Goal: Task Accomplishment & Management: Manage account settings

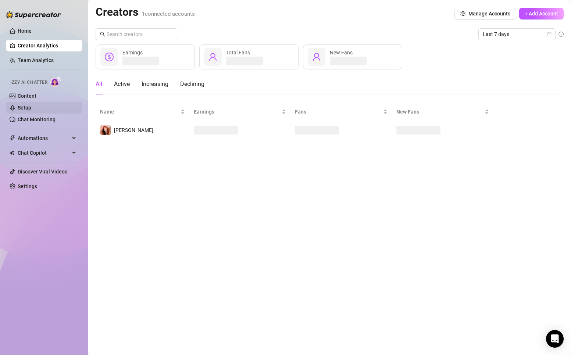
click at [26, 107] on link "Setup" at bounding box center [25, 108] width 14 height 6
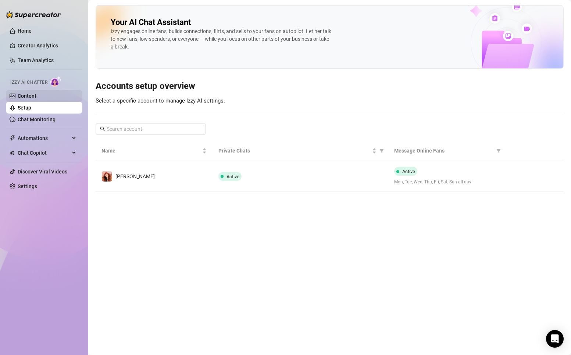
click at [36, 93] on link "Content" at bounding box center [27, 96] width 19 height 6
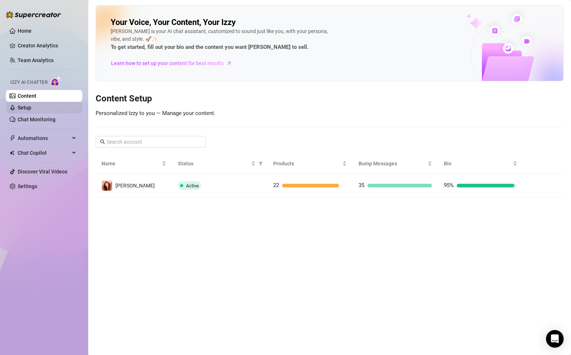
click at [31, 110] on link "Setup" at bounding box center [25, 108] width 14 height 6
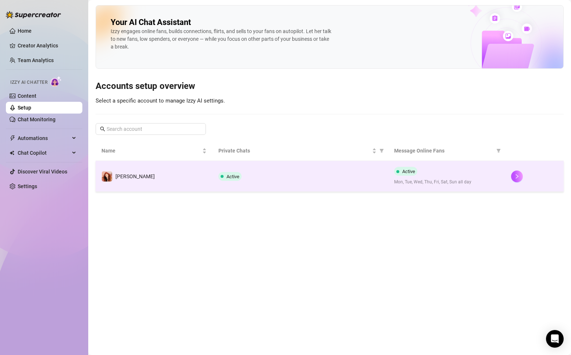
click at [280, 176] on div "Active" at bounding box center [300, 176] width 164 height 9
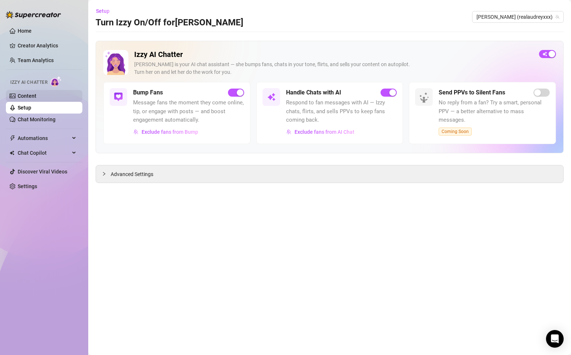
click at [29, 97] on link "Content" at bounding box center [27, 96] width 19 height 6
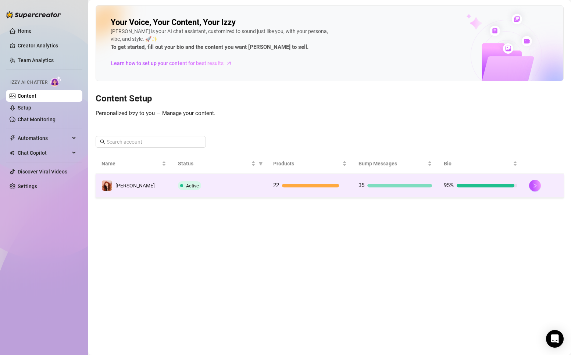
click at [163, 190] on td "[PERSON_NAME]" at bounding box center [134, 186] width 77 height 24
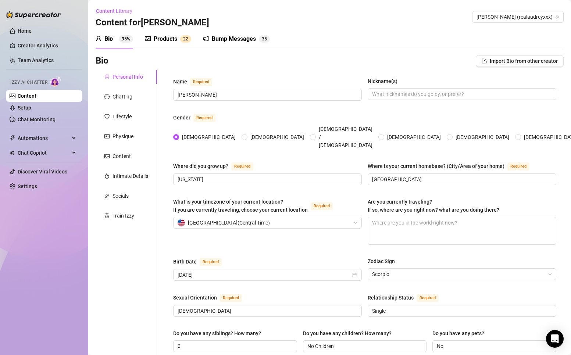
click at [166, 36] on div "Products" at bounding box center [166, 39] width 24 height 9
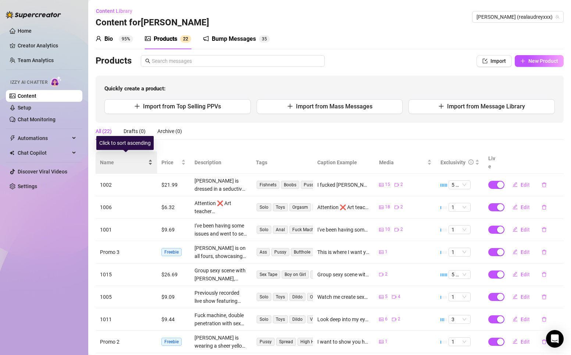
click at [104, 159] on span "Name" at bounding box center [123, 163] width 47 height 8
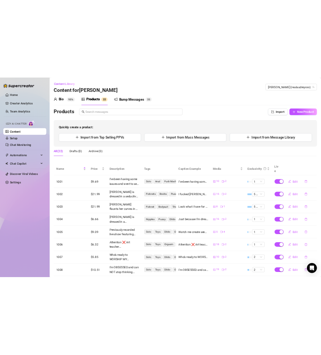
scroll to position [78, 0]
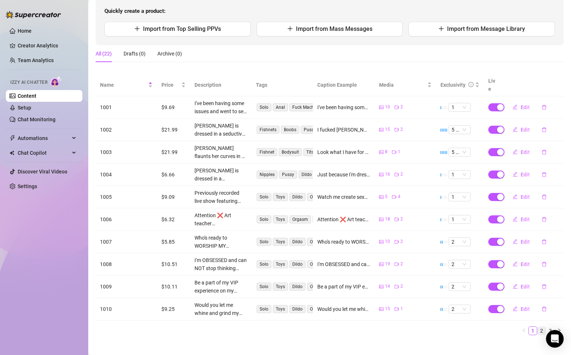
click at [538, 327] on link "2" at bounding box center [542, 331] width 8 height 8
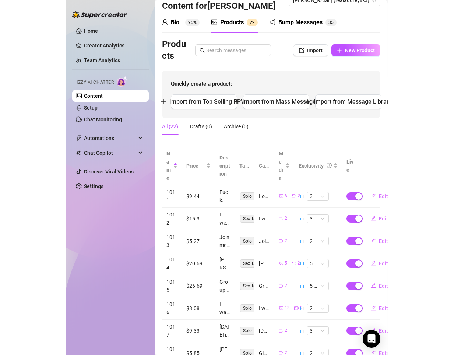
scroll to position [16, 0]
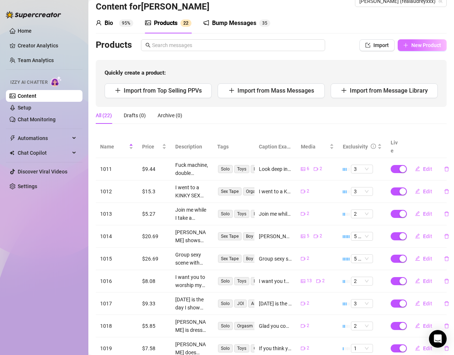
click at [412, 43] on span "New Product" at bounding box center [426, 45] width 30 height 6
type textarea "Type your message here..."
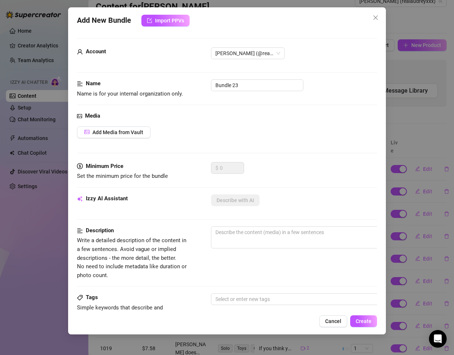
drag, startPoint x: 230, startPoint y: 92, endPoint x: 250, endPoint y: 82, distance: 22.5
click at [229, 92] on div "Name Name is for your internal organization only. Bundle 23" at bounding box center [227, 88] width 300 height 19
drag, startPoint x: 250, startPoint y: 82, endPoint x: 166, endPoint y: 84, distance: 83.5
click at [166, 84] on div "Name Name is for your internal organization only. Bundle 23" at bounding box center [227, 88] width 300 height 19
type input "1020"
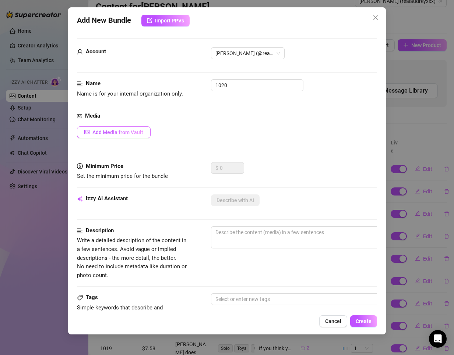
click at [118, 131] on span "Add Media from Vault" at bounding box center [117, 132] width 51 height 6
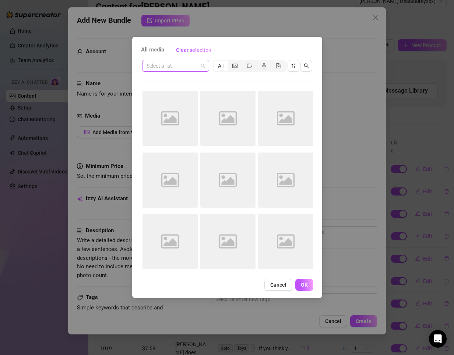
click at [177, 65] on input "search" at bounding box center [171, 65] width 51 height 11
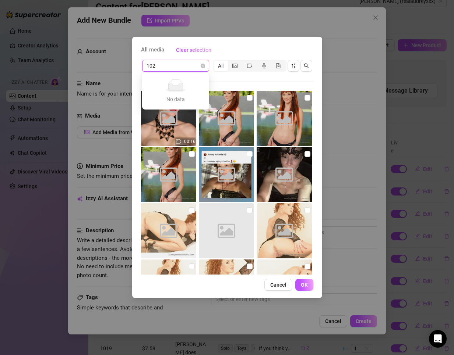
type input "1020"
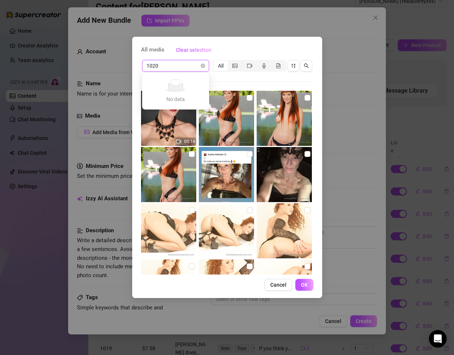
click at [178, 66] on input "1020" at bounding box center [171, 65] width 51 height 11
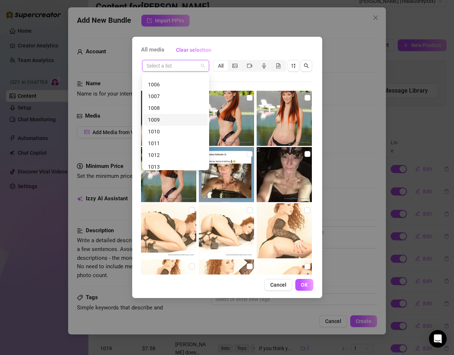
scroll to position [141, 0]
click at [157, 162] on div "1020" at bounding box center [175, 163] width 55 height 8
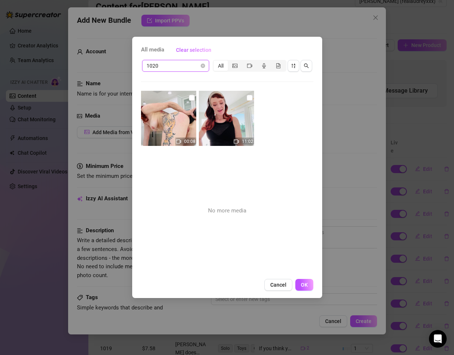
click at [192, 93] on img at bounding box center [168, 118] width 55 height 55
click at [246, 95] on input "checkbox" at bounding box center [249, 98] width 6 height 6
checkbox input "true"
click at [189, 99] on input "checkbox" at bounding box center [192, 98] width 6 height 6
checkbox input "true"
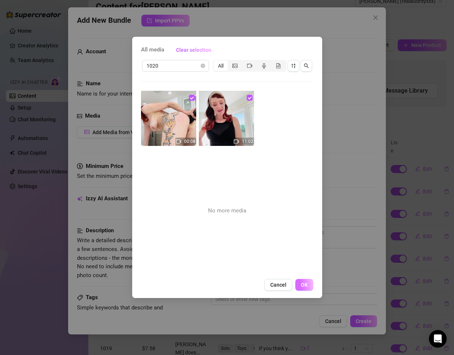
click at [305, 285] on span "OK" at bounding box center [304, 285] width 7 height 6
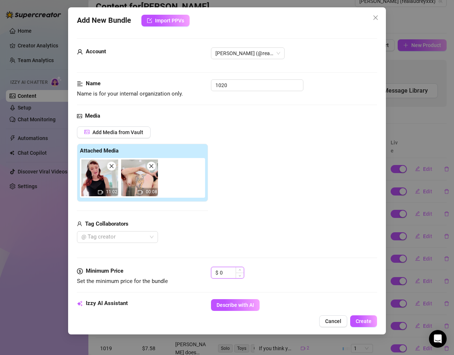
drag, startPoint x: 224, startPoint y: 272, endPoint x: 212, endPoint y: 273, distance: 11.9
click at [205, 274] on div "Minimum Price Set the minimum price for the bundle $ 0" at bounding box center [227, 276] width 300 height 19
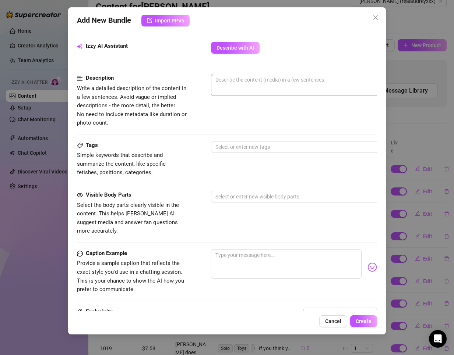
scroll to position [294, 0]
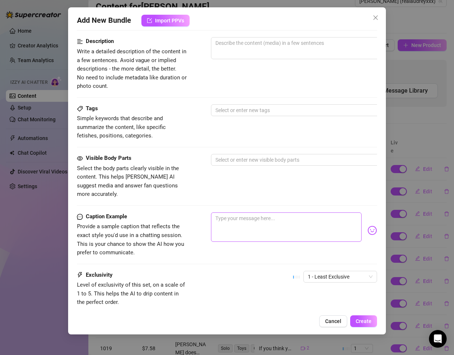
type input "7.75"
click at [249, 219] on textarea at bounding box center [286, 227] width 150 height 29
paste textarea "There is one requirement for dating me>> A HARD COCK! I know its our first date…"
type textarea "There is one requirement for dating me>> A HARD COCK! I know its our first date…"
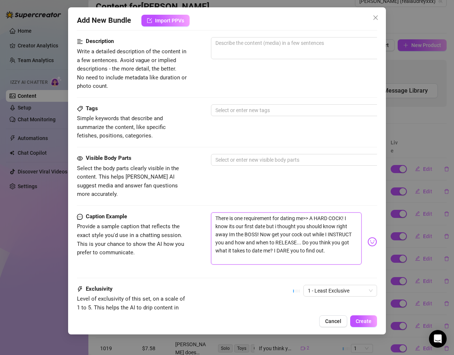
scroll to position [0, 0]
click at [229, 225] on textarea "There is one requirement for dating me>> A HARD COCK! I know its our first date…" at bounding box center [286, 239] width 150 height 52
type textarea "There is one requirement for dating me>> A HARD COCK! I know its our first date…"
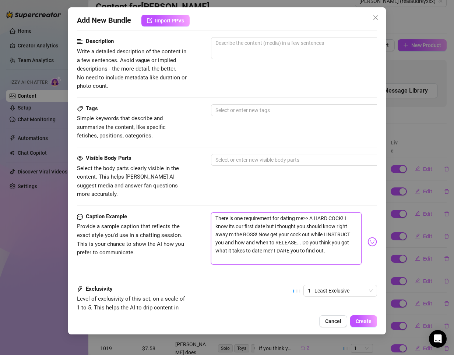
type textarea "There is one requirement for dating me>> A HARD COCK! I know its our first date…"
click at [309, 213] on textarea "There is one requirement for dating me>> A HARD COCK! I know its our first date…" at bounding box center [286, 239] width 150 height 52
type textarea "There is one requirement for dating me> A HARD COCK! I know its our first date …"
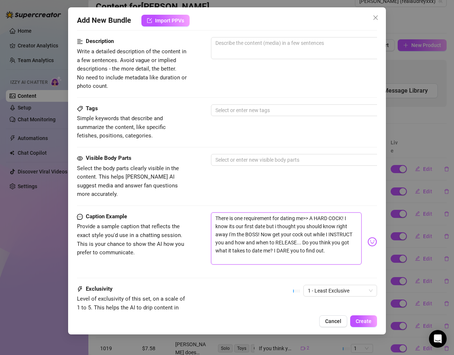
type textarea "There is one requirement for dating me> A HARD COCK! I know its our first date …"
type textarea "There is one requirement for dating me A HARD COCK! I know its our first date b…"
type textarea "There is one requirement for dating me! A HARD COCK! I know its our first date …"
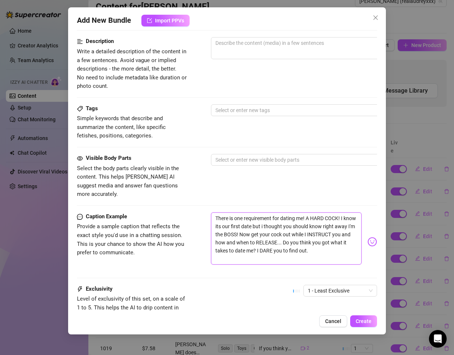
type textarea "There is one requirement for dating me! A HARD COCK! I know its our first date …"
type textarea "There is one requirement for dating me A HARD COCK! I know its our first date b…"
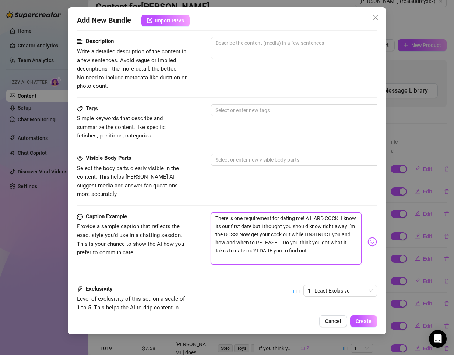
type textarea "There is one requirement for dating me A HARD COCK! I know its our first date b…"
click at [367, 237] on img at bounding box center [372, 242] width 10 height 10
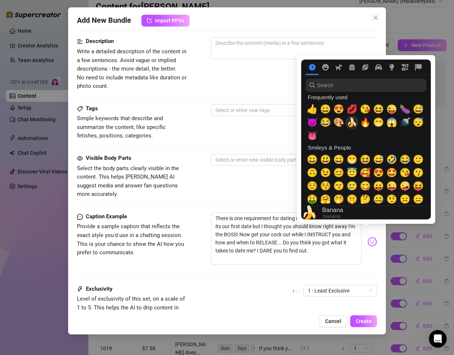
drag, startPoint x: 348, startPoint y: 123, endPoint x: 344, endPoint y: 130, distance: 8.1
click at [349, 124] on span "🍌" at bounding box center [351, 122] width 11 height 10
type textarea "There is one requirement for dating me 🍌 A HARD COCK! I know its our first date…"
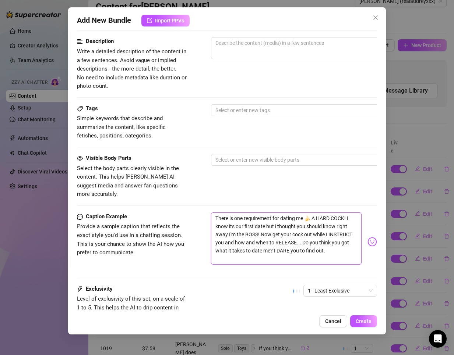
click at [266, 215] on textarea "There is one requirement for dating me 🍌 A HARD COCK! I know its our first date…" at bounding box center [286, 239] width 150 height 52
click at [245, 223] on textarea "There is one requirement for dating me 🍌 A HARD COCK! I know its our first date…" at bounding box center [286, 239] width 150 height 52
click at [292, 246] on textarea "There is one requirement for dating me 🍌 A HARD COCK! I know its our first date…" at bounding box center [286, 239] width 150 height 52
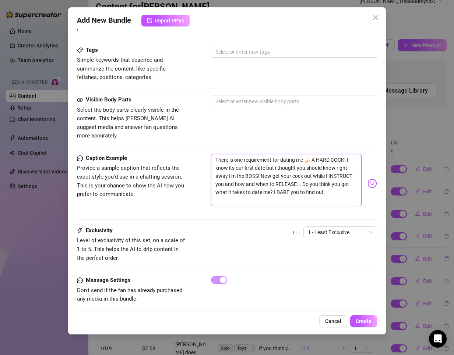
scroll to position [356, 0]
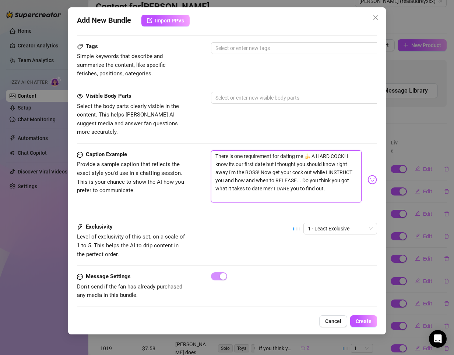
click at [330, 174] on textarea "There is one requirement for dating me 🍌 A HARD COCK! I know its our first date…" at bounding box center [286, 176] width 150 height 52
type textarea "There is one requirement for dating me 🍌 A HARD COCK! I know its our first date…"
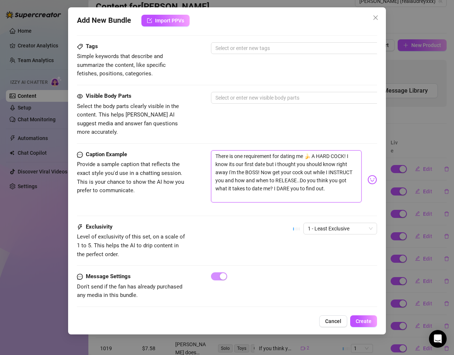
type textarea "There is one requirement for dating me 🍌 A HARD COCK! I know its our first date…"
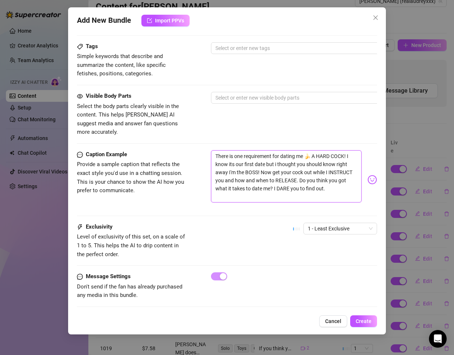
type textarea "There is one requirement for dating me 🍌 A HARD COCK! I know its our first date…"
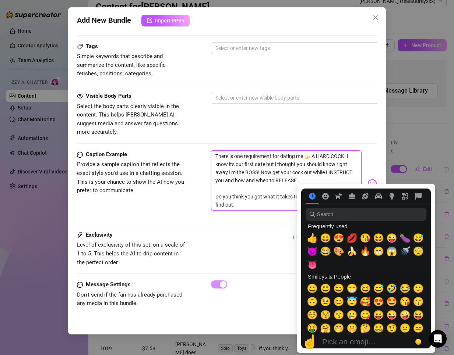
type textarea "There is one requirement for dating me 🍌 A HARD COCK! I know its our first date…"
click at [367, 179] on img at bounding box center [372, 184] width 10 height 10
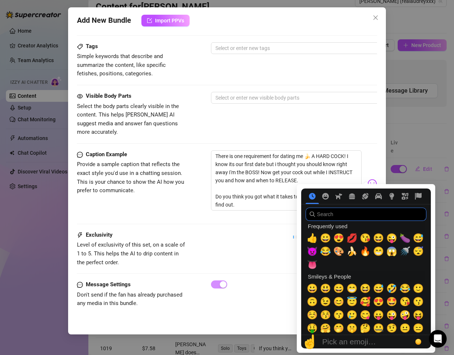
click at [341, 210] on input "search" at bounding box center [365, 214] width 121 height 13
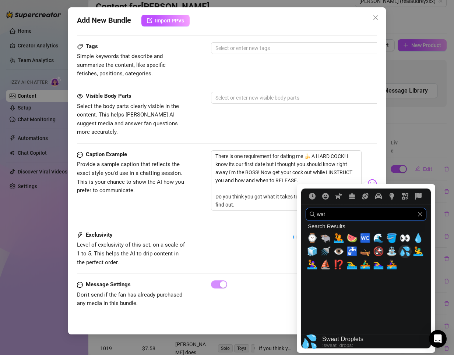
type input "wat"
click at [403, 249] on span "💦" at bounding box center [404, 251] width 11 height 10
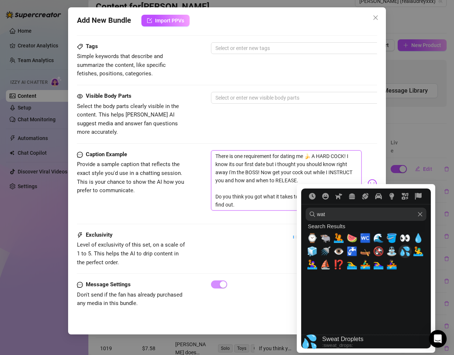
type textarea "There is one requirement for dating me 🍌 A HARD COCK! I know its our first date…"
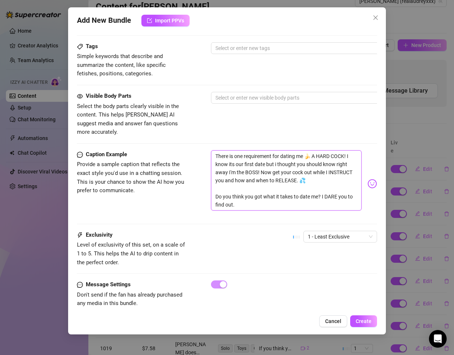
click at [268, 158] on textarea "There is one requirement for dating me 🍌 A HARD COCK! I know its our first date…" at bounding box center [286, 180] width 150 height 60
click at [227, 183] on textarea "There is one requirement for dating me 🍌 A HARD COCK! I know its our first date…" at bounding box center [286, 180] width 150 height 60
type textarea "There is one requirement for dating me 🍌 A HARD COCK! I know its our first date…"
drag, startPoint x: 272, startPoint y: 203, endPoint x: 271, endPoint y: 195, distance: 8.5
click at [272, 203] on div "There is one requirement for dating me 🍌 A HARD COCK! I know its our first date…" at bounding box center [294, 183] width 166 height 67
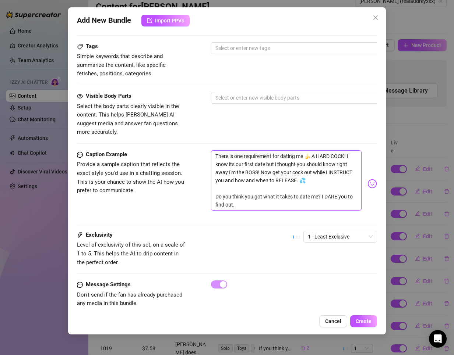
click at [271, 195] on textarea "There is one requirement for dating me 🍌 A HARD COCK! I know its our first date…" at bounding box center [286, 180] width 150 height 60
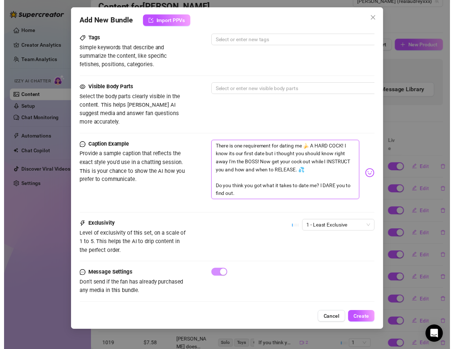
scroll to position [254, 0]
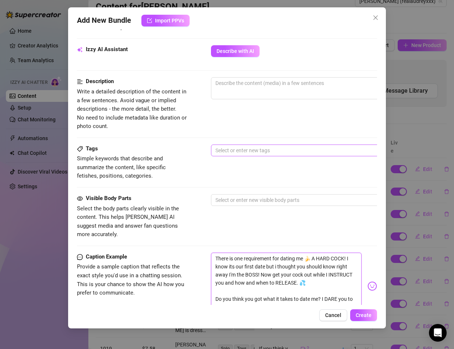
click at [257, 146] on div at bounding box center [335, 150] width 247 height 10
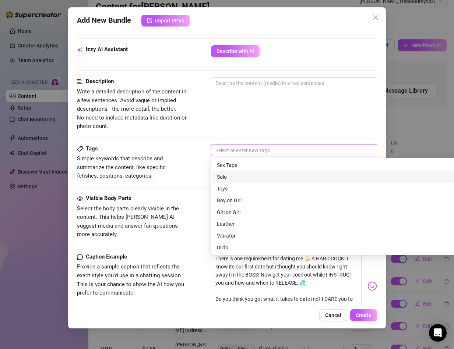
click at [223, 177] on div "Solo" at bounding box center [340, 177] width 246 height 8
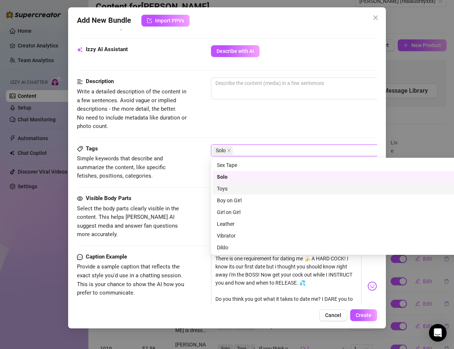
click at [227, 188] on div "Toys" at bounding box center [340, 189] width 246 height 8
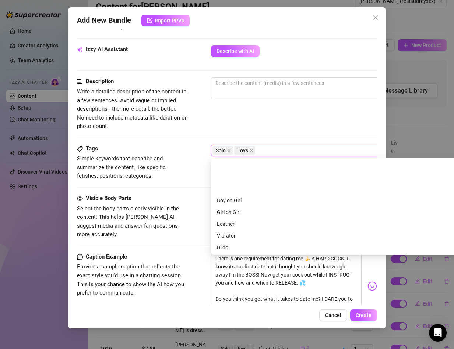
scroll to position [37, 0]
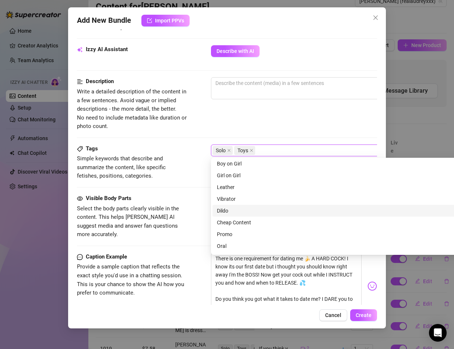
click at [225, 206] on div "Dildo" at bounding box center [339, 211] width 255 height 12
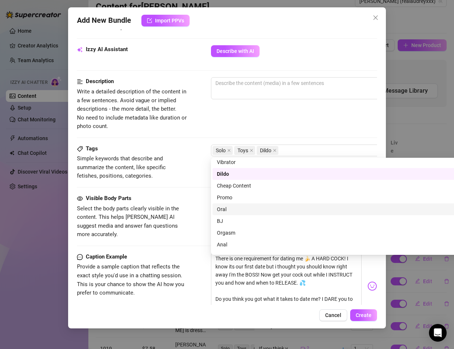
click at [174, 216] on span "Select the body parts clearly visible in the content. This helps [PERSON_NAME] …" at bounding box center [128, 221] width 102 height 33
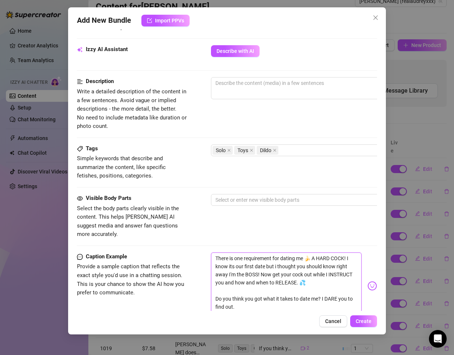
click at [273, 263] on textarea "There is one requirement for dating me 🍌 A HARD COCK! I know its our first date…" at bounding box center [286, 283] width 150 height 60
drag, startPoint x: 280, startPoint y: 257, endPoint x: 300, endPoint y: 263, distance: 20.6
click at [281, 257] on textarea "There is one requirement for dating me 🍌 A HARD COCK! I know its our first date…" at bounding box center [286, 283] width 150 height 60
type textarea "There is one requirement for dating me 🍌 A HARD COCK! I know its our first date…"
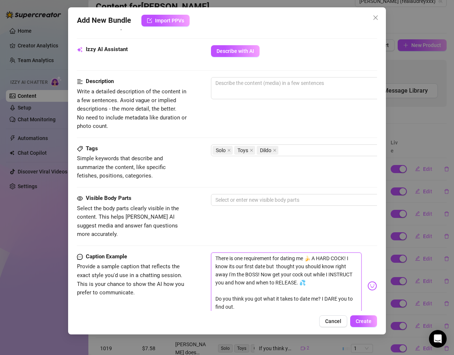
type textarea "There is one requirement for dating me 🍌 A HARD COCK! I know its our first date…"
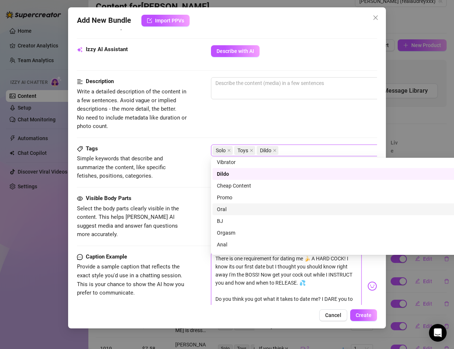
click at [295, 148] on div "Solo Toys Dildo" at bounding box center [335, 150] width 247 height 10
type textarea "There is one requirement for dating me 🍌 A HARD COCK! I know its our first date…"
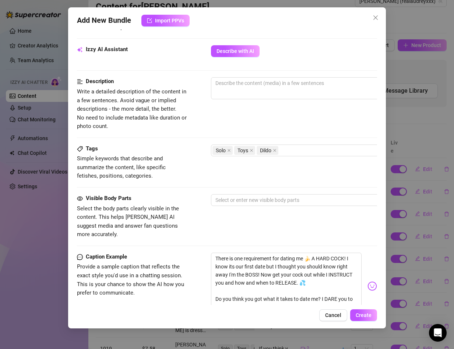
click at [158, 191] on div "Tags Simple keywords that describe and summarize the content, like specific fet…" at bounding box center [227, 170] width 300 height 50
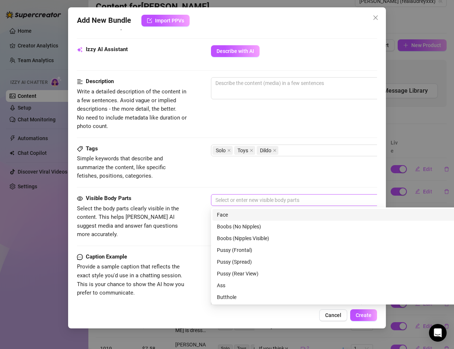
click at [231, 195] on div at bounding box center [335, 200] width 247 height 10
click at [233, 216] on div "Face" at bounding box center [340, 215] width 246 height 8
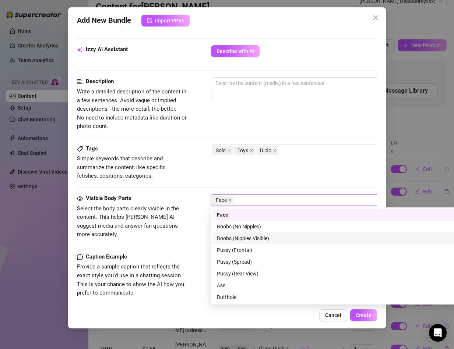
click at [230, 236] on div "Boobs (Nipples Visible)" at bounding box center [340, 238] width 246 height 8
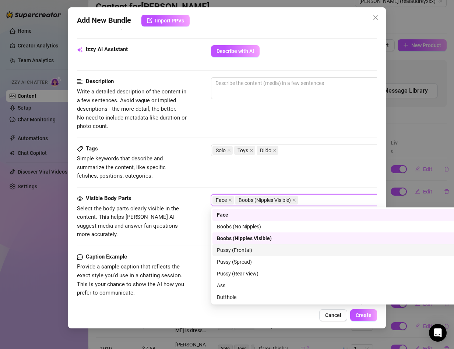
click at [234, 248] on div "Pussy (Frontal)" at bounding box center [340, 250] width 246 height 8
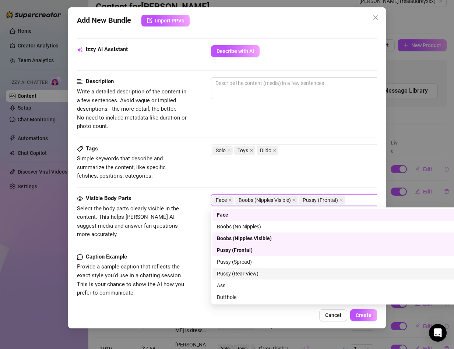
click at [236, 275] on div "Pussy (Rear View)" at bounding box center [340, 274] width 246 height 8
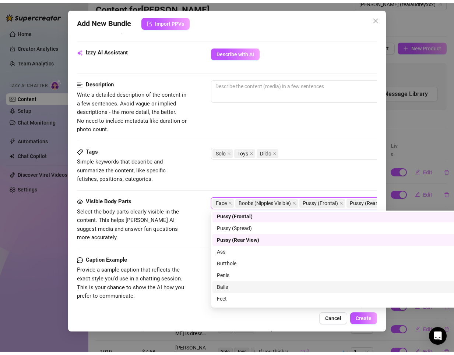
scroll to position [47, 0]
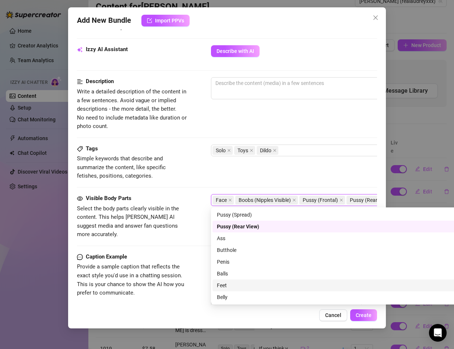
click at [161, 263] on span "Provide a sample caption that reflects the exact style you'd use in a chatting …" at bounding box center [130, 279] width 107 height 33
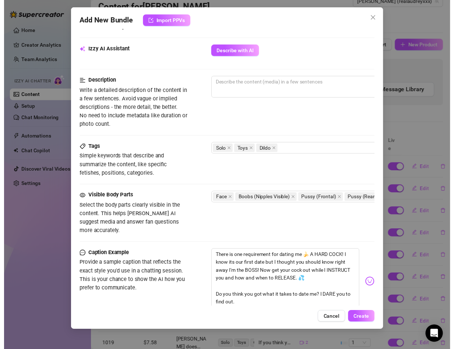
scroll to position [144, 0]
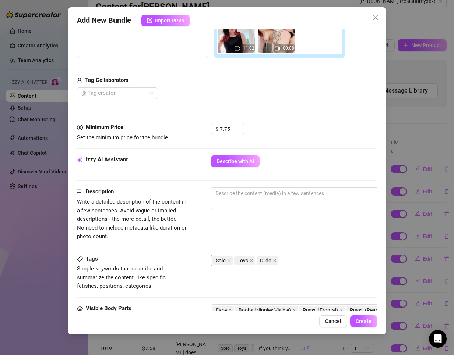
click at [289, 258] on div "Solo Toys Dildo" at bounding box center [335, 261] width 247 height 10
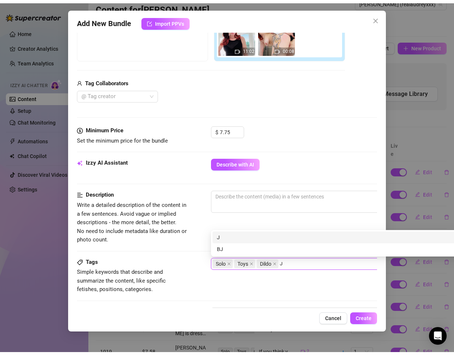
scroll to position [0, 0]
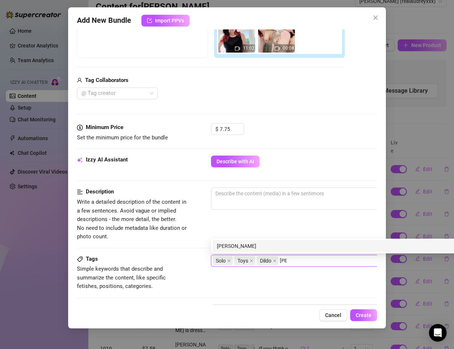
type input "JOI"
click at [273, 245] on div "JOI" at bounding box center [340, 246] width 246 height 8
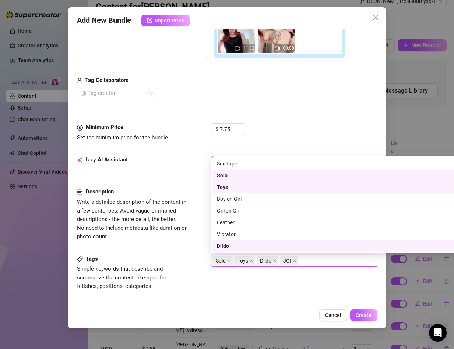
click at [162, 248] on div at bounding box center [227, 248] width 300 height 0
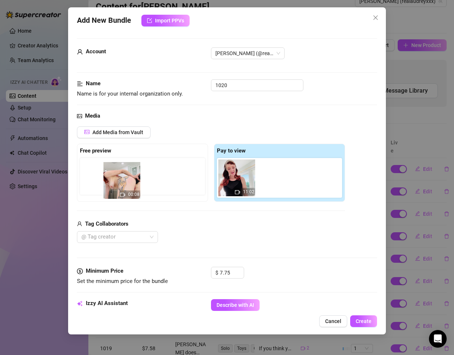
drag, startPoint x: 288, startPoint y: 179, endPoint x: 131, endPoint y: 182, distance: 157.8
click at [131, 182] on div "Free preview Pay to view 11:02 00:08" at bounding box center [211, 173] width 268 height 58
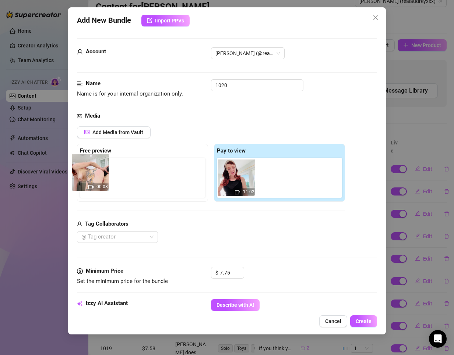
drag, startPoint x: 273, startPoint y: 184, endPoint x: 79, endPoint y: 179, distance: 193.2
click at [79, 179] on div "Free preview Pay to view 11:02 00:08" at bounding box center [211, 173] width 268 height 58
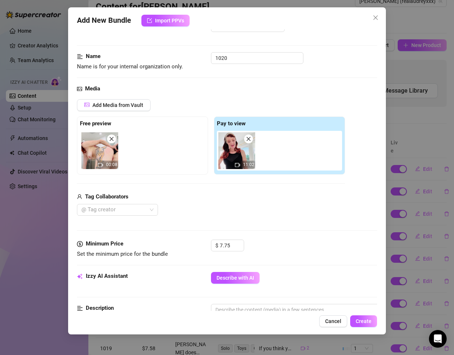
scroll to position [74, 0]
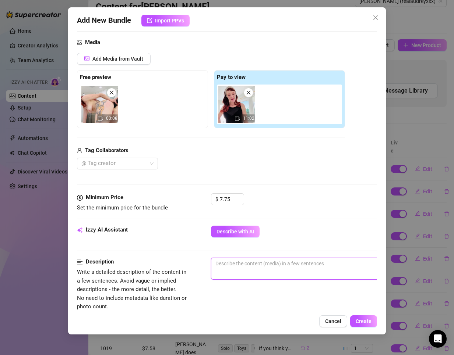
click at [225, 261] on textarea at bounding box center [339, 263] width 257 height 11
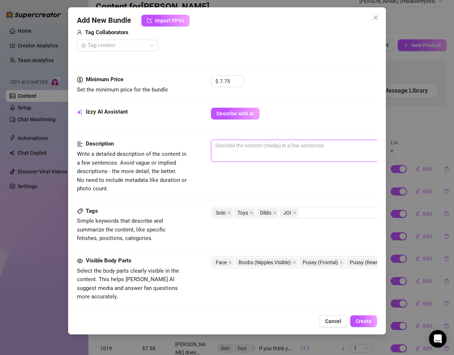
scroll to position [257, 0]
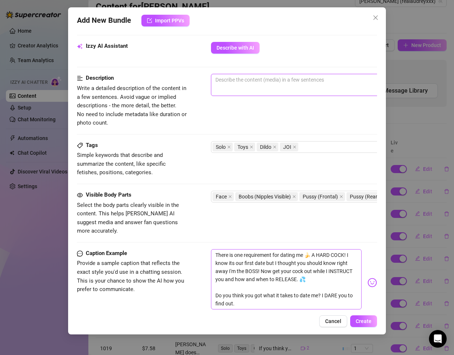
type textarea "A"
type textarea "Au"
type textarea "Aud"
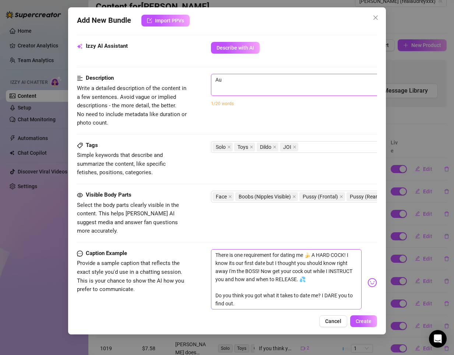
type textarea "Aud"
type textarea "Audr"
type textarea "[PERSON_NAME]"
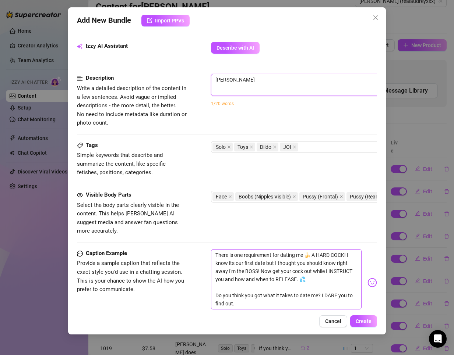
type textarea "[PERSON_NAME]"
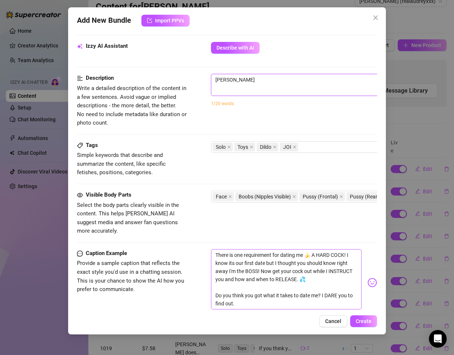
type textarea "[PERSON_NAME]"
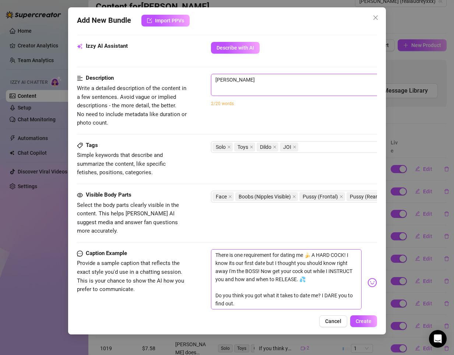
type textarea "[PERSON_NAME]"
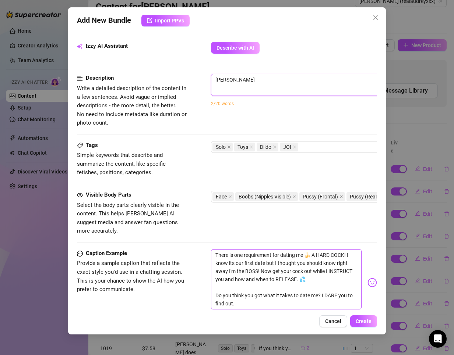
type textarea "[PERSON_NAME]"
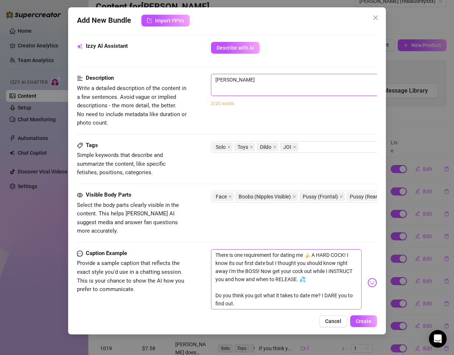
type textarea "[PERSON_NAME]"
click at [280, 81] on textarea "[PERSON_NAME]" at bounding box center [339, 79] width 257 height 11
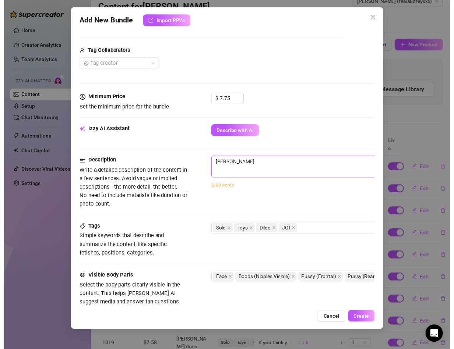
scroll to position [221, 0]
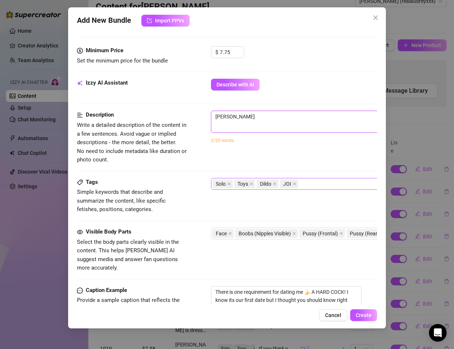
click at [320, 179] on div "Solo Toys Dildo JOI" at bounding box center [335, 184] width 247 height 10
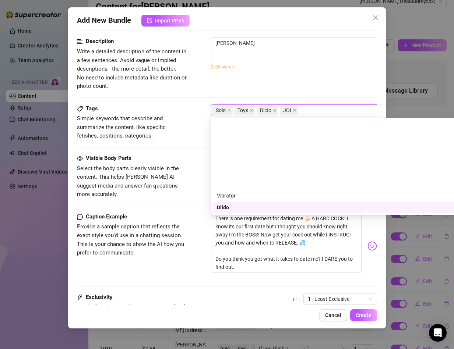
scroll to position [74, 0]
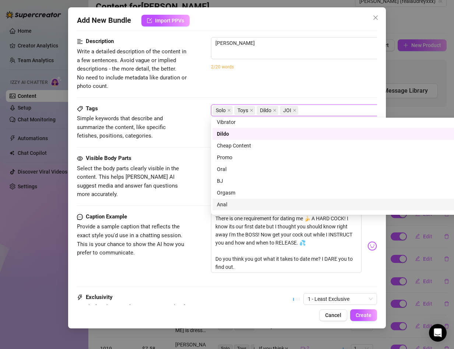
click at [239, 206] on div "Anal" at bounding box center [340, 204] width 246 height 8
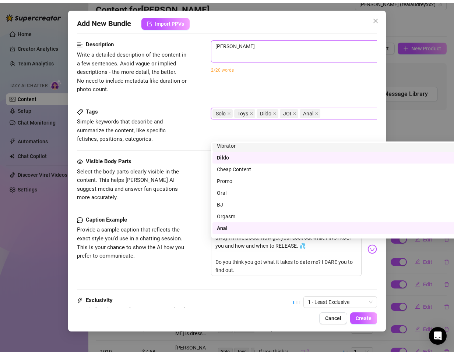
scroll to position [221, 0]
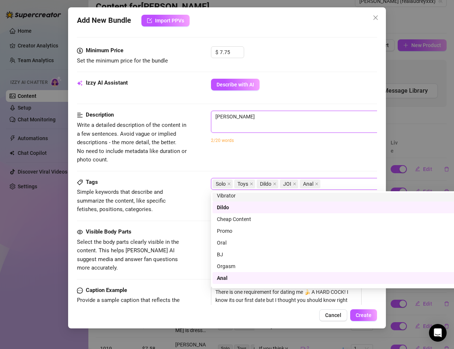
click at [280, 122] on textarea "[PERSON_NAME]" at bounding box center [339, 116] width 257 height 11
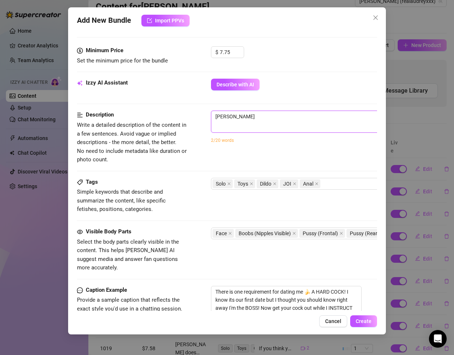
type textarea "[PERSON_NAME] f"
type textarea "[PERSON_NAME] fu"
type textarea "[PERSON_NAME] fuc"
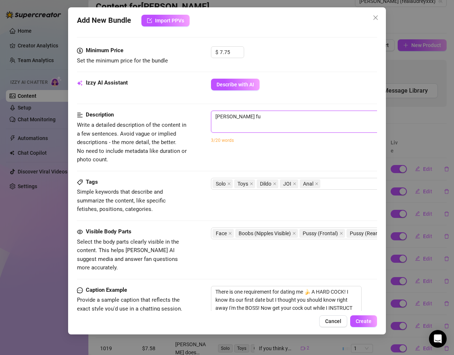
type textarea "[PERSON_NAME] fuc"
type textarea "[PERSON_NAME] fuck"
type textarea "[PERSON_NAME] fucks"
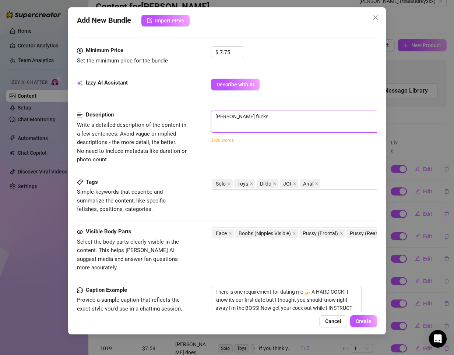
type textarea "[PERSON_NAME] fucks"
type textarea "[PERSON_NAME] fucks h"
type textarea "[PERSON_NAME] fucks he"
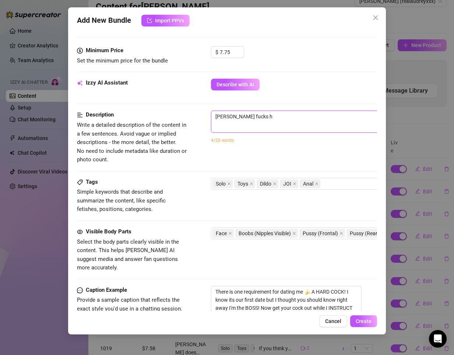
type textarea "[PERSON_NAME] fucks he"
type textarea "[PERSON_NAME] fucks her"
type textarea "[PERSON_NAME] fucks hers"
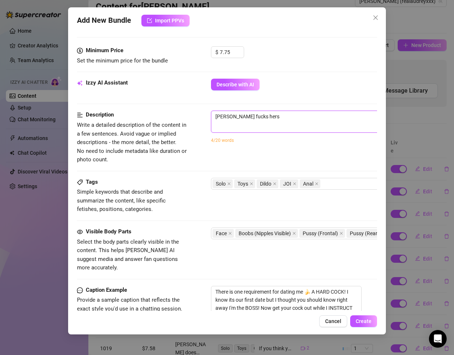
type textarea "[PERSON_NAME] fucks herse"
type textarea "[PERSON_NAME] fucks [PERSON_NAME]"
type textarea "[PERSON_NAME] fucks herself"
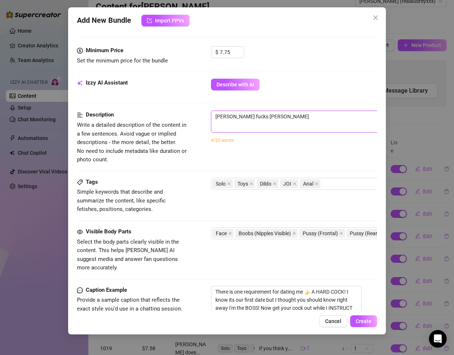
type textarea "[PERSON_NAME] fucks herself"
type textarea "[PERSON_NAME] fucks herself w"
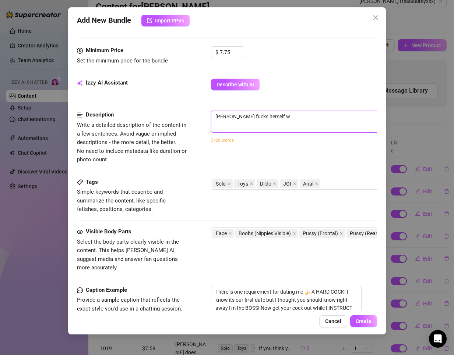
type textarea "[PERSON_NAME] fucks herself wi"
type textarea "[PERSON_NAME] fucks herself wit"
type textarea "[PERSON_NAME] fucks herself with"
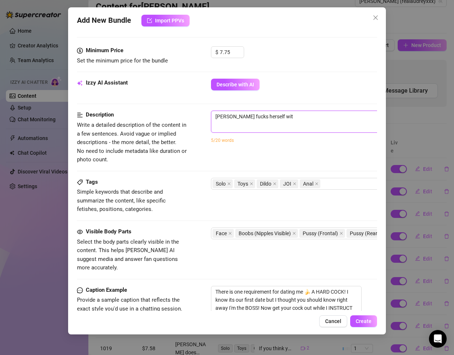
type textarea "[PERSON_NAME] fucks herself with"
type textarea "[PERSON_NAME] fucks herself with a"
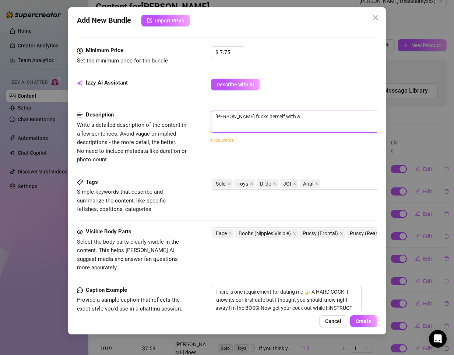
type textarea "[PERSON_NAME] fucks herself with a d"
type textarea "[PERSON_NAME] fucks herself with a di"
type textarea "[PERSON_NAME] fucks herself with a dil"
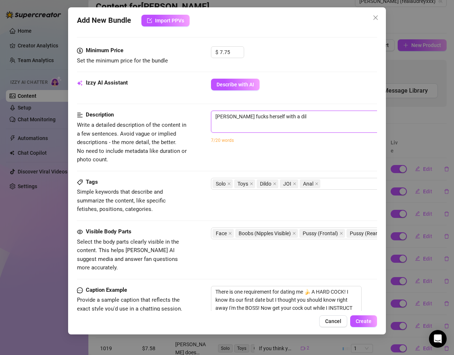
type textarea "[PERSON_NAME] fucks herself with a dild"
type textarea "[PERSON_NAME] fucks herself with a dildo"
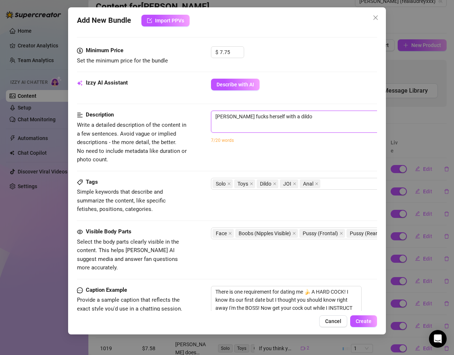
type textarea "[PERSON_NAME] fucks herself with a dildo b"
type textarea "[PERSON_NAME] fucks herself with a dildo"
type textarea "[PERSON_NAME] fucks herself with a dildo w"
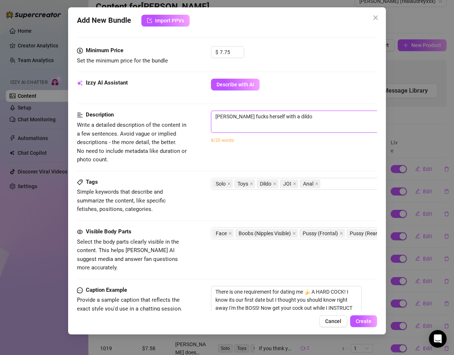
type textarea "[PERSON_NAME] fucks herself with a dildo w"
type textarea "[PERSON_NAME] fucks herself with a dildo wh"
type textarea "[PERSON_NAME] fucks herself with a dildo whi"
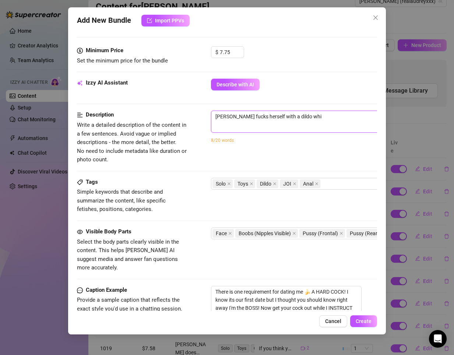
type textarea "[PERSON_NAME] fucks herself with a dildo whil"
type textarea "[PERSON_NAME] fucks herself with a dildo while"
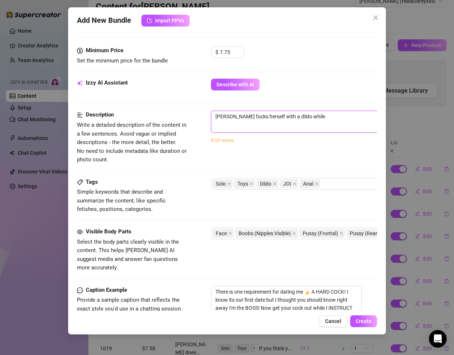
type textarea "[PERSON_NAME] fucks herself with a dildo while"
type textarea "[PERSON_NAME] fucks herself with a dildo while t"
type textarea "[PERSON_NAME] fucks herself with a dildo while te"
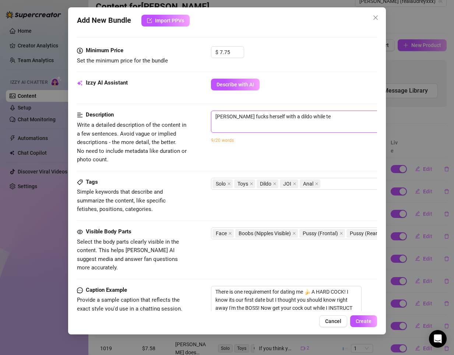
type textarea "[PERSON_NAME] fucks herself with a dildo while tel"
type textarea "[PERSON_NAME] fucks herself with a dildo while tell"
type textarea "[PERSON_NAME] fucks herself with a dildo while telli"
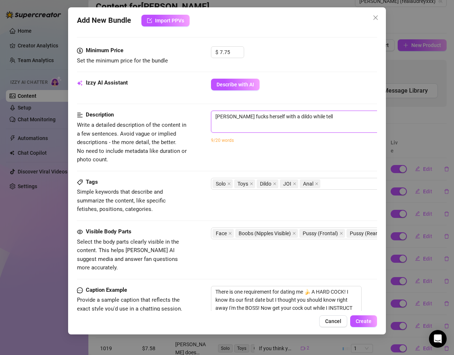
type textarea "[PERSON_NAME] fucks herself with a dildo while telli"
type textarea "[PERSON_NAME] fucks herself with a dildo while tellin"
type textarea "[PERSON_NAME] fucks herself with a dildo while telling"
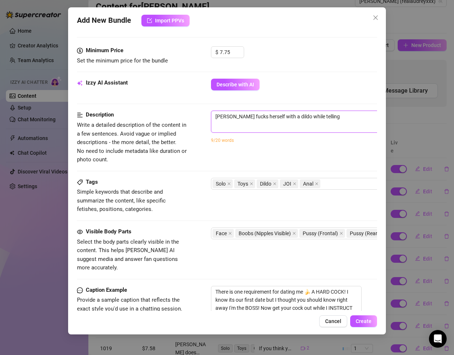
type textarea "[PERSON_NAME] fucks herself with a dildo while telling"
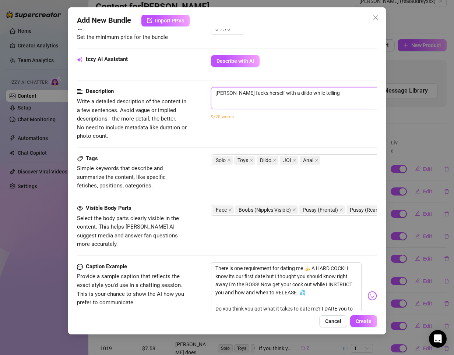
scroll to position [257, 0]
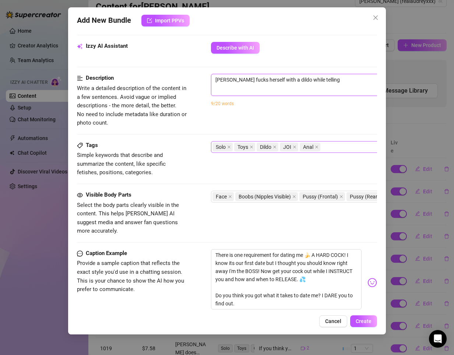
type textarea "[PERSON_NAME] fucks herself with a dildo while telling t"
type textarea "[PERSON_NAME] fucks herself with a dildo while telling th"
type textarea "[PERSON_NAME] fucks herself with a dildo while telling the"
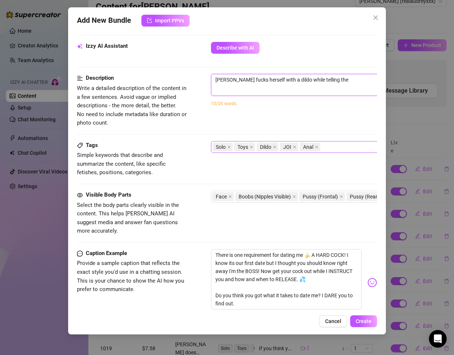
type textarea "[PERSON_NAME] fucks herself with a dildo while telling the"
type textarea "[PERSON_NAME] fucks herself with a dildo while telling the v"
type textarea "[PERSON_NAME] fucks herself with a dildo while telling the vi"
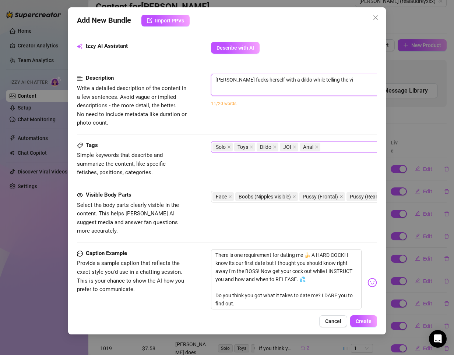
type textarea "[PERSON_NAME] fucks herself with a dildo while telling the vie"
type textarea "[PERSON_NAME] fucks herself with a dildo while telling the view"
type textarea "[PERSON_NAME] fucks herself with a dildo while telling the viewe"
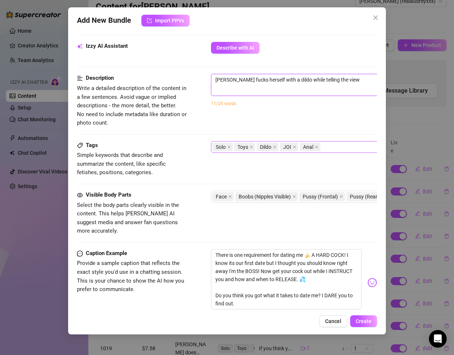
type textarea "[PERSON_NAME] fucks herself with a dildo while telling the viewe"
type textarea "[PERSON_NAME] fucks herself with a dildo while telling the viewer"
type textarea "[PERSON_NAME] fucks herself with a dildo while telling the viewer w"
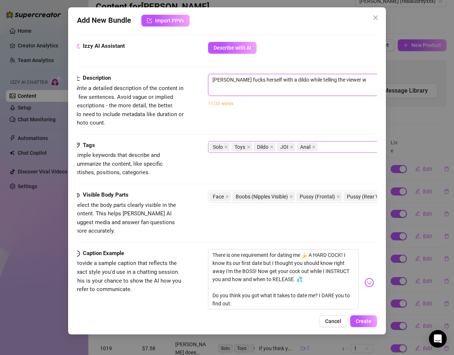
type textarea "[PERSON_NAME] fucks herself with a dildo while telling the viewer wh"
type textarea "[PERSON_NAME] fucks herself with a dildo while telling the viewer wha"
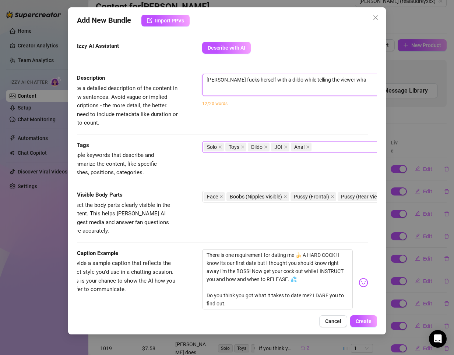
type textarea "[PERSON_NAME] fucks herself with a dildo while telling the viewer what"
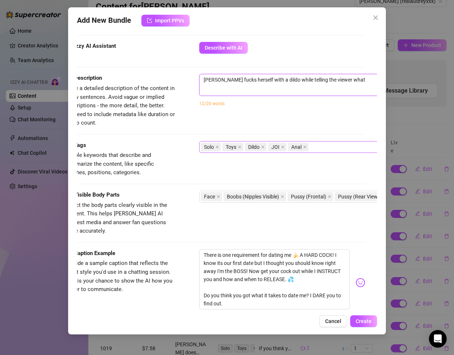
type textarea "[PERSON_NAME] fucks herself with a dildo while telling the viewer what s"
type textarea "[PERSON_NAME] fucks herself with a dildo while telling the viewer what sh"
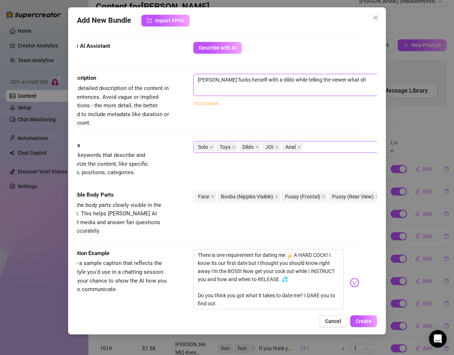
type textarea "[PERSON_NAME] fucks herself with a dildo while telling the viewer what she"
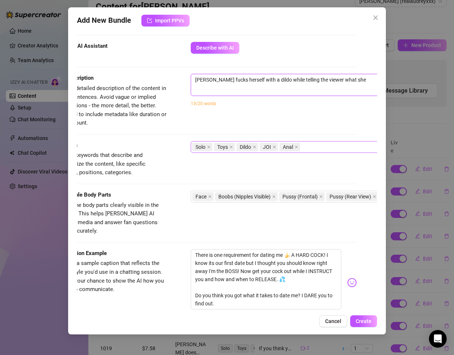
type textarea "[PERSON_NAME] fucks herself with a dildo while telling the viewer what she"
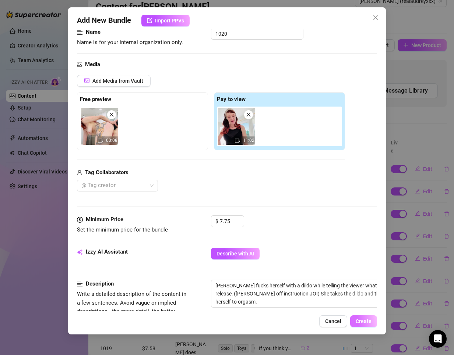
scroll to position [147, 0]
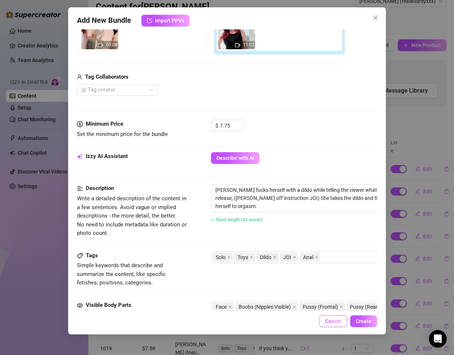
drag, startPoint x: 369, startPoint y: 320, endPoint x: 326, endPoint y: 321, distance: 43.8
click at [369, 320] on span "Create" at bounding box center [363, 322] width 16 height 6
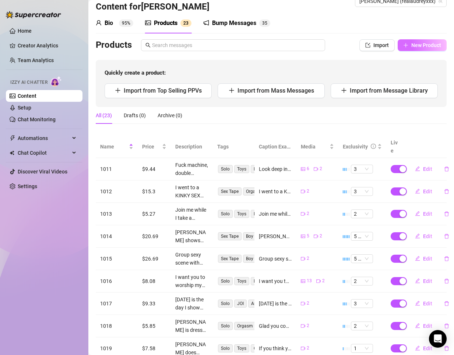
click at [422, 50] on button "New Product" at bounding box center [421, 45] width 49 height 12
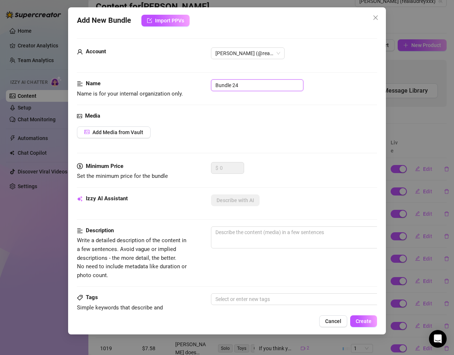
click at [227, 86] on input "Bundle 24" at bounding box center [257, 85] width 92 height 12
drag, startPoint x: 251, startPoint y: 88, endPoint x: 175, endPoint y: 88, distance: 75.8
click at [175, 88] on div "Name Name is for your internal organization only. Bundle 24" at bounding box center [227, 88] width 300 height 19
click at [137, 134] on span "Add Media from Vault" at bounding box center [117, 132] width 51 height 6
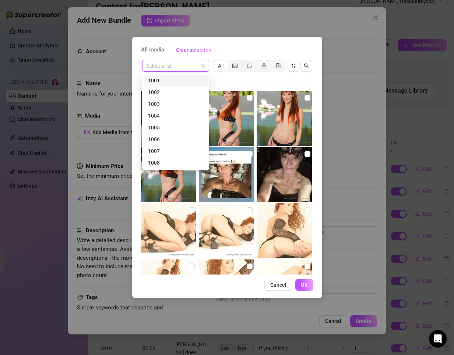
click at [179, 67] on input "search" at bounding box center [171, 65] width 51 height 11
click at [168, 128] on div "1021" at bounding box center [175, 131] width 55 height 8
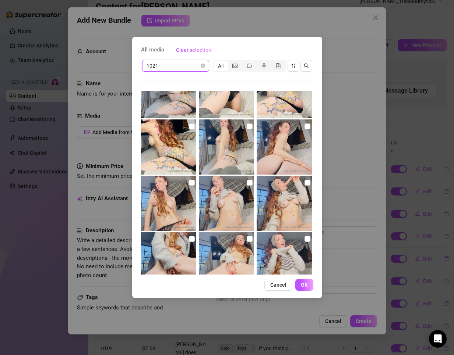
scroll to position [277, 0]
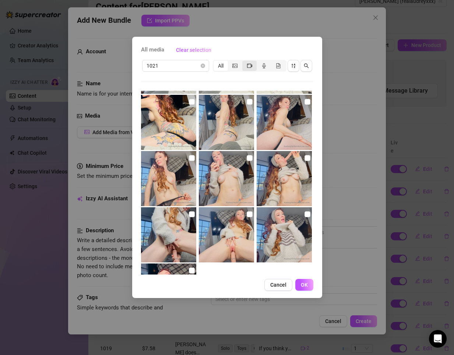
click at [246, 67] on div "segmented control" at bounding box center [249, 66] width 14 height 10
click at [244, 62] on input "segmented control" at bounding box center [244, 62] width 0 height 0
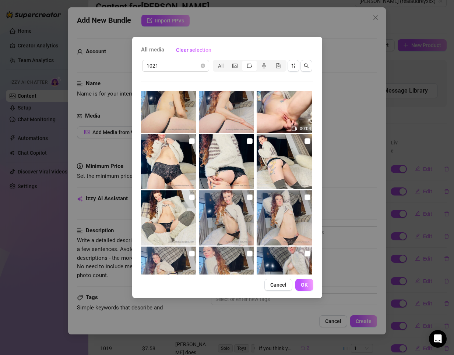
scroll to position [0, 0]
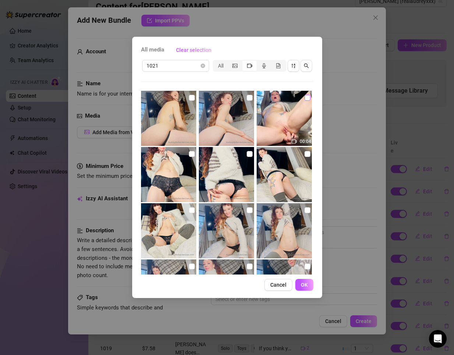
click at [304, 99] on input "checkbox" at bounding box center [307, 98] width 6 height 6
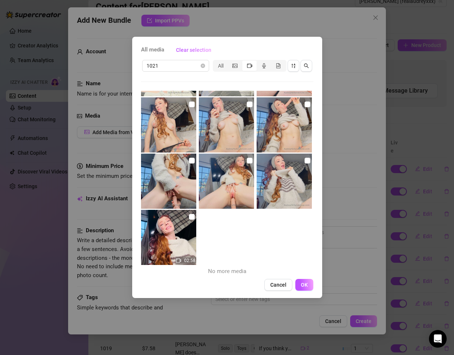
scroll to position [334, 0]
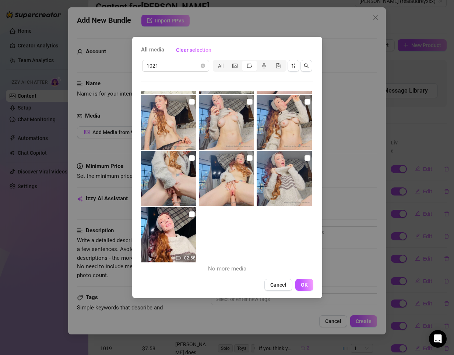
click at [184, 214] on img at bounding box center [168, 234] width 55 height 55
click at [187, 215] on div "02:58" at bounding box center [169, 234] width 57 height 55
click at [189, 214] on input "checkbox" at bounding box center [192, 214] width 6 height 6
click at [308, 288] on button "OK" at bounding box center [304, 285] width 18 height 12
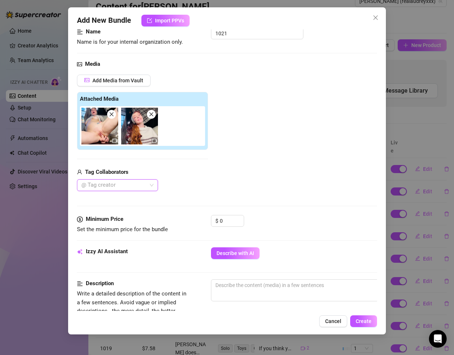
scroll to position [110, 0]
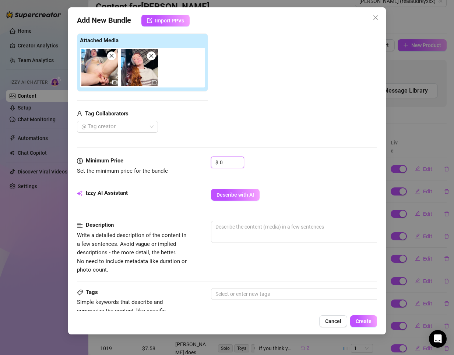
drag, startPoint x: 228, startPoint y: 164, endPoint x: 199, endPoint y: 168, distance: 29.3
click at [199, 168] on div "Minimum Price Set the minimum price for the bundle $ 0" at bounding box center [227, 166] width 300 height 19
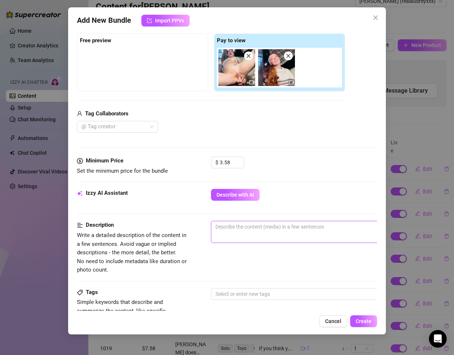
click at [249, 230] on textarea at bounding box center [339, 226] width 257 height 11
paste textarea "I know you're at work, baby, but I have a SUPER NAUGHTY IDEA 😈 Wanna know what …"
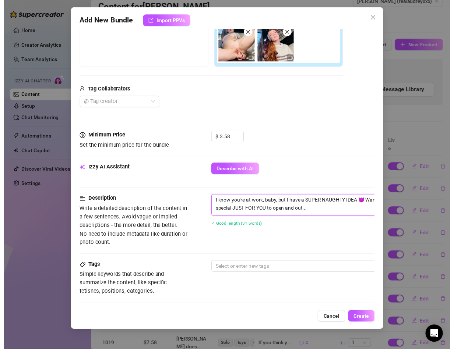
scroll to position [147, 0]
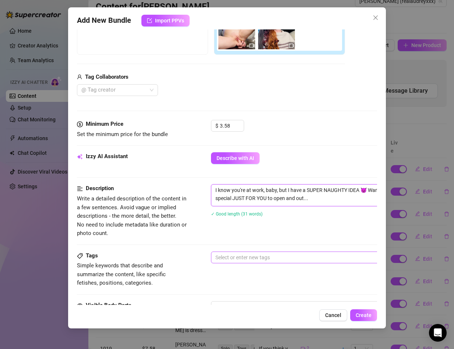
click at [240, 257] on div at bounding box center [335, 257] width 247 height 10
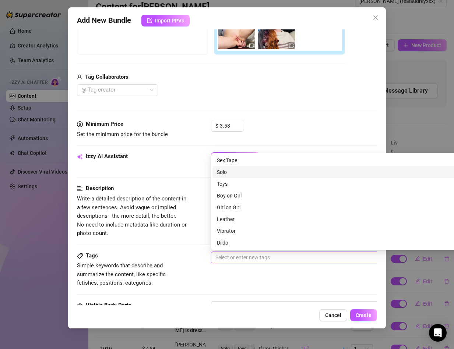
click at [244, 174] on div "Solo" at bounding box center [340, 172] width 246 height 8
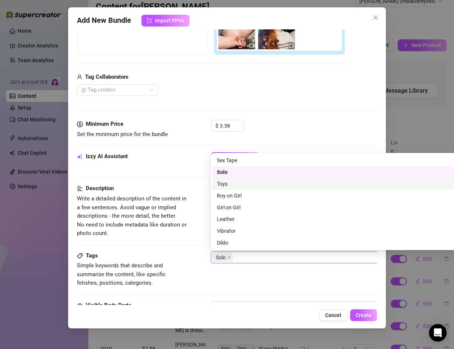
click at [241, 180] on div "Toys" at bounding box center [340, 184] width 246 height 8
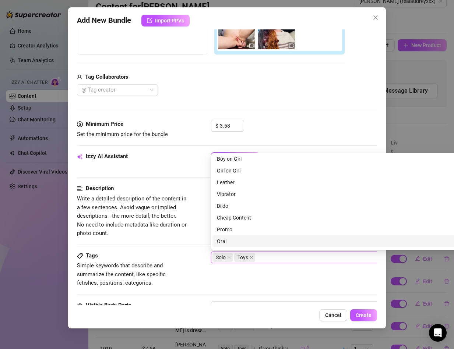
scroll to position [74, 0]
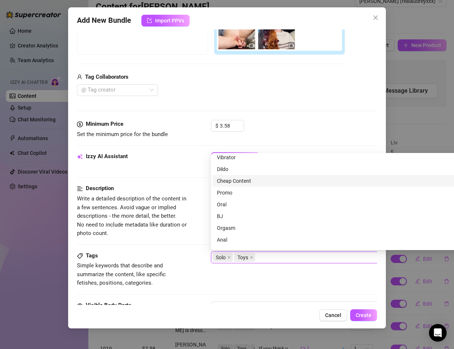
click at [256, 178] on div "Cheap Content" at bounding box center [340, 181] width 246 height 8
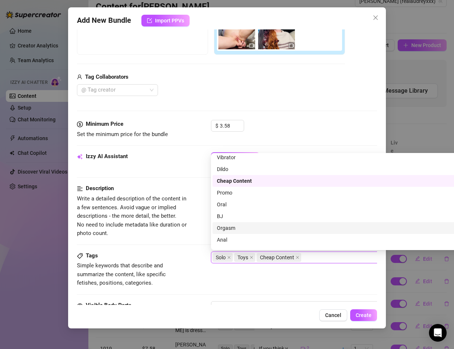
click at [234, 231] on div "Orgasm" at bounding box center [340, 228] width 246 height 8
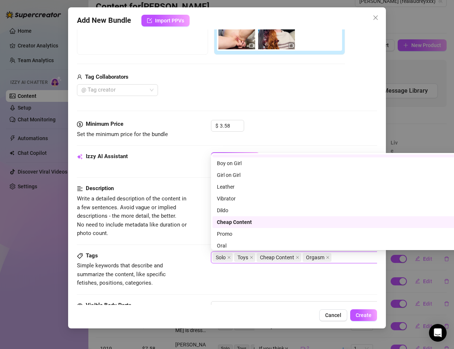
scroll to position [0, 0]
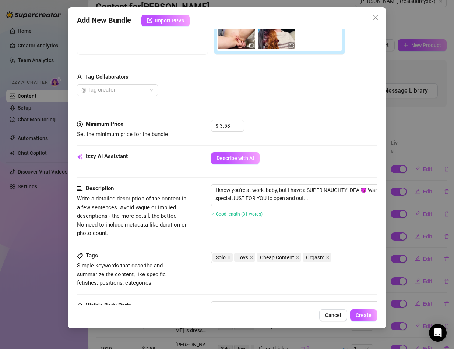
click at [176, 253] on div "Tags" at bounding box center [132, 256] width 110 height 9
click at [352, 257] on div "Solo Toys Cheap Content Orgasm" at bounding box center [335, 257] width 247 height 10
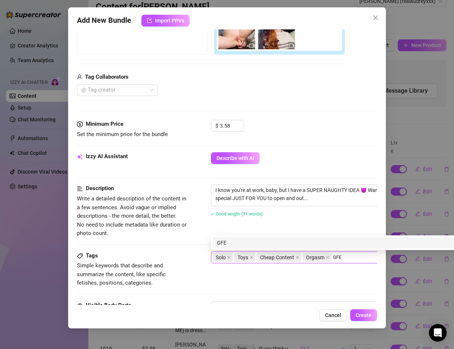
click at [311, 243] on div "GFE" at bounding box center [340, 243] width 246 height 8
click at [264, 244] on div "JOI" at bounding box center [340, 243] width 246 height 8
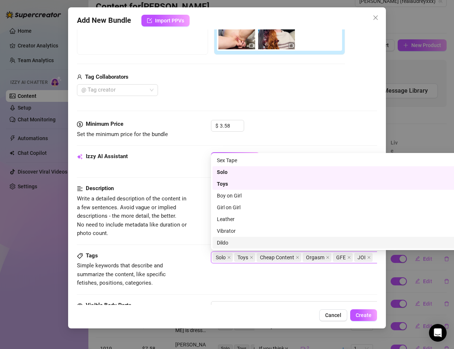
click at [131, 275] on span "Simple keywords that describe and summarize the content, like specific fetishes…" at bounding box center [121, 274] width 89 height 24
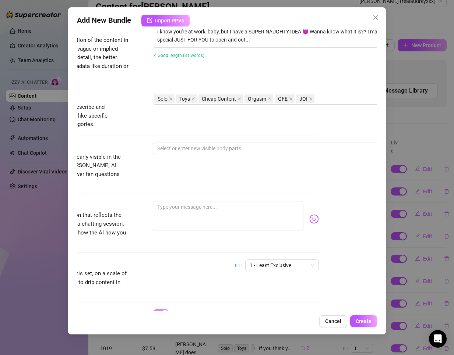
scroll to position [269, 58]
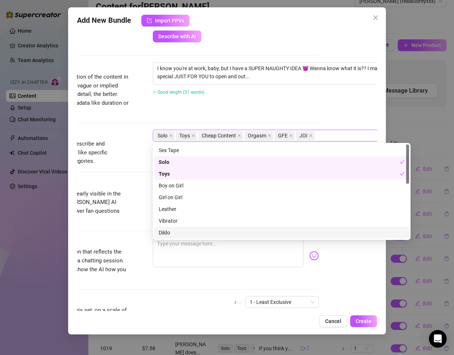
click at [351, 135] on div "Solo Toys Cheap Content Orgasm GFE JOI" at bounding box center [277, 136] width 247 height 10
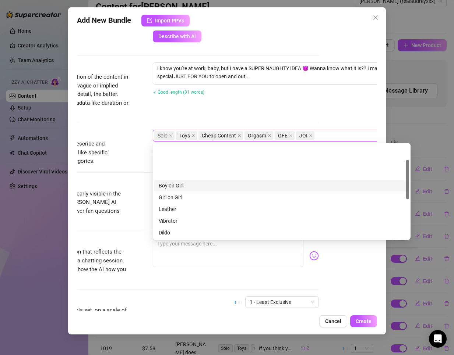
scroll to position [37, 0]
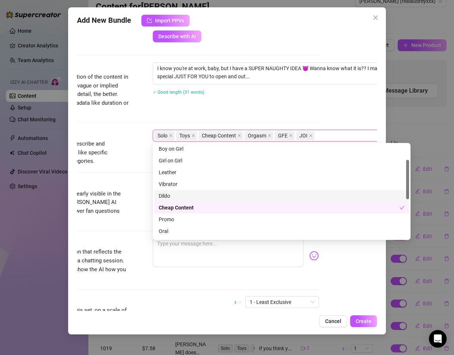
click at [194, 191] on div "Dildo" at bounding box center [281, 196] width 255 height 12
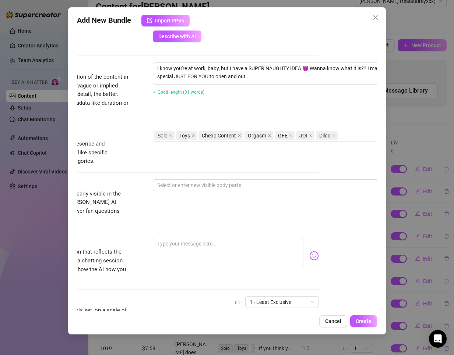
click at [101, 221] on div "Visible Body Parts Select the body parts clearly visible in the content. This h…" at bounding box center [169, 208] width 300 height 58
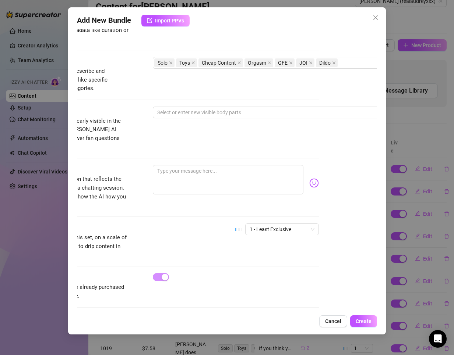
scroll to position [342, 58]
click at [174, 174] on textarea at bounding box center [228, 178] width 150 height 29
paste textarea "I know you're at work, baby, but I have a SUPER NAUGHTY IDEA 😈 Wanna know what …"
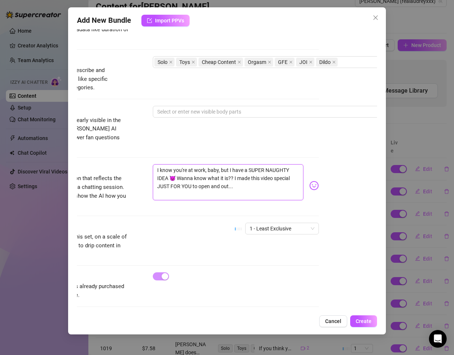
scroll to position [0, 0]
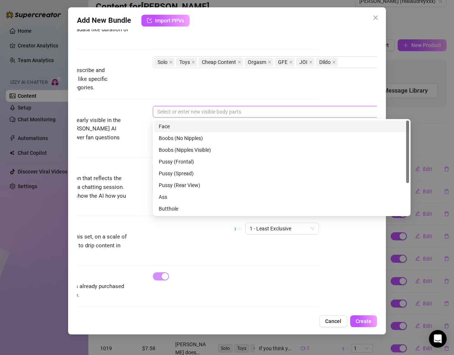
click at [192, 111] on div at bounding box center [277, 112] width 247 height 10
click at [177, 127] on div "Face" at bounding box center [282, 126] width 246 height 8
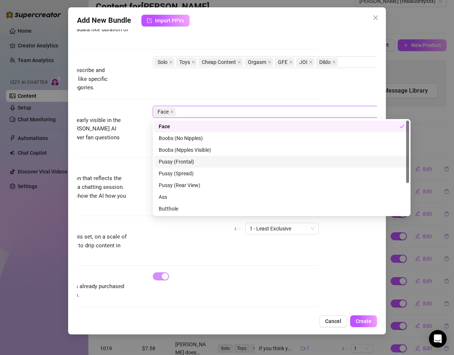
click at [189, 161] on div "Pussy (Frontal)" at bounding box center [282, 162] width 246 height 8
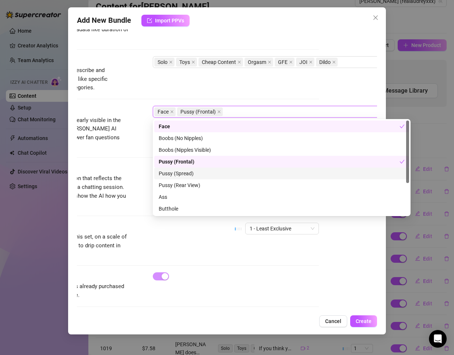
click at [184, 170] on div "Pussy (Spread)" at bounding box center [282, 174] width 246 height 8
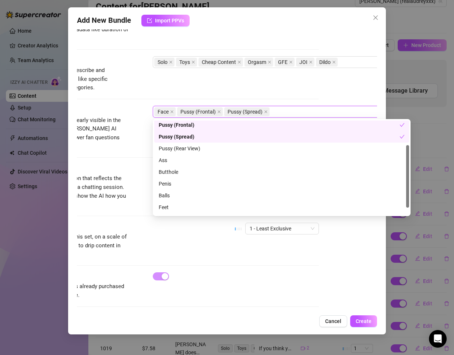
scroll to position [47, 0]
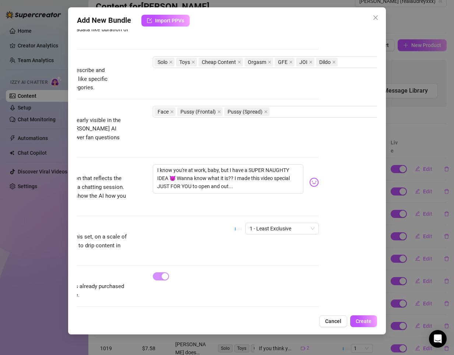
click at [127, 184] on span "Provide a sample caption that reflects the exact style you'd use in a chatting …" at bounding box center [74, 191] width 110 height 35
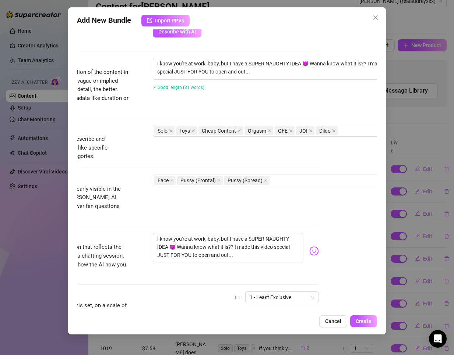
scroll to position [269, 58]
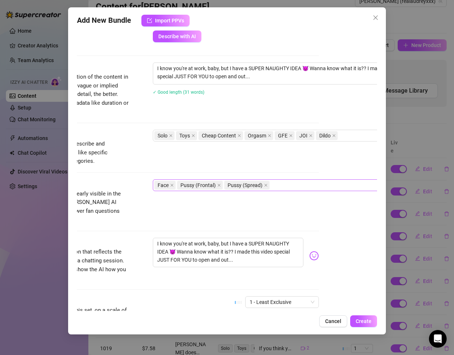
click at [293, 185] on div "Face Pussy (Frontal) Pussy (Spread)" at bounding box center [277, 185] width 247 height 10
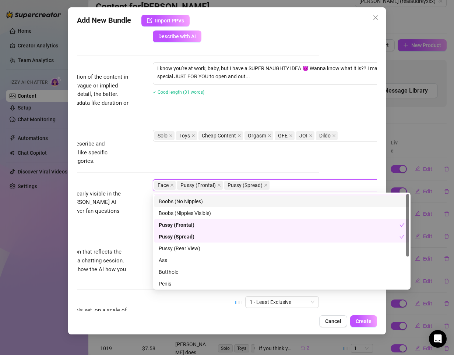
scroll to position [0, 0]
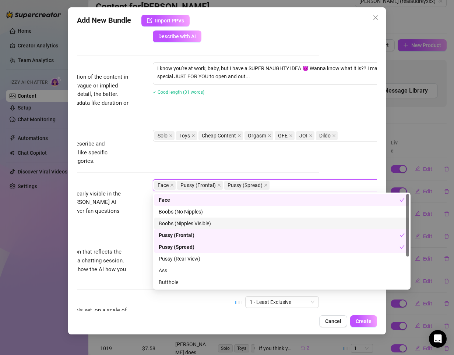
click at [185, 225] on div "Boobs (Nipples Visible)" at bounding box center [282, 224] width 246 height 8
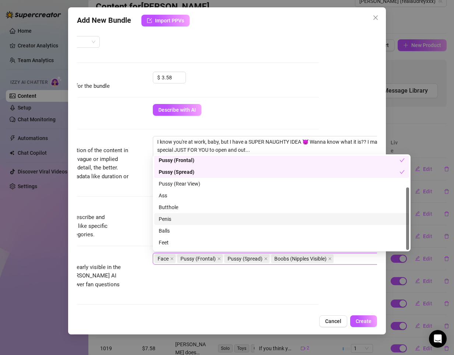
scroll to position [47, 0]
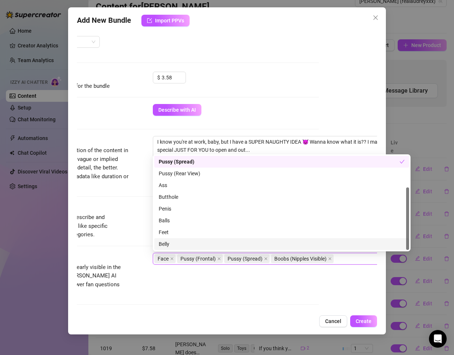
click at [173, 241] on div "Belly" at bounding box center [282, 244] width 246 height 8
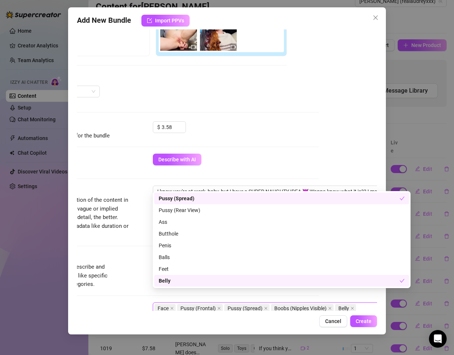
scroll to position [159, 58]
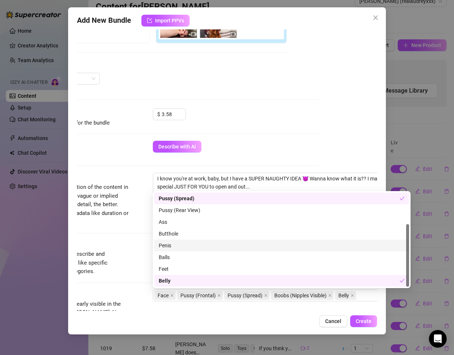
click at [95, 245] on div "Tags" at bounding box center [74, 244] width 110 height 9
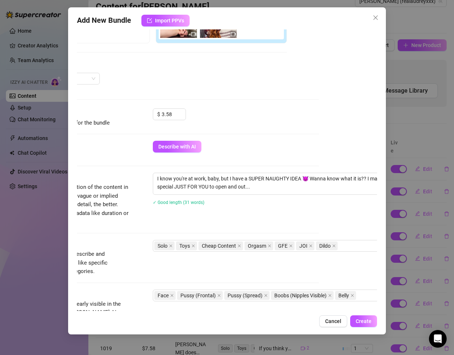
scroll to position [159, 0]
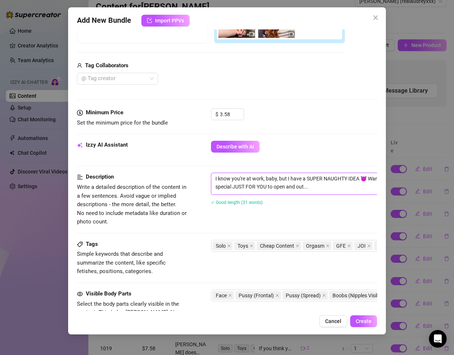
click at [275, 182] on textarea "I know you're at work, baby, but I have a SUPER NAUGHTY IDEA 😈 Wanna know what …" at bounding box center [339, 182] width 257 height 19
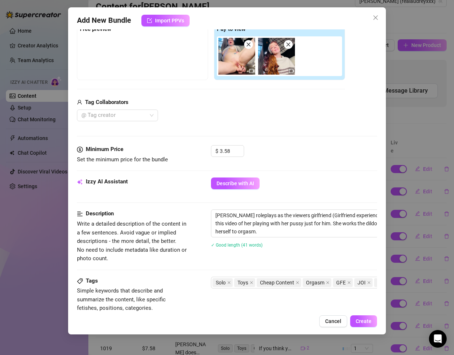
scroll to position [11, 0]
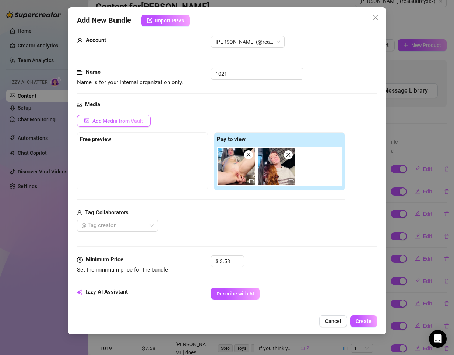
click at [111, 125] on button "Add Media from Vault" at bounding box center [114, 121] width 74 height 12
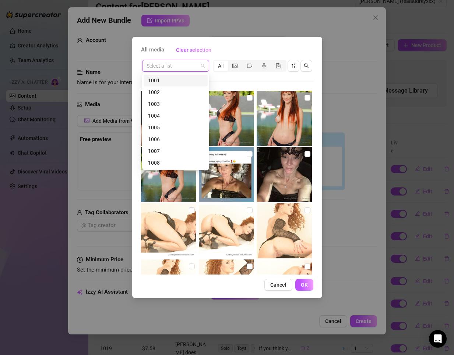
click at [169, 64] on input "search" at bounding box center [171, 65] width 51 height 11
click at [173, 95] on div "1021" at bounding box center [175, 95] width 55 height 8
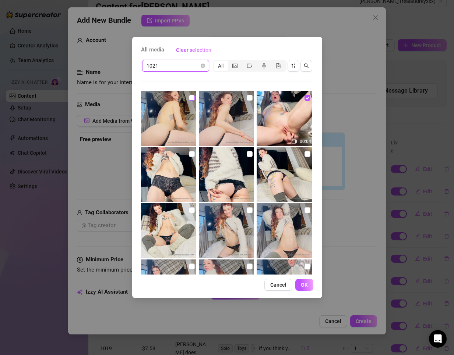
click at [191, 99] on input "checkbox" at bounding box center [192, 98] width 6 height 6
drag, startPoint x: 192, startPoint y: 152, endPoint x: 252, endPoint y: 154, distance: 60.0
click at [192, 153] on input "checkbox" at bounding box center [192, 154] width 6 height 6
click at [246, 151] on label at bounding box center [249, 154] width 6 height 8
click at [246, 151] on input "checkbox" at bounding box center [249, 154] width 6 height 6
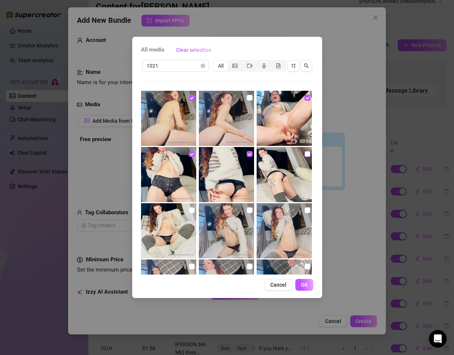
click at [304, 155] on input "checkbox" at bounding box center [307, 154] width 6 height 6
click at [302, 280] on button "OK" at bounding box center [304, 285] width 18 height 12
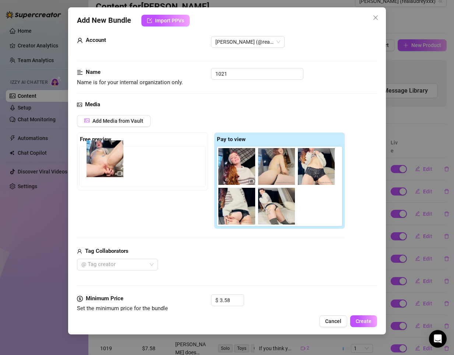
drag, startPoint x: 192, startPoint y: 173, endPoint x: 95, endPoint y: 165, distance: 97.0
click at [95, 165] on div "Free preview Pay to view" at bounding box center [211, 180] width 268 height 97
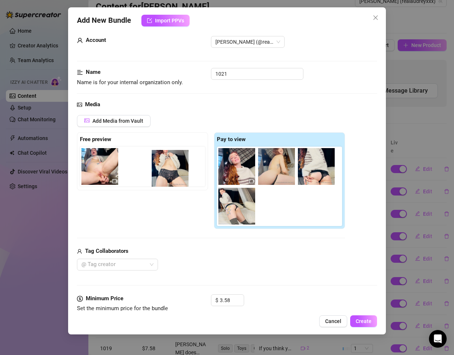
drag, startPoint x: 314, startPoint y: 175, endPoint x: 165, endPoint y: 177, distance: 149.0
click at [165, 177] on div "Free preview Pay to view" at bounding box center [211, 180] width 268 height 97
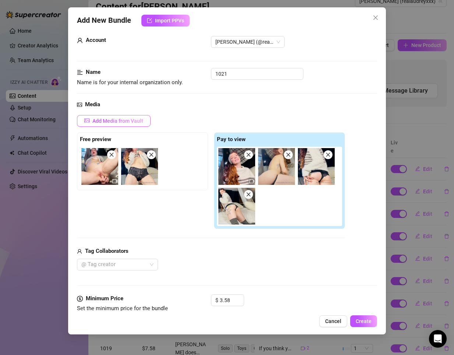
click at [102, 122] on span "Add Media from Vault" at bounding box center [117, 121] width 51 height 6
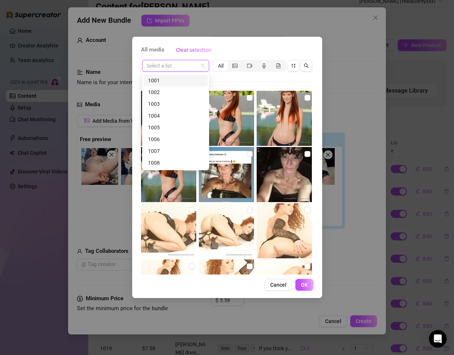
click at [178, 62] on input "search" at bounding box center [171, 65] width 51 height 11
click at [166, 129] on div "1021" at bounding box center [175, 132] width 55 height 8
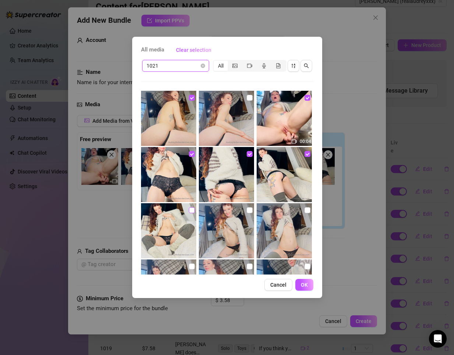
click at [190, 211] on input "checkbox" at bounding box center [192, 210] width 6 height 6
click at [247, 211] on input "checkbox" at bounding box center [249, 210] width 6 height 6
click at [304, 211] on input "checkbox" at bounding box center [307, 210] width 6 height 6
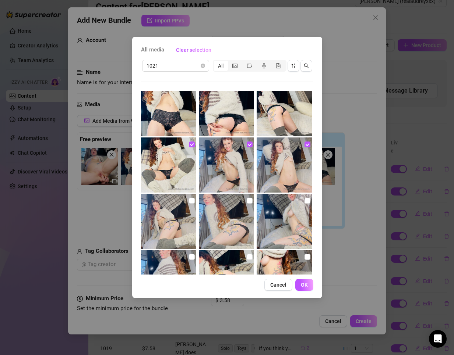
scroll to position [74, 0]
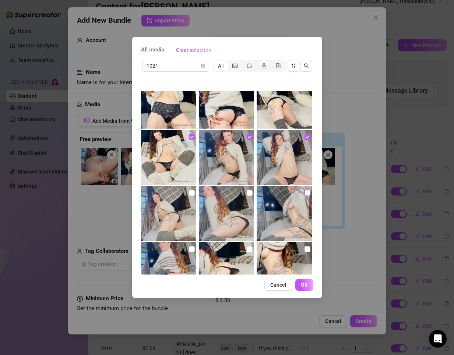
click at [304, 196] on label at bounding box center [307, 193] width 6 height 8
click at [304, 196] on input "checkbox" at bounding box center [307, 193] width 6 height 6
drag, startPoint x: 245, startPoint y: 193, endPoint x: 222, endPoint y: 198, distance: 23.7
click at [246, 193] on input "checkbox" at bounding box center [249, 193] width 6 height 6
click at [192, 191] on input "checkbox" at bounding box center [192, 193] width 6 height 6
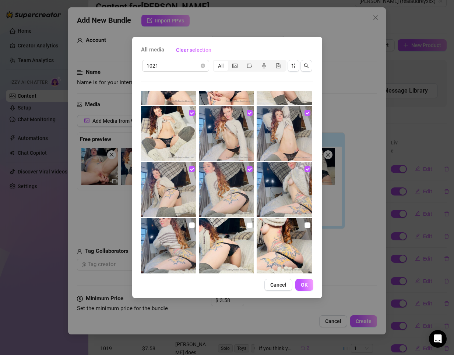
scroll to position [110, 0]
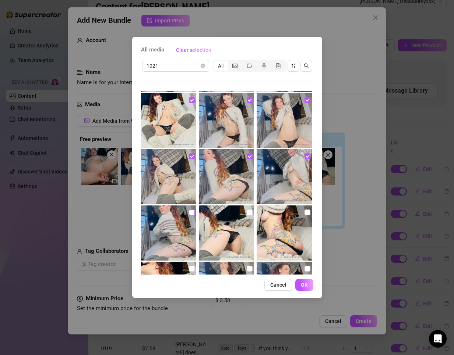
click at [190, 214] on input "checkbox" at bounding box center [192, 213] width 6 height 6
click at [246, 212] on input "checkbox" at bounding box center [249, 213] width 6 height 6
click at [305, 212] on input "checkbox" at bounding box center [307, 213] width 6 height 6
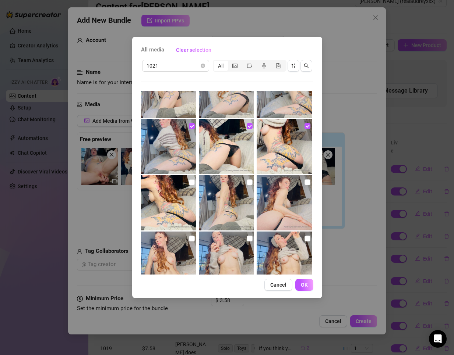
scroll to position [221, 0]
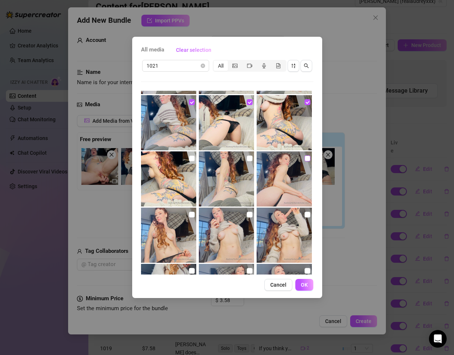
click at [305, 158] on input "checkbox" at bounding box center [307, 159] width 6 height 6
click at [246, 161] on input "checkbox" at bounding box center [249, 159] width 6 height 6
click at [190, 158] on input "checkbox" at bounding box center [192, 159] width 6 height 6
click at [189, 216] on input "checkbox" at bounding box center [192, 215] width 6 height 6
click at [242, 213] on img at bounding box center [226, 235] width 55 height 55
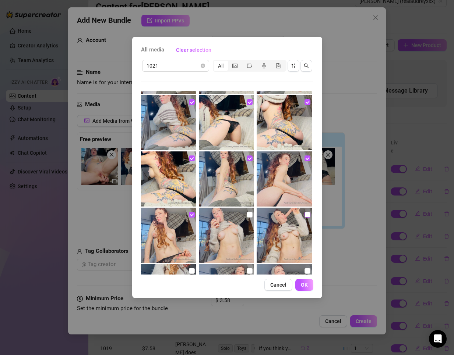
click at [304, 211] on label at bounding box center [307, 215] width 6 height 8
click at [304, 212] on input "checkbox" at bounding box center [307, 215] width 6 height 6
click at [246, 212] on input "checkbox" at bounding box center [249, 215] width 6 height 6
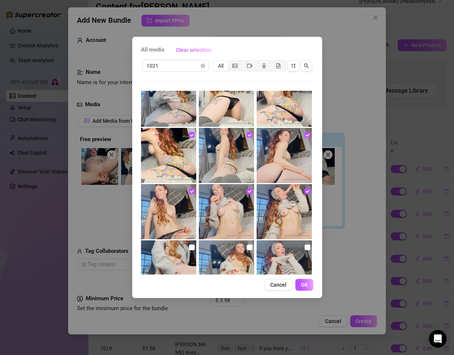
scroll to position [257, 0]
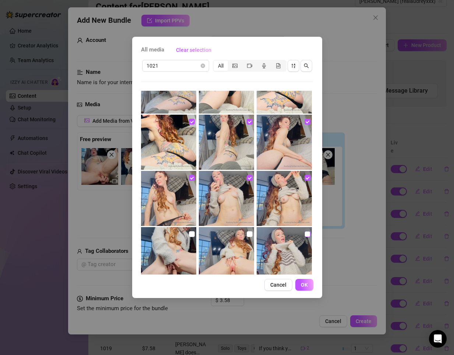
click at [304, 232] on input "checkbox" at bounding box center [307, 234] width 6 height 6
click at [246, 233] on input "checkbox" at bounding box center [249, 234] width 6 height 6
click at [189, 233] on input "checkbox" at bounding box center [192, 234] width 6 height 6
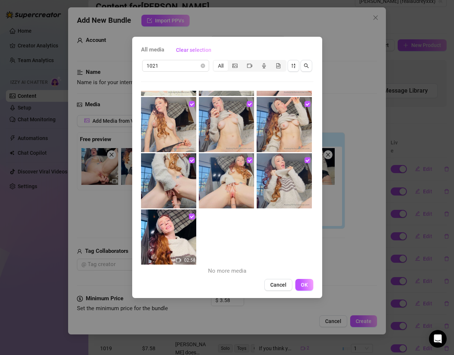
scroll to position [334, 0]
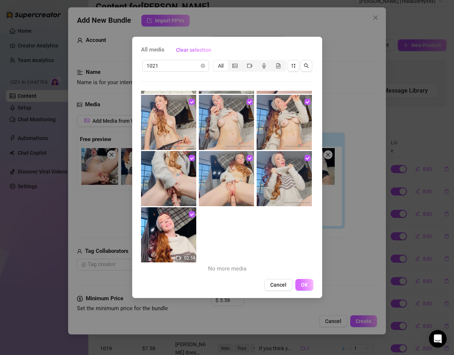
drag, startPoint x: 307, startPoint y: 284, endPoint x: 280, endPoint y: 289, distance: 27.8
click at [306, 284] on span "OK" at bounding box center [304, 285] width 7 height 6
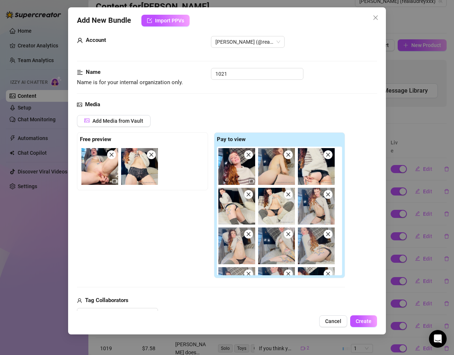
scroll to position [37, 0]
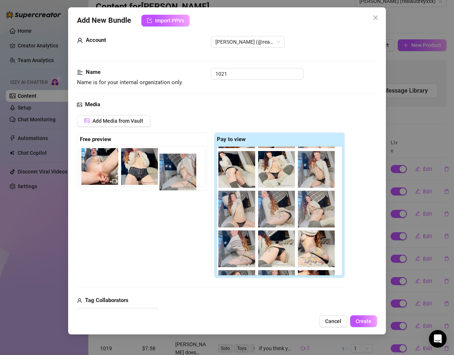
drag, startPoint x: 282, startPoint y: 223, endPoint x: 179, endPoint y: 184, distance: 110.5
click at [178, 185] on div "Free preview Pay to view" at bounding box center [211, 205] width 268 height 146
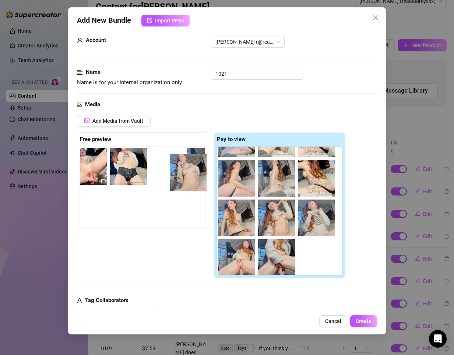
scroll to position [0, 14]
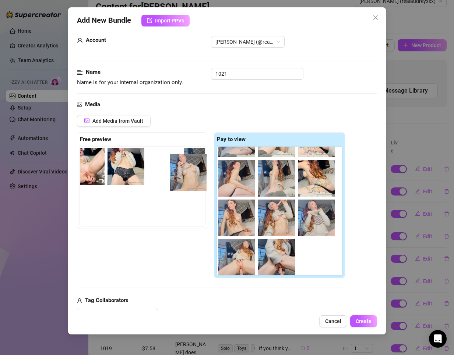
drag, startPoint x: 322, startPoint y: 224, endPoint x: 182, endPoint y: 174, distance: 148.8
click at [182, 174] on div "Free preview Pay to view" at bounding box center [211, 205] width 268 height 146
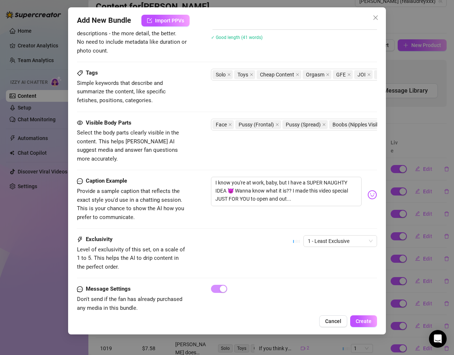
scroll to position [431, 0]
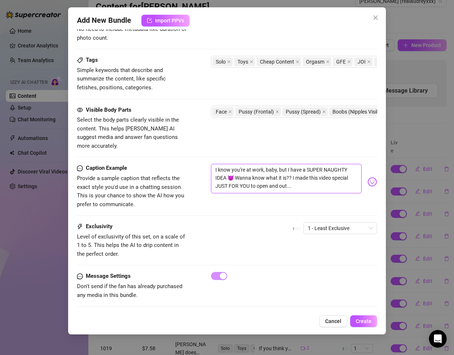
click at [327, 174] on textarea "I know you're at work, baby, but I have a SUPER NAUGHTY IDEA 😈 Wanna know what …" at bounding box center [286, 178] width 150 height 29
click at [366, 323] on span "Create" at bounding box center [363, 322] width 16 height 6
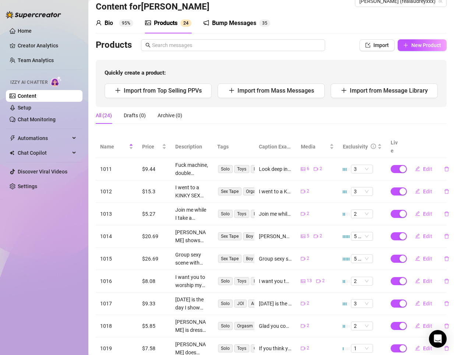
drag, startPoint x: 356, startPoint y: 73, endPoint x: 236, endPoint y: 135, distance: 135.4
click at [356, 73] on span "Quickly create a product:" at bounding box center [270, 73] width 333 height 9
click at [97, 122] on div "All (24)" at bounding box center [104, 115] width 16 height 17
click at [100, 117] on div "All (24)" at bounding box center [104, 115] width 16 height 8
click at [108, 143] on span "Name" at bounding box center [113, 147] width 27 height 8
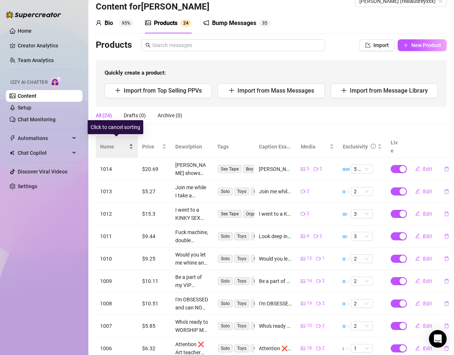
click at [108, 143] on span "Name" at bounding box center [113, 147] width 27 height 8
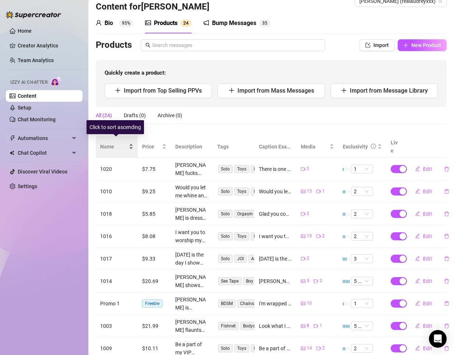
click at [108, 143] on span "Name" at bounding box center [113, 147] width 27 height 8
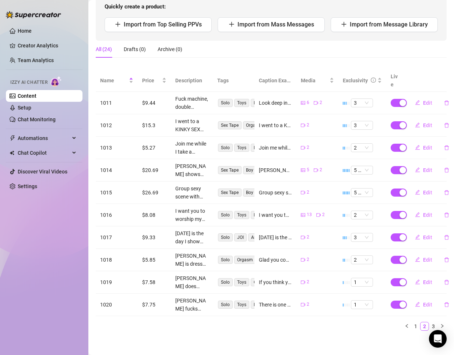
scroll to position [84, 0]
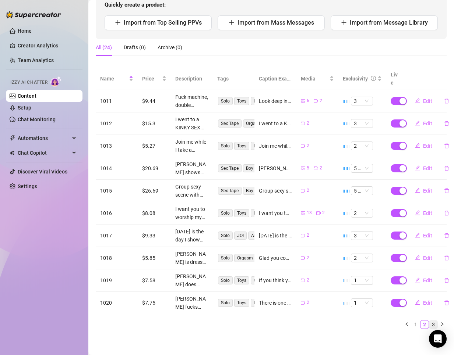
click at [431, 320] on li "3" at bounding box center [433, 324] width 9 height 9
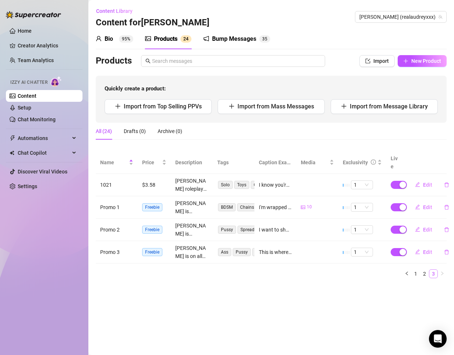
scroll to position [0, 0]
click at [424, 270] on link "2" at bounding box center [424, 274] width 8 height 8
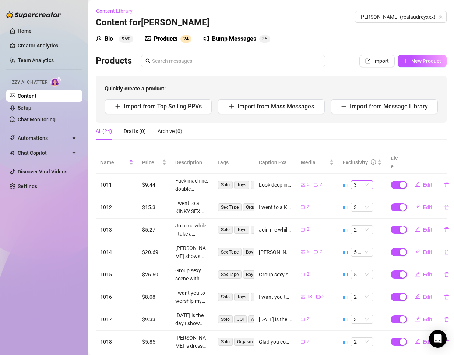
click at [360, 181] on span "3" at bounding box center [361, 185] width 16 height 8
click at [355, 203] on div "2" at bounding box center [356, 202] width 10 height 8
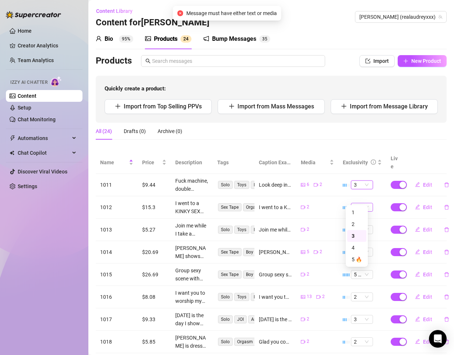
click at [353, 203] on span "3" at bounding box center [361, 207] width 16 height 8
click at [355, 222] on div "2" at bounding box center [356, 224] width 10 height 8
click at [361, 226] on span "2" at bounding box center [361, 230] width 16 height 8
click at [355, 234] on div "1" at bounding box center [356, 235] width 10 height 8
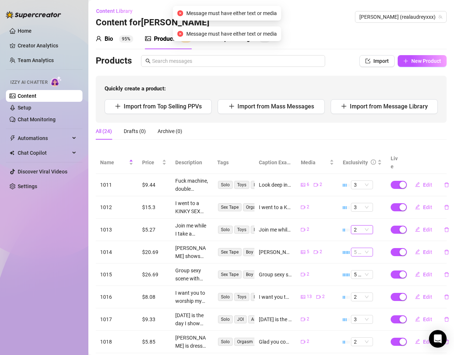
click at [358, 248] on span "5 🔥" at bounding box center [361, 252] width 16 height 8
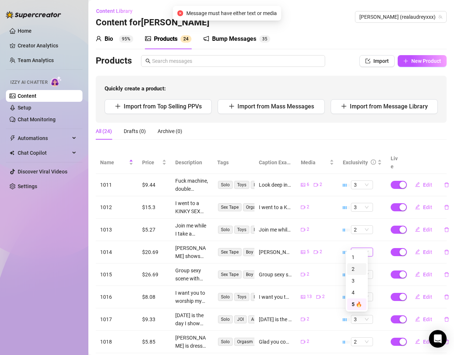
click at [355, 268] on div "2" at bounding box center [356, 269] width 10 height 8
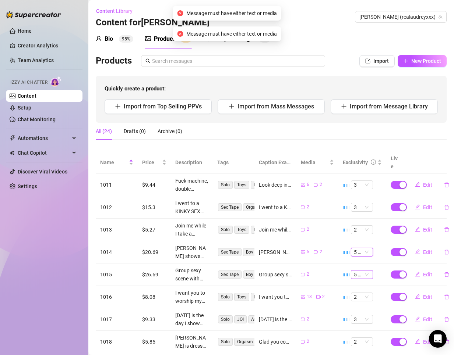
click at [357, 271] on span "5 🔥" at bounding box center [361, 275] width 16 height 8
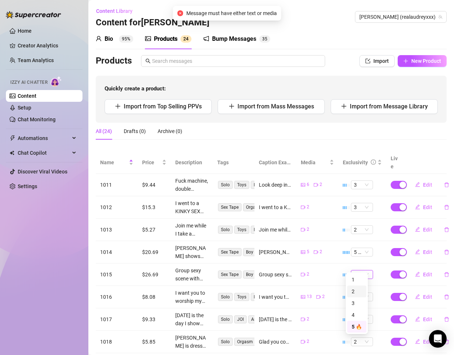
click at [358, 292] on div "2" at bounding box center [356, 292] width 10 height 8
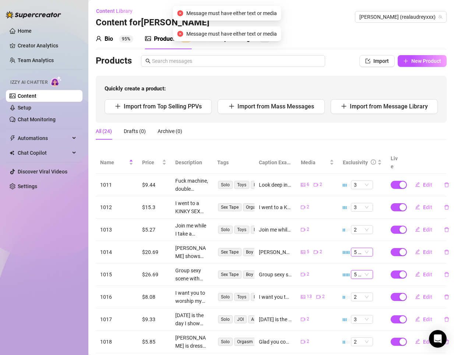
click at [358, 248] on span "5 🔥" at bounding box center [361, 252] width 16 height 8
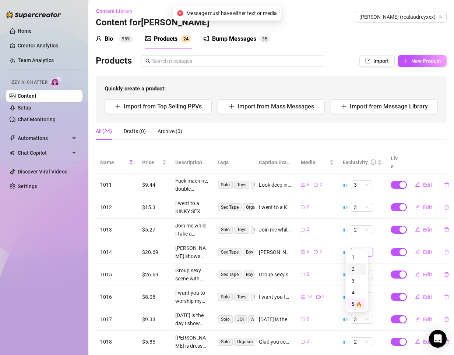
click at [352, 269] on div "2" at bounding box center [356, 269] width 10 height 8
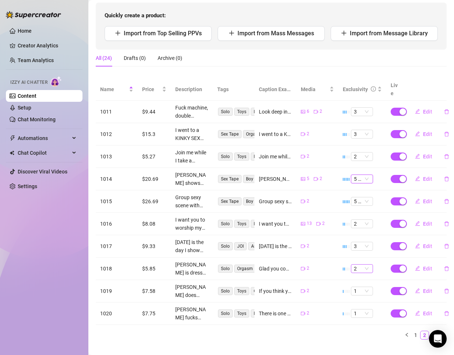
scroll to position [74, 0]
click at [353, 220] on span "2" at bounding box center [361, 224] width 16 height 8
click at [353, 227] on div "1" at bounding box center [356, 229] width 10 height 8
click at [415, 218] on button "Edit" at bounding box center [423, 224] width 29 height 12
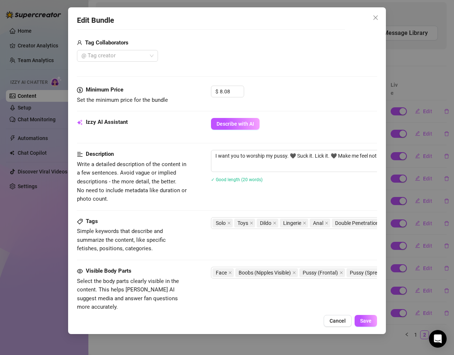
scroll to position [431, 0]
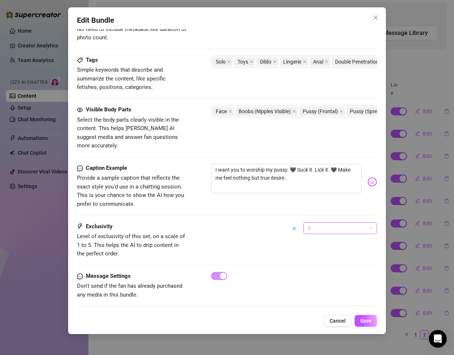
click at [333, 223] on span "2" at bounding box center [339, 228] width 65 height 11
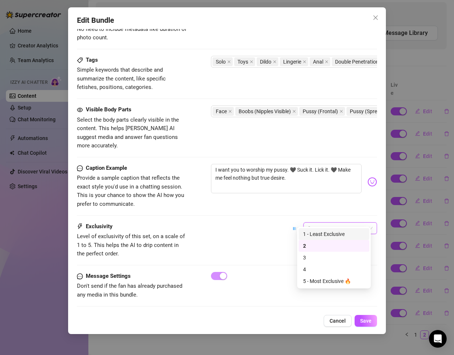
click at [314, 236] on div "1 - Least Exclusive" at bounding box center [334, 234] width 62 height 8
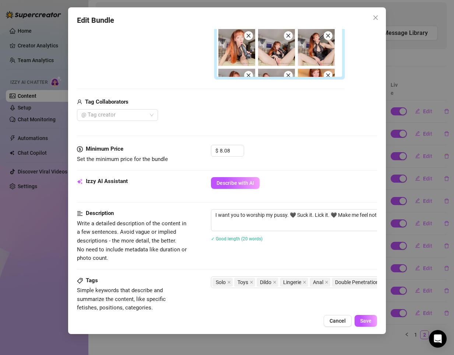
scroll to position [26, 0]
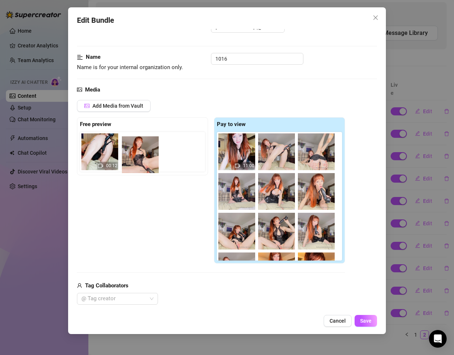
drag, startPoint x: 237, startPoint y: 202, endPoint x: 137, endPoint y: 165, distance: 106.2
click at [137, 165] on div "Free preview 00:12 Pay to view 11:00" at bounding box center [211, 190] width 268 height 146
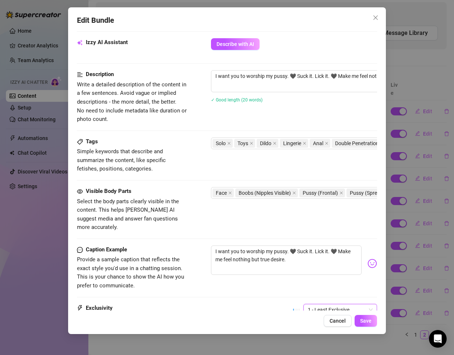
scroll to position [431, 0]
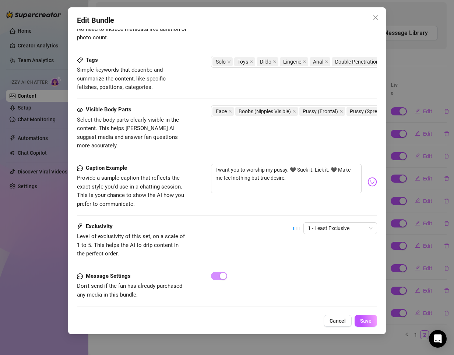
drag, startPoint x: 360, startPoint y: 328, endPoint x: 341, endPoint y: 331, distance: 20.1
click at [360, 328] on div "Edit Bundle Account [PERSON_NAME] (@realaudreyxxx) Name Name is for your intern…" at bounding box center [226, 170] width 317 height 327
click at [362, 326] on button "Save" at bounding box center [365, 321] width 22 height 12
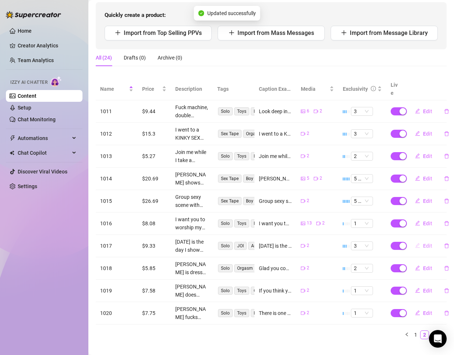
click at [423, 243] on span "Edit" at bounding box center [427, 246] width 9 height 6
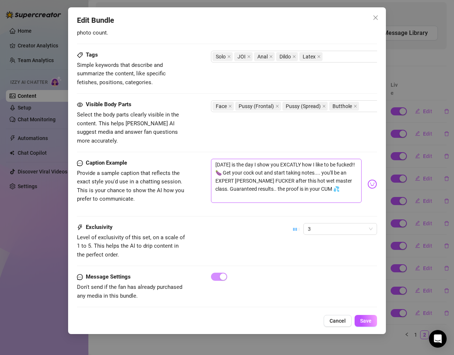
scroll to position [348, 0]
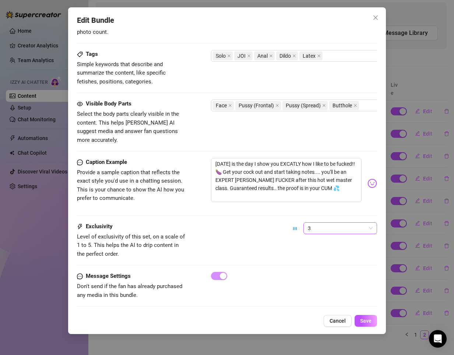
click at [317, 223] on span "3" at bounding box center [339, 228] width 65 height 11
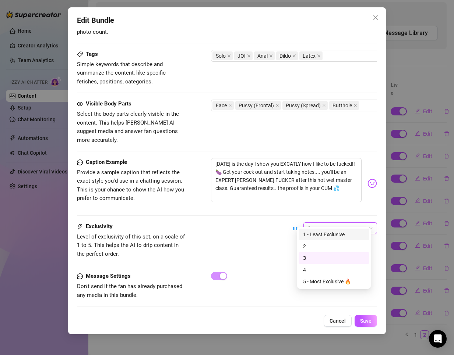
click at [312, 233] on div "1 - Least Exclusive" at bounding box center [334, 235] width 62 height 8
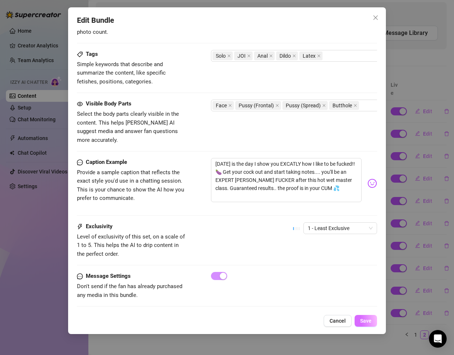
click at [362, 321] on span "Save" at bounding box center [365, 321] width 11 height 6
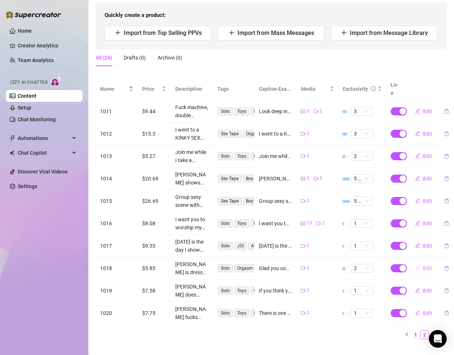
click at [423, 266] on span "Edit" at bounding box center [427, 269] width 9 height 6
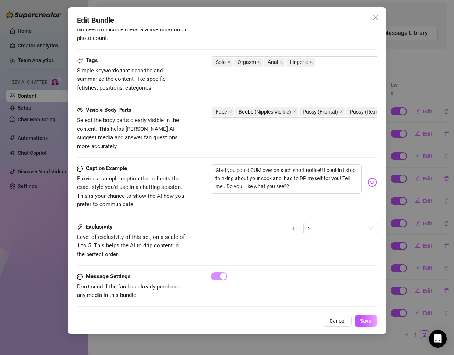
scroll to position [342, 0]
click at [311, 223] on span "2" at bounding box center [339, 228] width 65 height 11
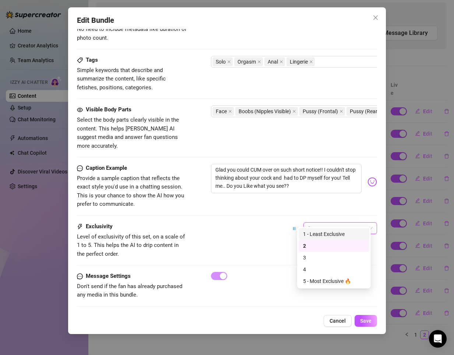
drag, startPoint x: 313, startPoint y: 234, endPoint x: 328, endPoint y: 264, distance: 33.4
click at [313, 234] on div "1 - Least Exclusive" at bounding box center [334, 234] width 62 height 8
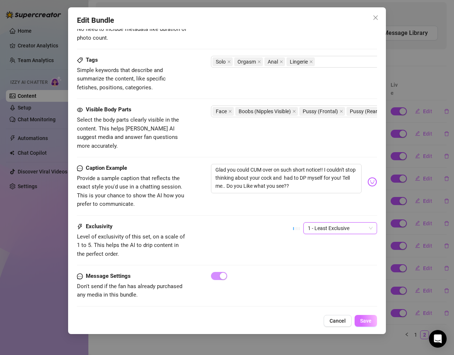
click at [366, 318] on span "Save" at bounding box center [365, 321] width 11 height 6
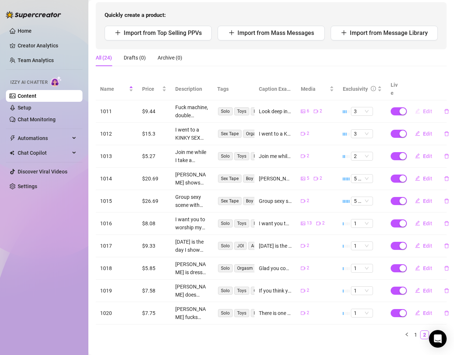
click at [423, 109] on span "Edit" at bounding box center [427, 112] width 9 height 6
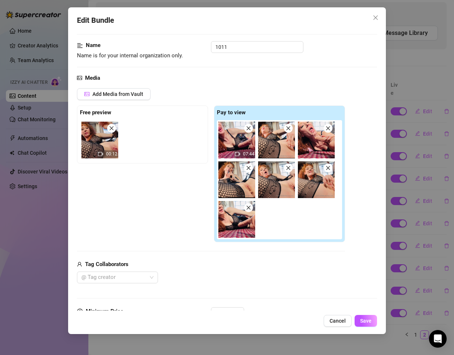
scroll to position [37, 0]
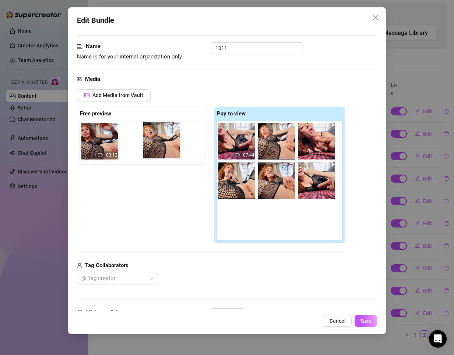
drag, startPoint x: 278, startPoint y: 195, endPoint x: 160, endPoint y: 153, distance: 125.0
click at [160, 153] on div "Free preview 00:12 Pay to view 07:44" at bounding box center [211, 175] width 268 height 137
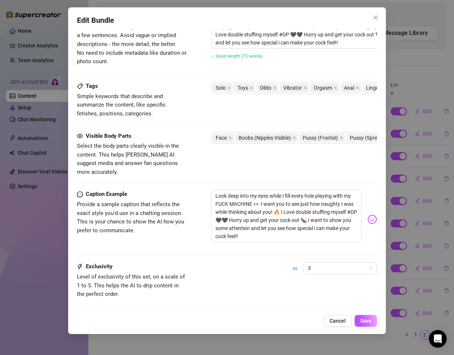
scroll to position [398, 0]
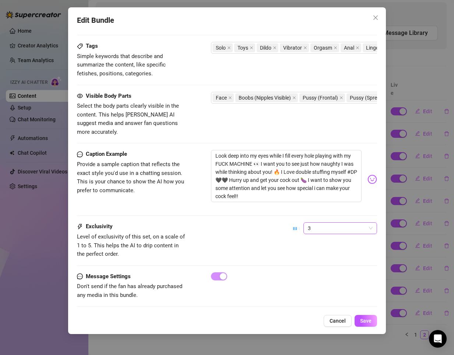
click at [320, 223] on span "3" at bounding box center [339, 228] width 65 height 11
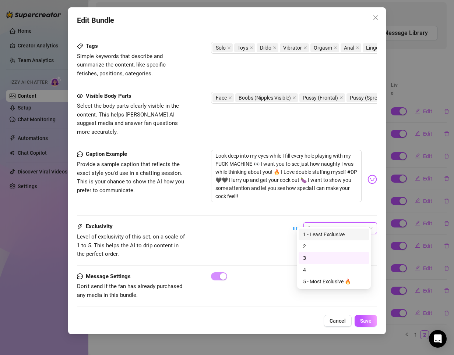
click at [315, 234] on div "1 - Least Exclusive" at bounding box center [334, 235] width 62 height 8
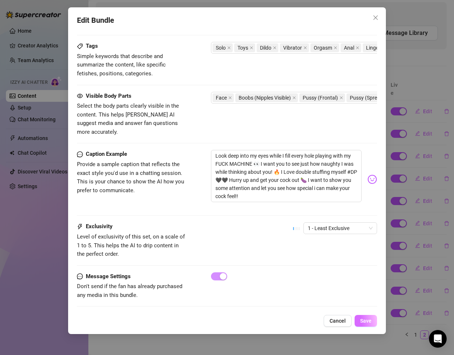
click at [363, 319] on span "Save" at bounding box center [365, 321] width 11 height 6
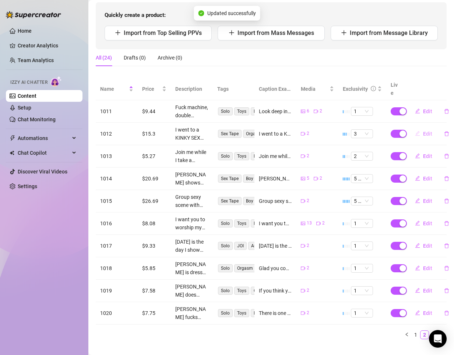
click at [423, 131] on span "Edit" at bounding box center [427, 134] width 9 height 6
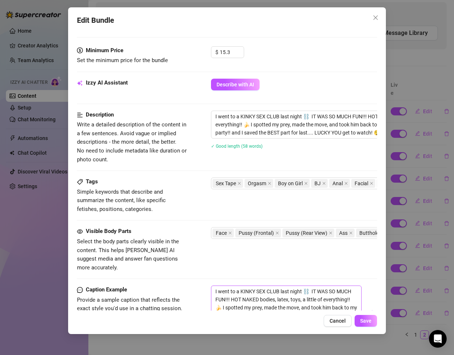
scroll to position [356, 0]
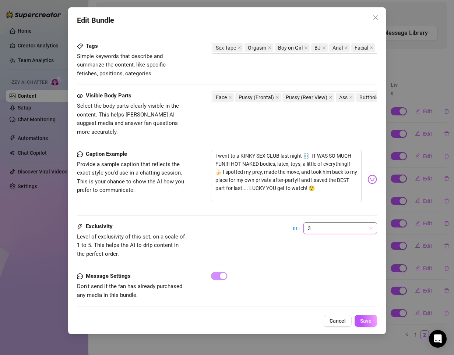
click at [327, 223] on span "3" at bounding box center [339, 228] width 65 height 11
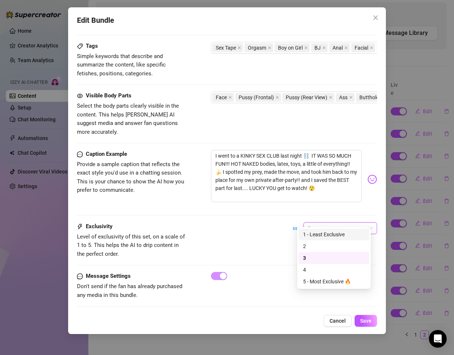
click at [319, 234] on div "1 - Least Exclusive" at bounding box center [334, 235] width 62 height 8
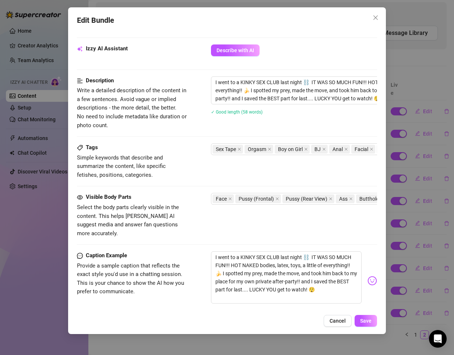
scroll to position [320, 0]
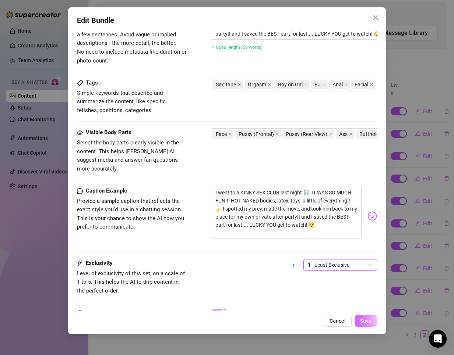
drag, startPoint x: 363, startPoint y: 316, endPoint x: 317, endPoint y: 323, distance: 46.8
click at [363, 316] on button "Save" at bounding box center [365, 321] width 22 height 12
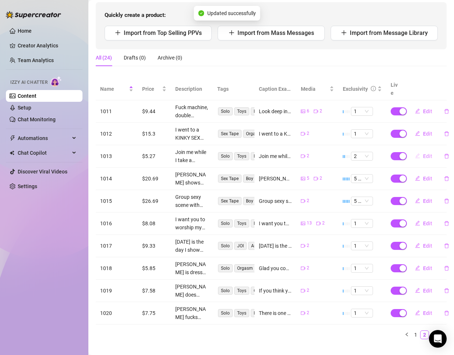
click at [425, 153] on span "Edit" at bounding box center [427, 156] width 9 height 6
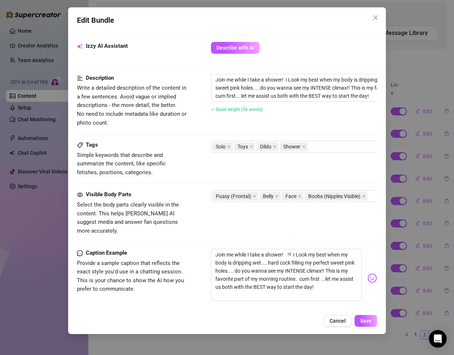
scroll to position [356, 0]
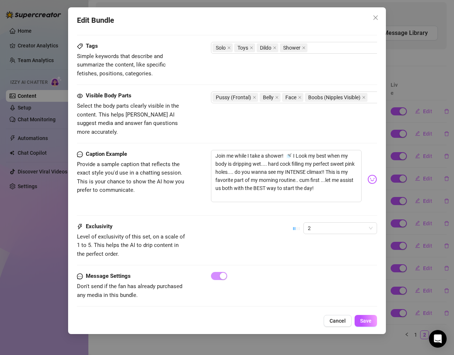
click at [347, 206] on div "Caption Example Provide a sample caption that reflects the exact style you'd us…" at bounding box center [227, 186] width 300 height 72
click at [335, 223] on span "2" at bounding box center [339, 228] width 65 height 11
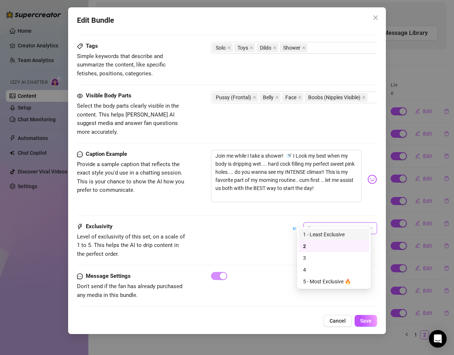
click at [324, 232] on div "1 - Least Exclusive" at bounding box center [334, 235] width 62 height 8
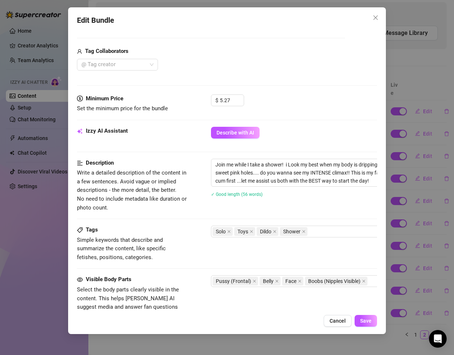
scroll to position [0, 0]
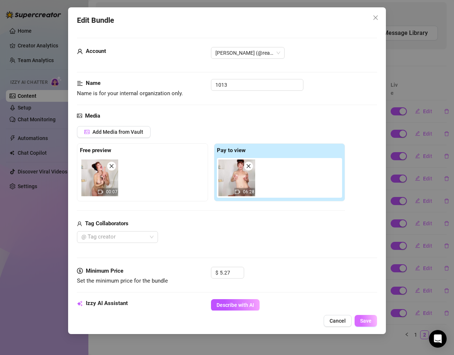
click at [360, 317] on button "Save" at bounding box center [365, 321] width 22 height 12
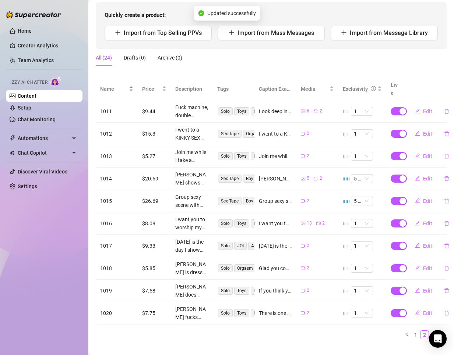
scroll to position [84, 0]
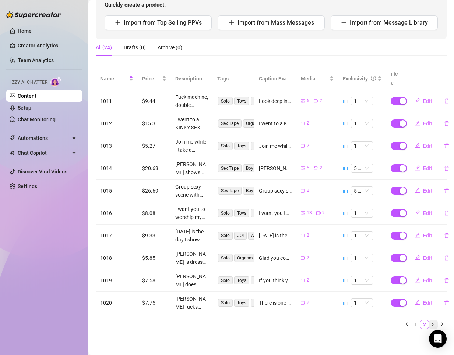
click at [429, 321] on link "3" at bounding box center [433, 325] width 8 height 8
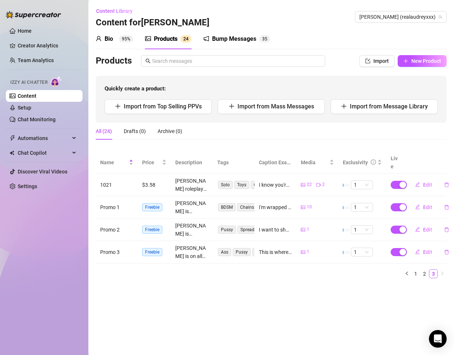
scroll to position [0, 0]
click at [417, 270] on link "1" at bounding box center [415, 274] width 8 height 8
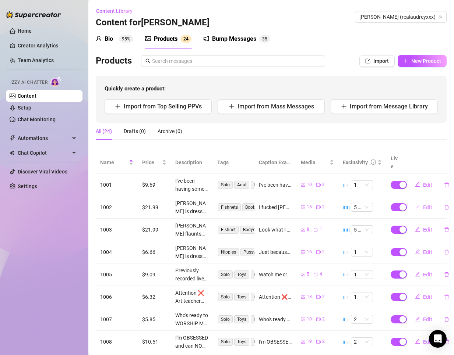
click at [423, 205] on span "Edit" at bounding box center [427, 208] width 9 height 6
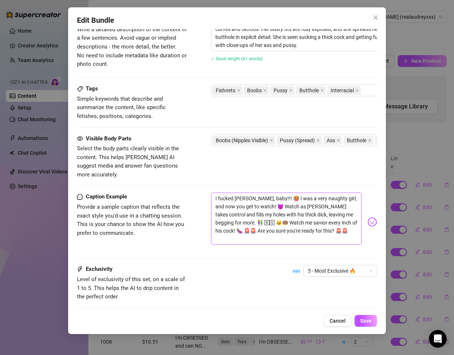
scroll to position [405, 0]
click at [315, 265] on span "5 - Most Exclusive 🔥" at bounding box center [339, 270] width 65 height 11
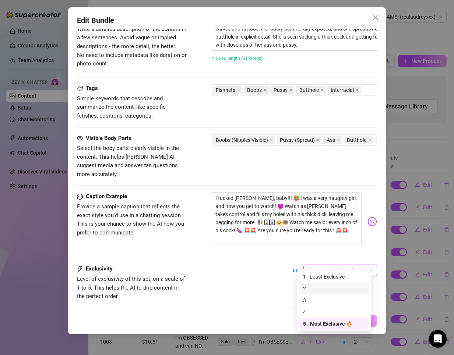
click at [313, 287] on div "2" at bounding box center [334, 289] width 62 height 8
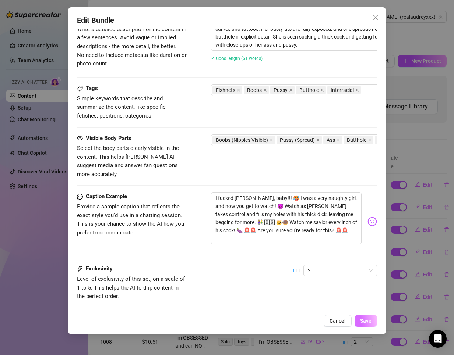
click at [366, 320] on span "Save" at bounding box center [365, 321] width 11 height 6
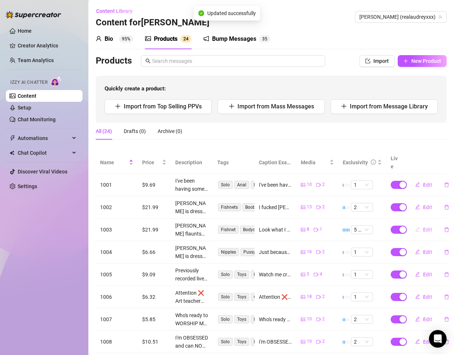
click at [423, 227] on span "Edit" at bounding box center [427, 230] width 9 height 6
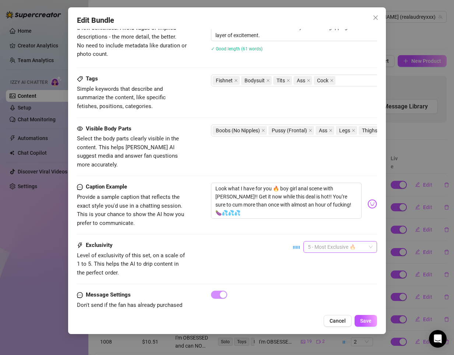
click at [313, 242] on span "5 - Most Exclusive 🔥" at bounding box center [339, 247] width 65 height 11
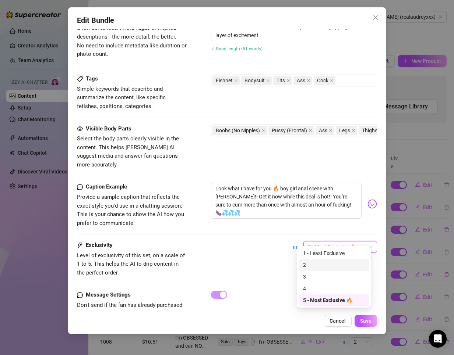
click at [306, 263] on div "2" at bounding box center [334, 265] width 62 height 8
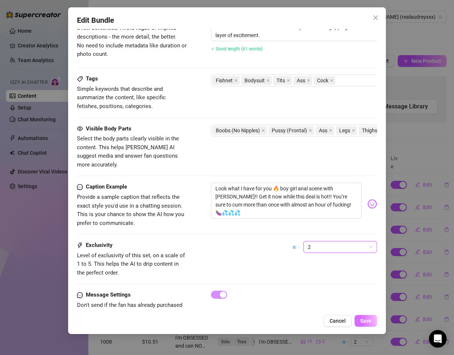
click at [363, 320] on span "Save" at bounding box center [365, 321] width 11 height 6
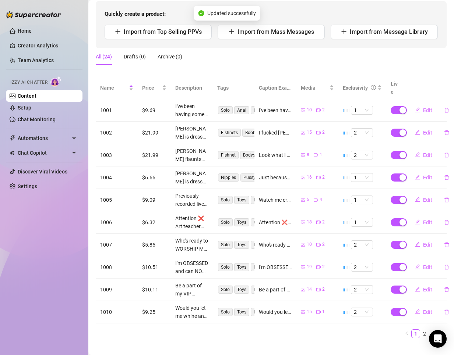
scroll to position [84, 0]
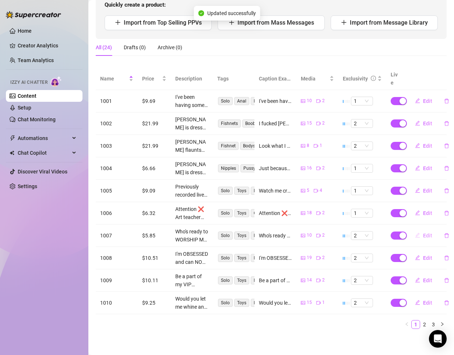
click at [423, 233] on span "Edit" at bounding box center [427, 236] width 9 height 6
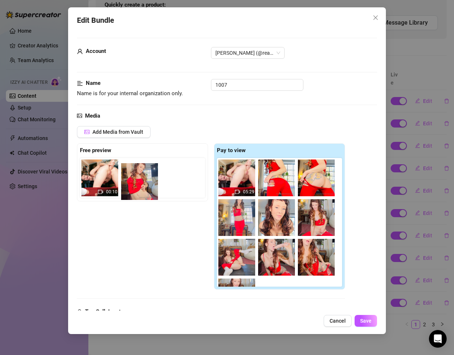
drag, startPoint x: 320, startPoint y: 221, endPoint x: 139, endPoint y: 185, distance: 185.1
click at [141, 184] on div "Free preview 00:10 Pay to view 05:29" at bounding box center [211, 216] width 268 height 146
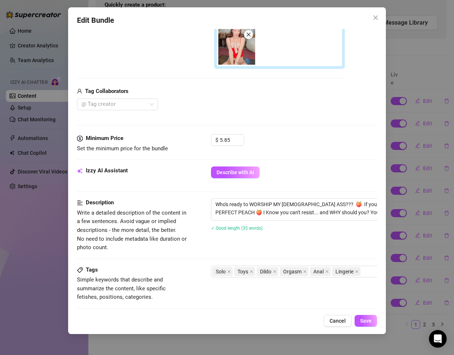
scroll to position [405, 0]
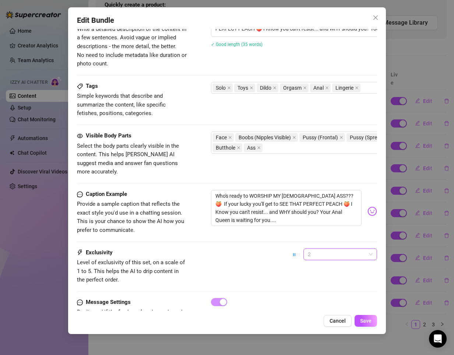
click at [326, 249] on span "2" at bounding box center [339, 254] width 65 height 11
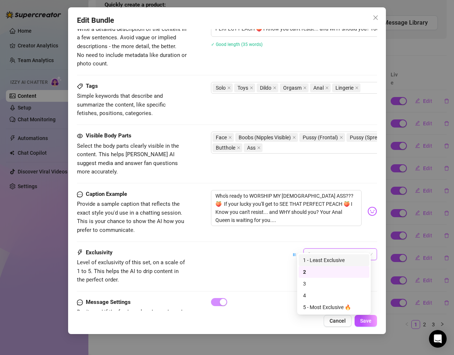
click at [315, 262] on div "1 - Least Exclusive" at bounding box center [334, 260] width 62 height 8
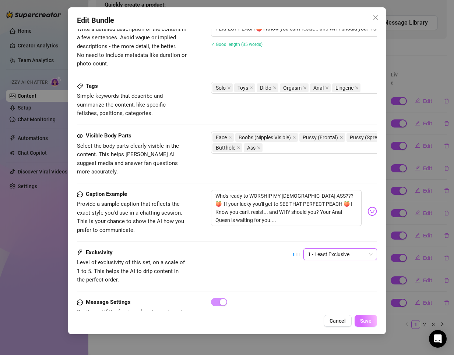
click at [362, 321] on span "Save" at bounding box center [365, 321] width 11 height 6
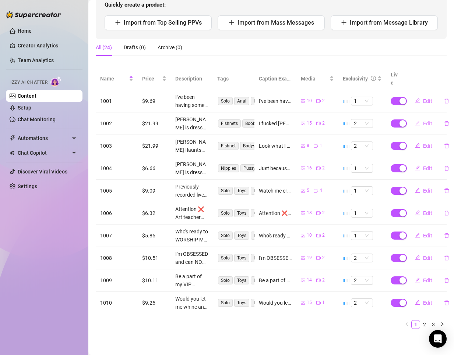
click at [423, 121] on span "Edit" at bounding box center [427, 124] width 9 height 6
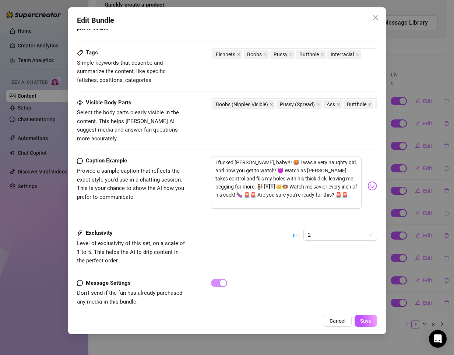
scroll to position [447, 0]
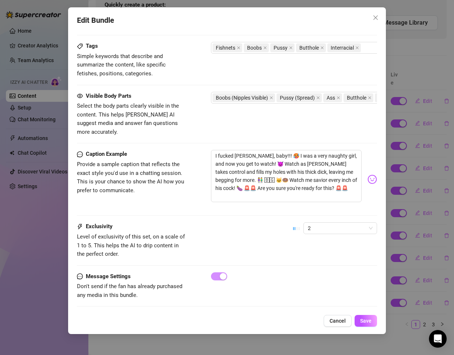
click at [330, 210] on div "Caption Example Provide a sample caption that reflects the exact style you'd us…" at bounding box center [227, 186] width 300 height 72
click at [328, 223] on span "2" at bounding box center [339, 228] width 65 height 11
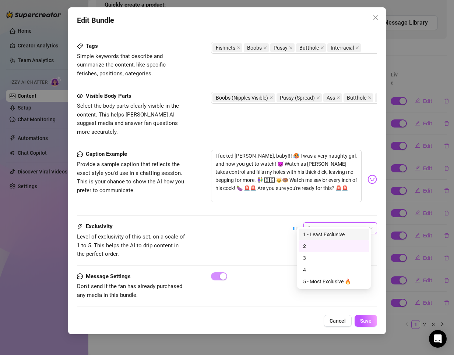
click at [316, 238] on div "1 - Least Exclusive" at bounding box center [334, 235] width 62 height 8
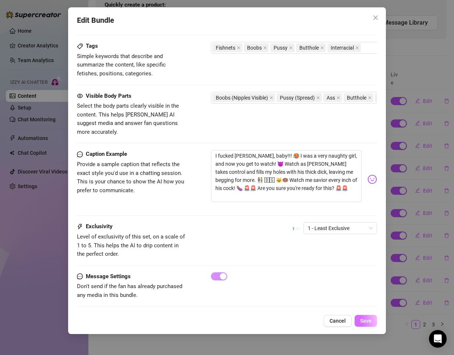
click at [357, 320] on button "Save" at bounding box center [365, 321] width 22 height 12
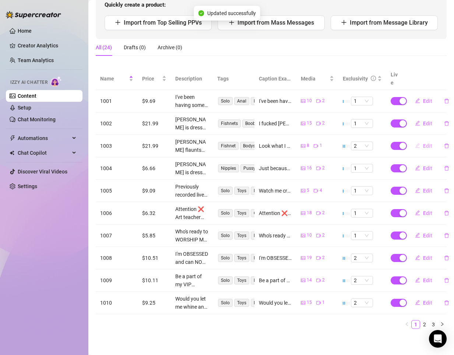
click at [426, 143] on span "Edit" at bounding box center [427, 146] width 9 height 6
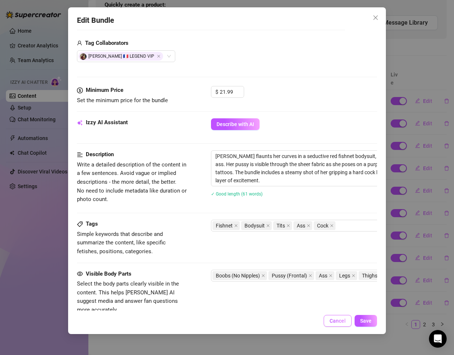
scroll to position [184, 0]
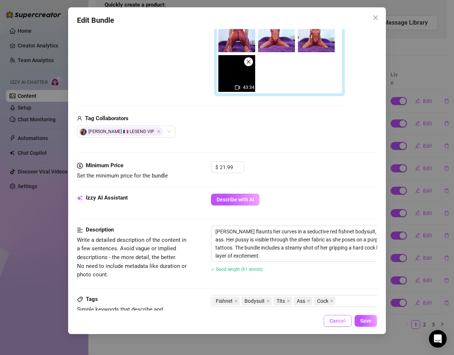
click at [330, 316] on button "Cancel" at bounding box center [337, 321] width 28 height 12
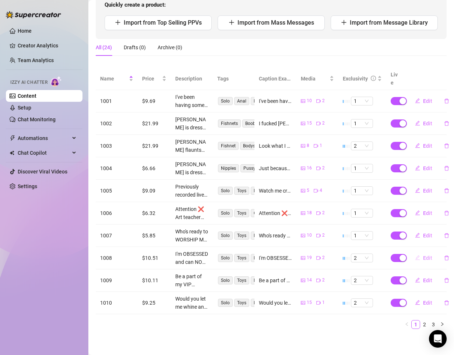
click at [423, 255] on span "Edit" at bounding box center [427, 258] width 9 height 6
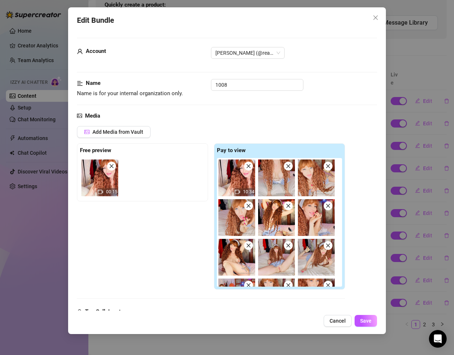
scroll to position [0, 0]
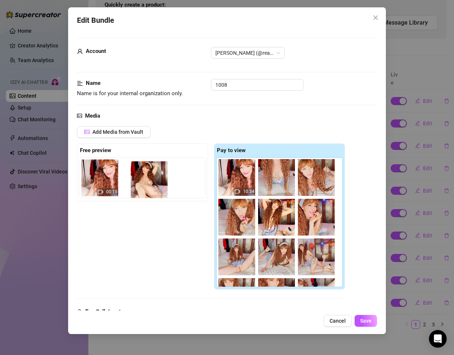
drag, startPoint x: 241, startPoint y: 259, endPoint x: 149, endPoint y: 179, distance: 122.0
click at [149, 179] on div "Free preview 00:15 Pay to view 10:34" at bounding box center [211, 216] width 268 height 146
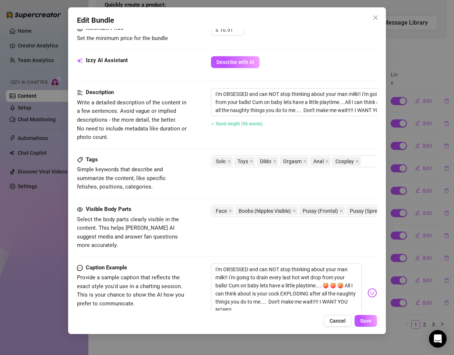
scroll to position [445, 0]
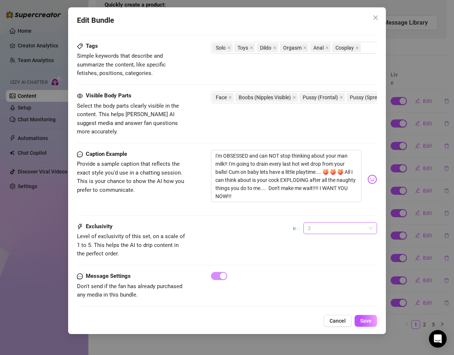
click at [328, 223] on div "2" at bounding box center [340, 229] width 74 height 12
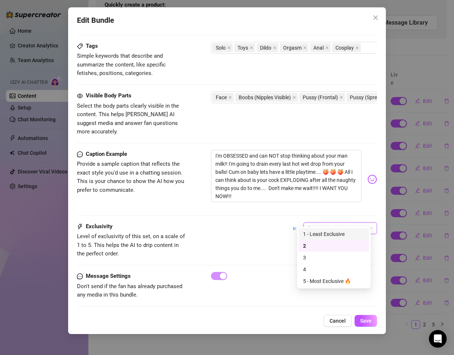
click at [322, 231] on div "1 - Least Exclusive" at bounding box center [334, 234] width 62 height 8
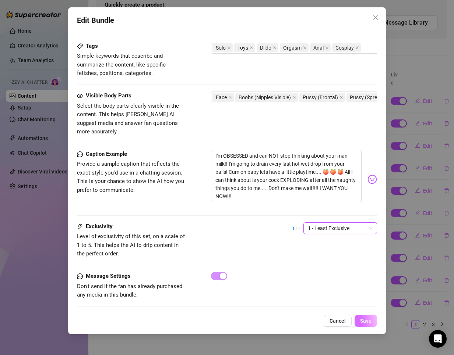
drag, startPoint x: 367, startPoint y: 322, endPoint x: 309, endPoint y: 321, distance: 58.1
click at [366, 322] on span "Save" at bounding box center [365, 321] width 11 height 6
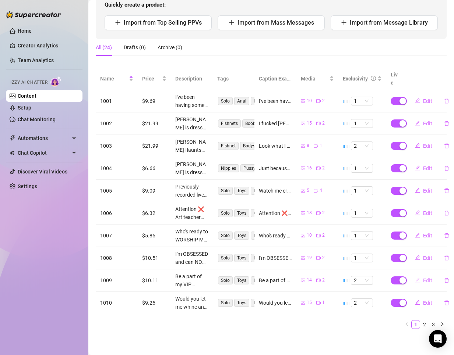
click at [423, 278] on span "Edit" at bounding box center [427, 281] width 9 height 6
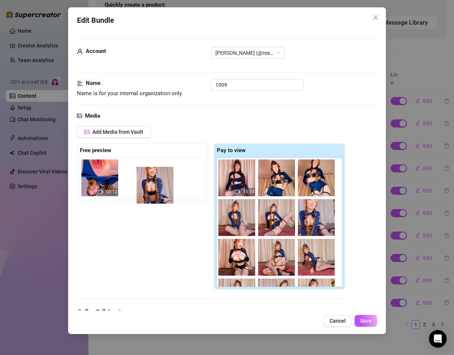
drag, startPoint x: 274, startPoint y: 223, endPoint x: 144, endPoint y: 189, distance: 134.6
click at [144, 189] on div "Free preview 00:12 Pay to view 11:53" at bounding box center [211, 216] width 268 height 146
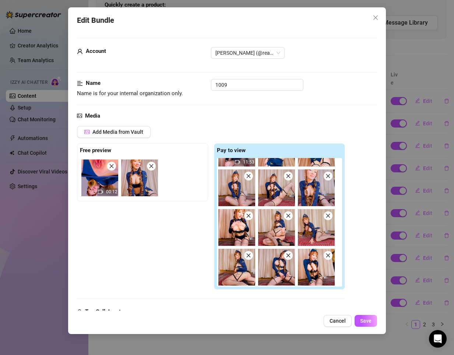
scroll to position [70, 0]
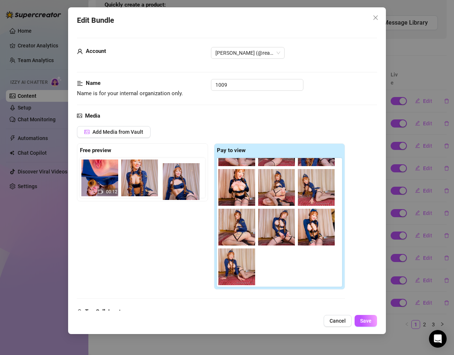
drag, startPoint x: 268, startPoint y: 267, endPoint x: 182, endPoint y: 180, distance: 122.0
click at [169, 178] on div "Free preview 00:12 Pay to view 11:53" at bounding box center [211, 216] width 268 height 146
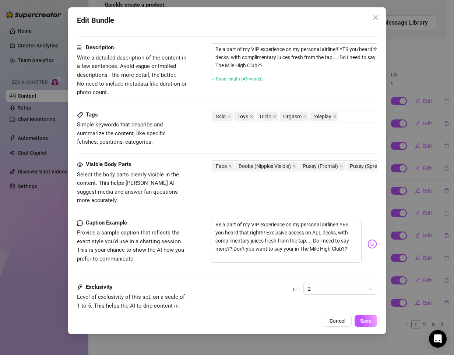
scroll to position [437, 0]
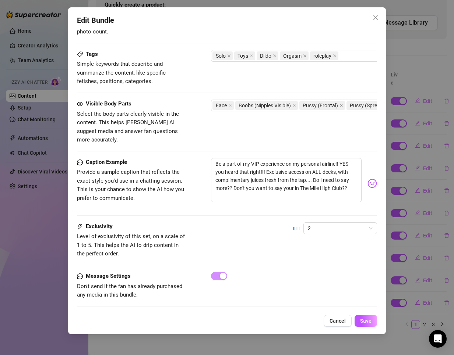
click at [323, 211] on div "Caption Example Provide a sample caption that reflects the exact style you'd us…" at bounding box center [227, 190] width 300 height 64
click at [322, 223] on span "2" at bounding box center [339, 228] width 65 height 11
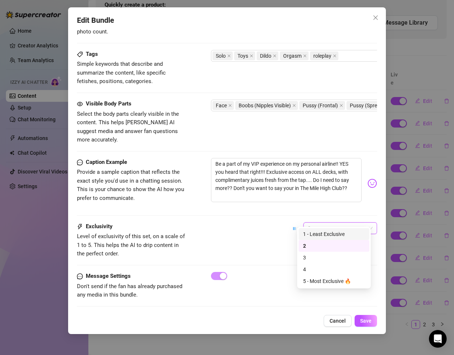
click at [315, 234] on div "1 - Least Exclusive" at bounding box center [334, 234] width 62 height 8
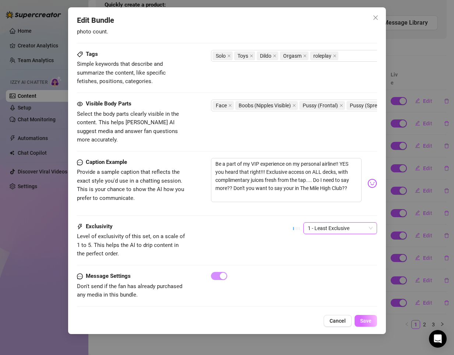
click at [365, 316] on button "Save" at bounding box center [365, 321] width 22 height 12
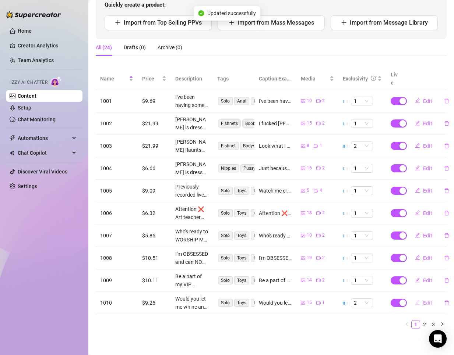
click at [423, 300] on span "Edit" at bounding box center [427, 303] width 9 height 6
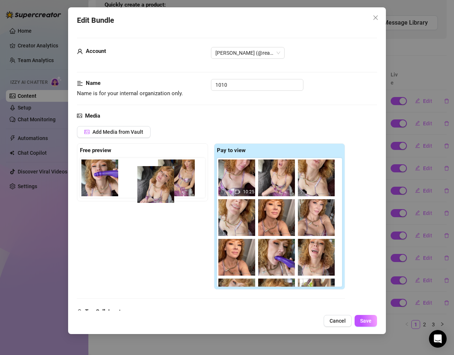
scroll to position [0, 0]
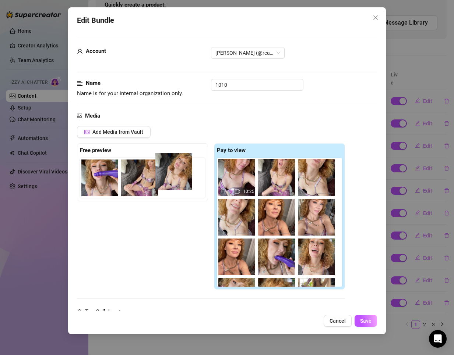
drag, startPoint x: 286, startPoint y: 263, endPoint x: 174, endPoint y: 177, distance: 141.1
click at [176, 176] on div "Free preview Pay to view 10:25" at bounding box center [211, 216] width 268 height 146
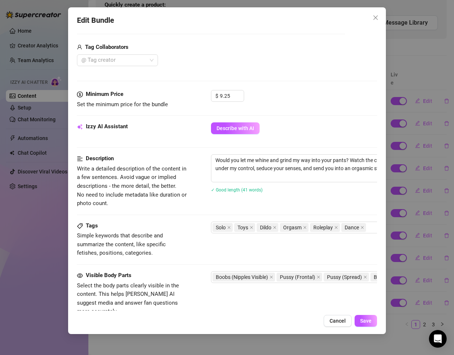
scroll to position [405, 0]
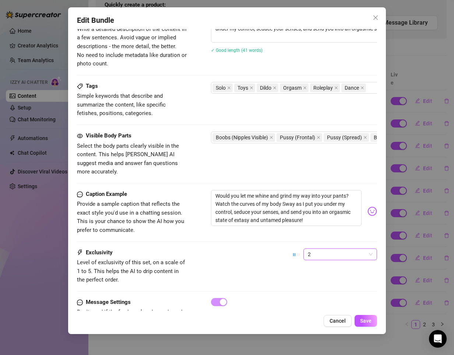
click at [307, 249] on span "2" at bounding box center [339, 254] width 65 height 11
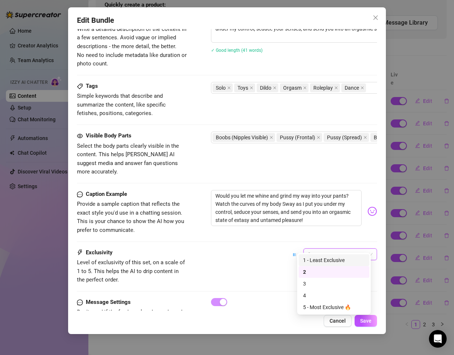
click at [307, 259] on div "1 - Least Exclusive" at bounding box center [334, 260] width 62 height 8
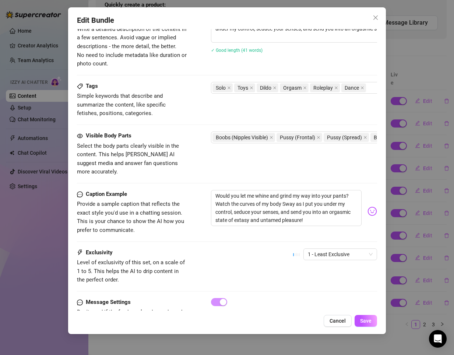
click at [371, 308] on div "Account [PERSON_NAME] (@realaudreyxxx) Name Name is for your internal organizat…" at bounding box center [227, 170] width 300 height 282
click at [368, 316] on button "Save" at bounding box center [365, 321] width 22 height 12
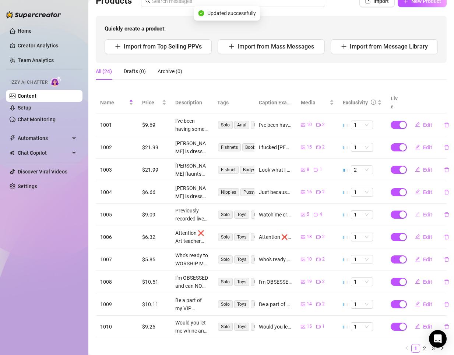
scroll to position [47, 0]
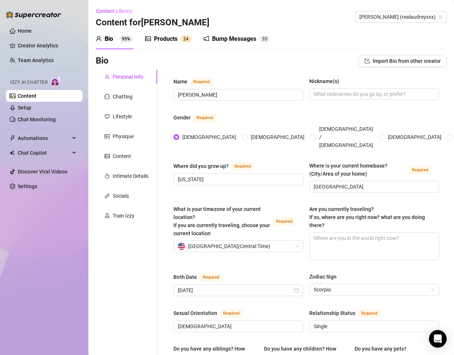
click at [185, 36] on span "2" at bounding box center [184, 38] width 3 height 5
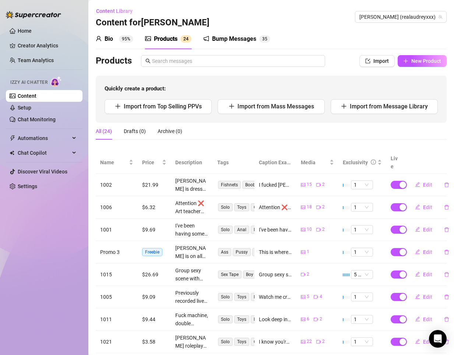
click at [163, 41] on div "Products" at bounding box center [166, 39] width 24 height 9
click at [220, 41] on div "Bump Messages" at bounding box center [234, 39] width 44 height 9
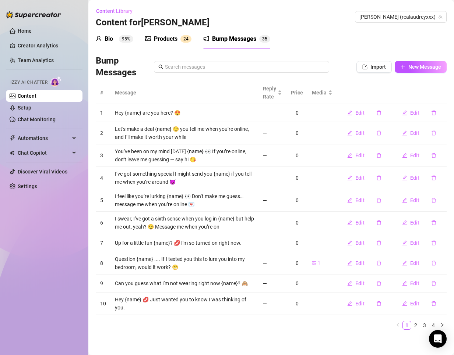
click at [167, 38] on div "Products" at bounding box center [166, 39] width 24 height 9
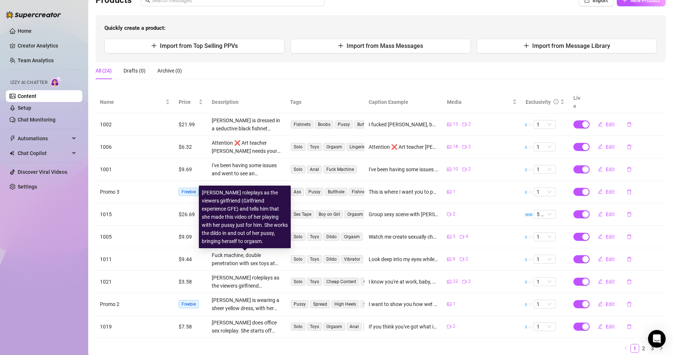
scroll to position [74, 0]
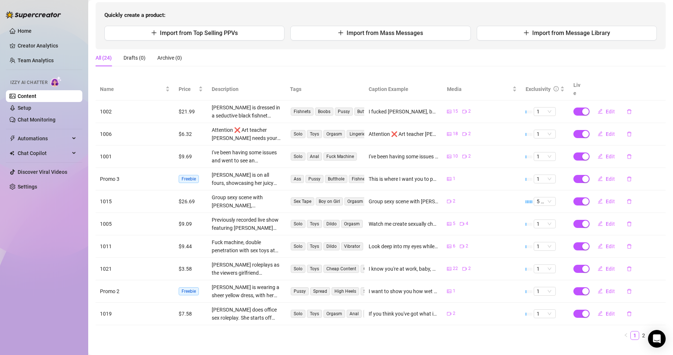
click at [129, 174] on td "Promo 3" at bounding box center [135, 179] width 79 height 22
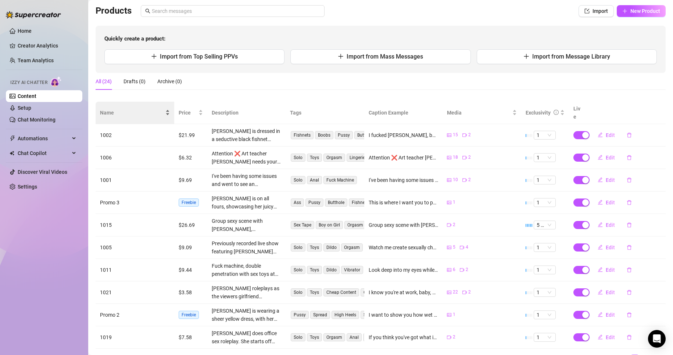
scroll to position [37, 0]
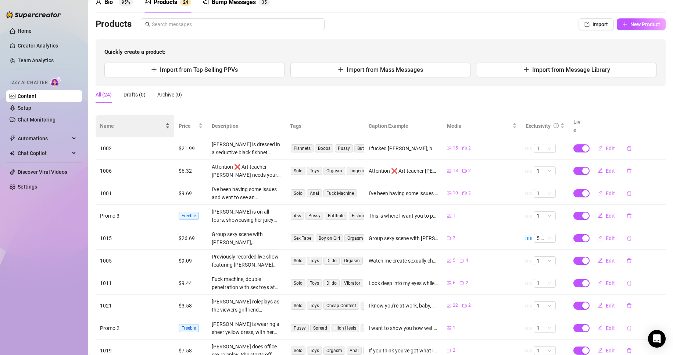
click at [107, 123] on span "Name" at bounding box center [132, 126] width 64 height 8
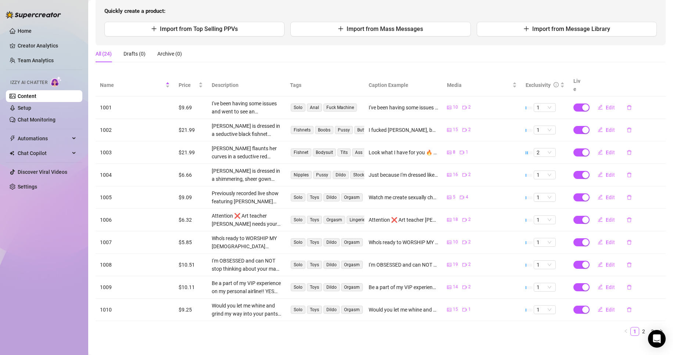
scroll to position [78, 0]
click at [571, 306] on span "Edit" at bounding box center [610, 309] width 9 height 6
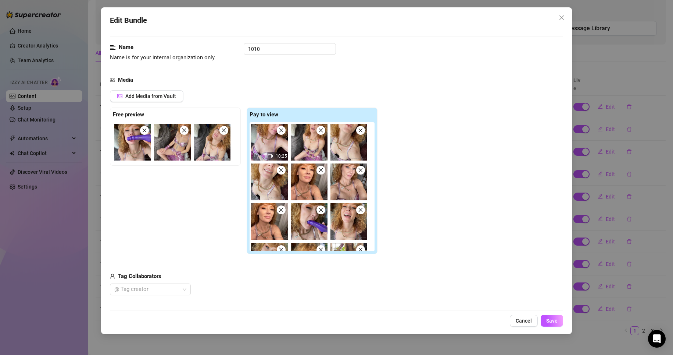
scroll to position [0, 0]
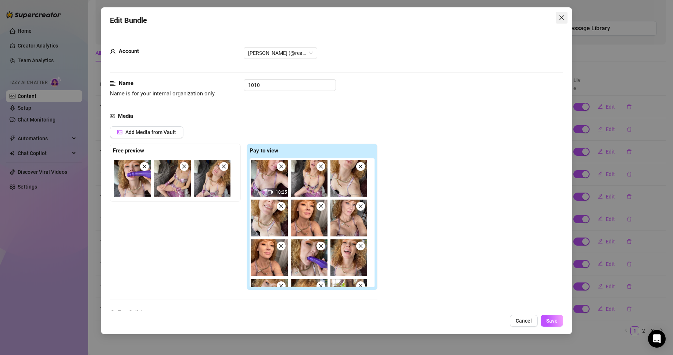
click at [563, 20] on icon "close" at bounding box center [562, 18] width 6 height 6
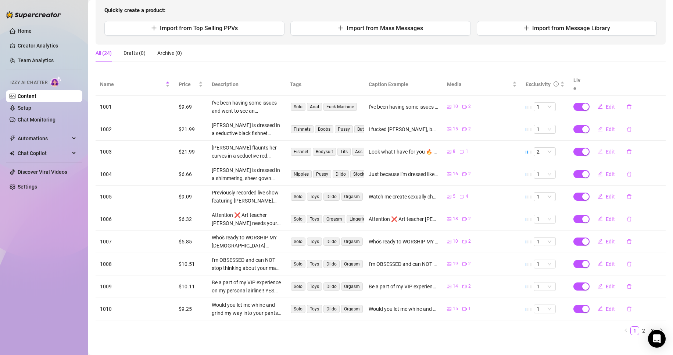
click at [571, 149] on span "Edit" at bounding box center [610, 152] width 9 height 6
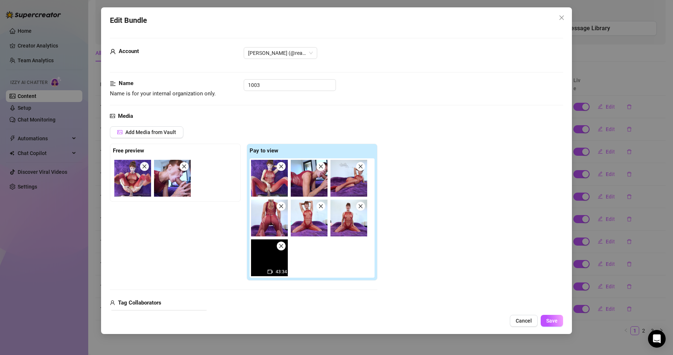
click at [561, 16] on icon "close" at bounding box center [562, 18] width 6 height 6
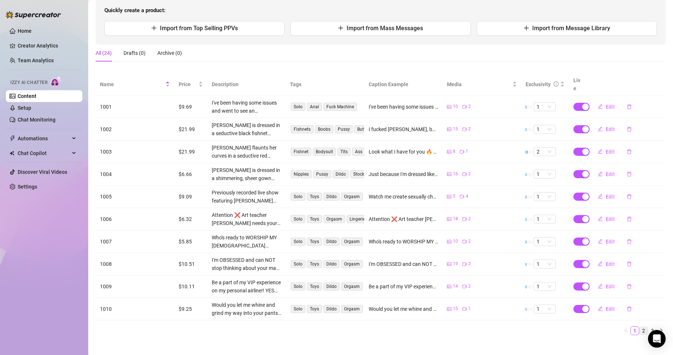
click at [571, 326] on link "2" at bounding box center [644, 330] width 8 height 8
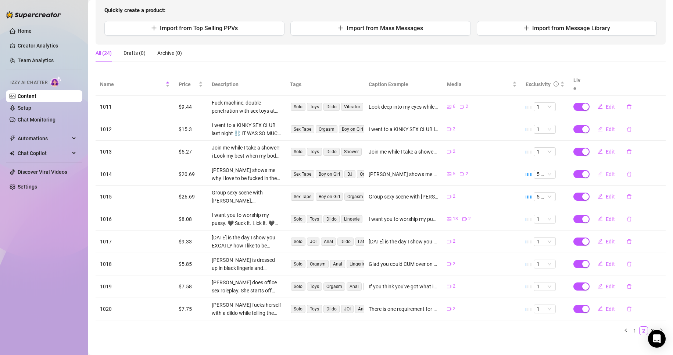
click at [571, 171] on span "Edit" at bounding box center [610, 174] width 9 height 6
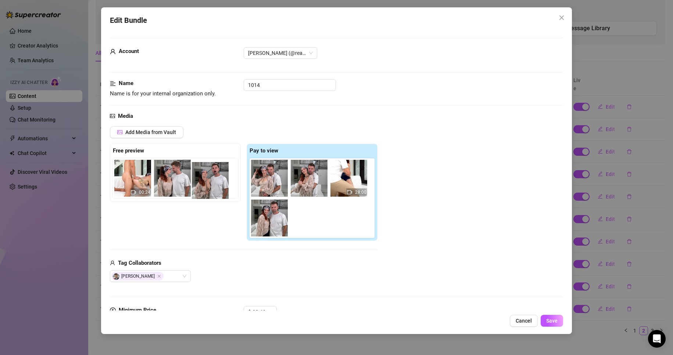
drag, startPoint x: 279, startPoint y: 232, endPoint x: 209, endPoint y: 189, distance: 82.0
click at [209, 189] on div "Free preview 00:24 Pay to view 28:00" at bounding box center [244, 191] width 268 height 97
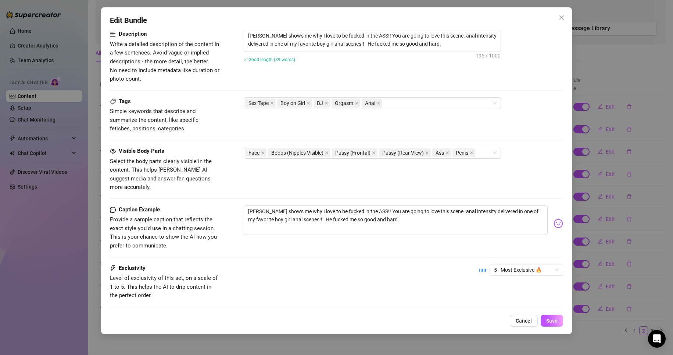
scroll to position [376, 0]
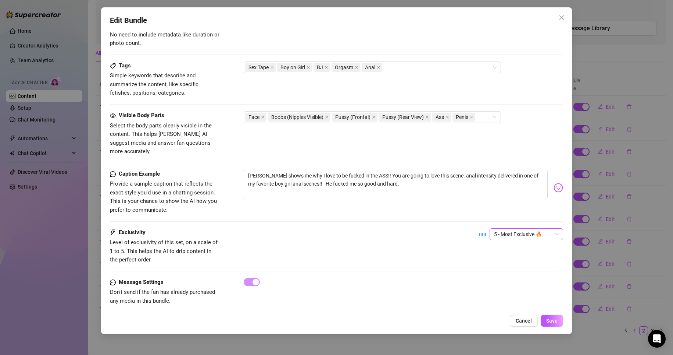
click at [504, 228] on span "5 - Most Exclusive 🔥" at bounding box center [526, 233] width 65 height 11
click at [499, 248] on div "2" at bounding box center [521, 252] width 62 height 8
drag, startPoint x: 550, startPoint y: 321, endPoint x: 494, endPoint y: 334, distance: 57.1
click at [550, 320] on span "Save" at bounding box center [552, 320] width 11 height 6
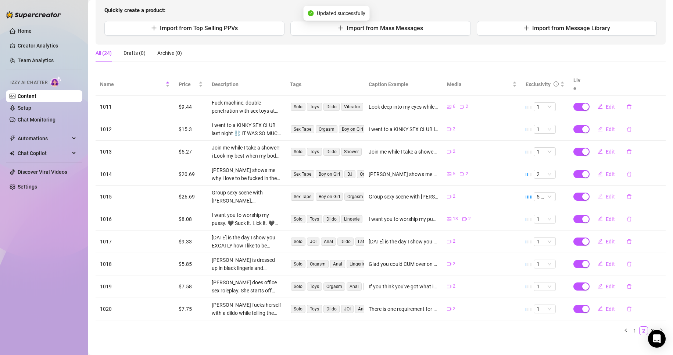
click at [571, 193] on span "Edit" at bounding box center [610, 196] width 9 height 6
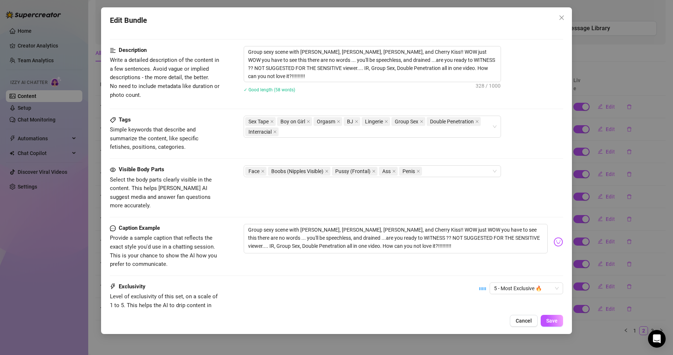
scroll to position [348, 0]
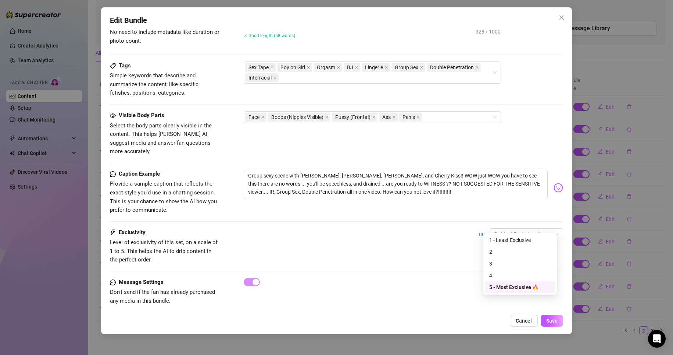
drag, startPoint x: 512, startPoint y: 225, endPoint x: 506, endPoint y: 245, distance: 20.3
click at [511, 228] on span "5 - Most Exclusive 🔥" at bounding box center [526, 233] width 65 height 11
click at [506, 249] on div "2" at bounding box center [521, 252] width 62 height 8
drag, startPoint x: 554, startPoint y: 321, endPoint x: 523, endPoint y: 324, distance: 31.1
click at [554, 320] on span "Save" at bounding box center [552, 320] width 11 height 6
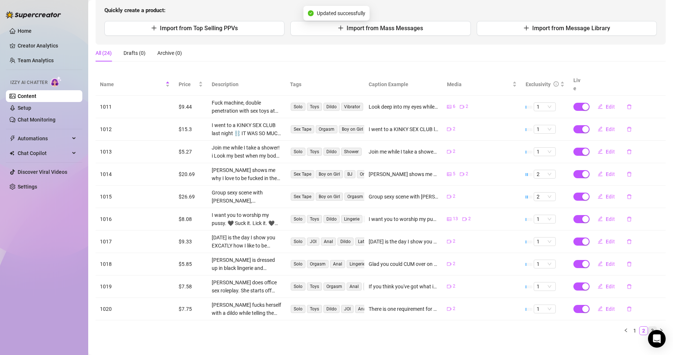
click at [571, 326] on link "3" at bounding box center [653, 330] width 8 height 8
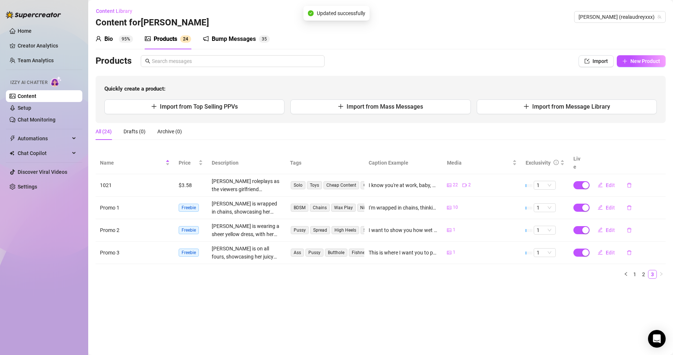
scroll to position [0, 0]
click at [571, 270] on button "button" at bounding box center [626, 274] width 9 height 9
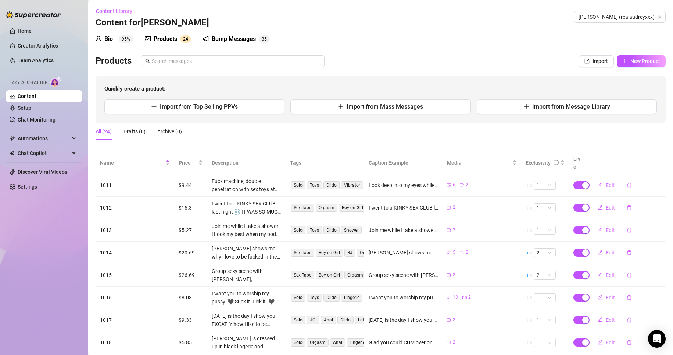
click at [128, 38] on sup "95%" at bounding box center [126, 38] width 14 height 7
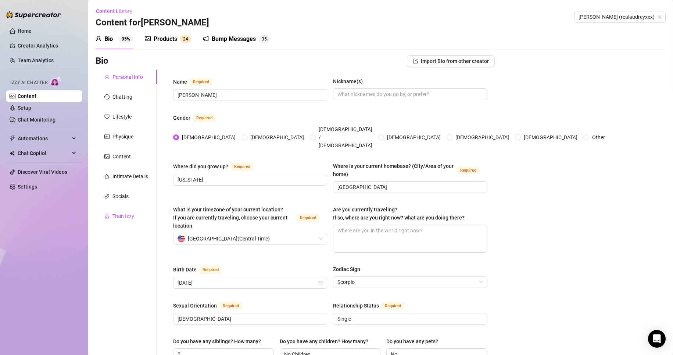
click at [125, 216] on div "Train Izzy" at bounding box center [124, 216] width 22 height 8
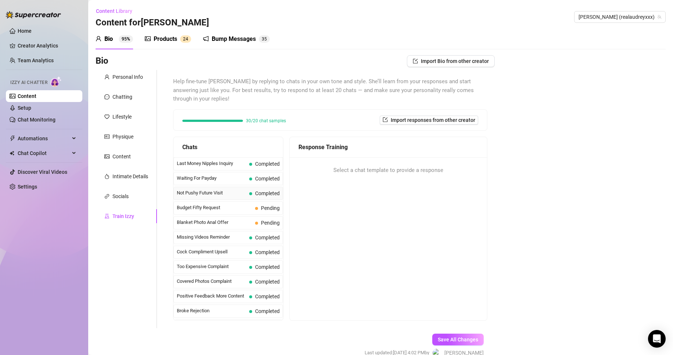
click at [211, 194] on span "Not Pushy Future Visit" at bounding box center [212, 192] width 70 height 7
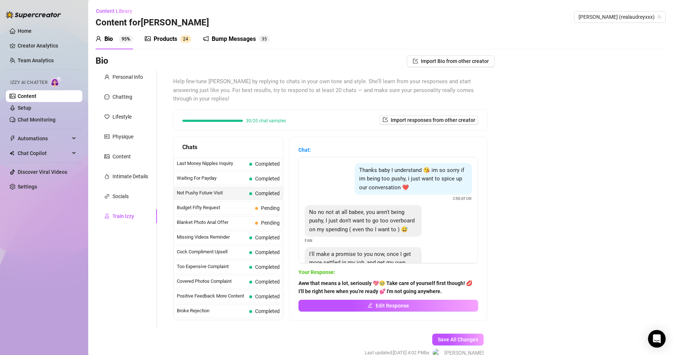
scroll to position [49, 0]
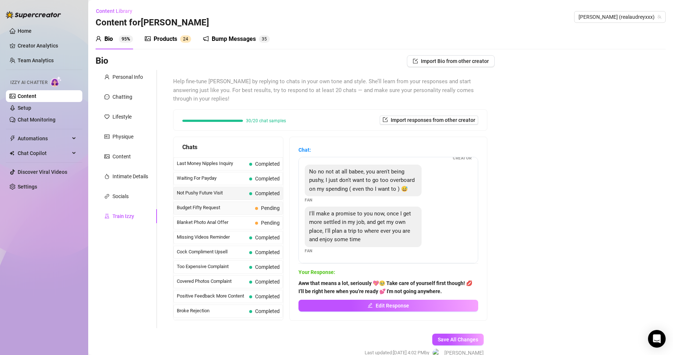
click at [227, 211] on span "Budget Fifty Request" at bounding box center [214, 207] width 75 height 7
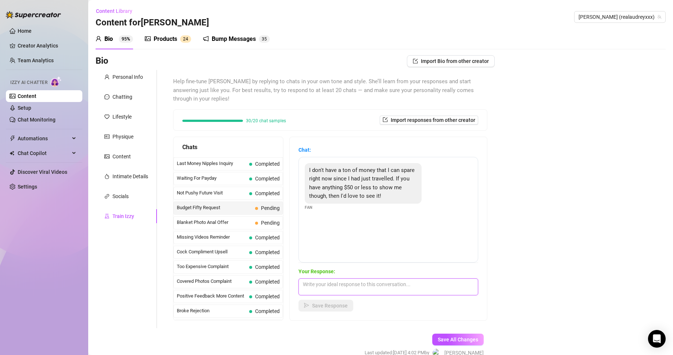
click at [365, 285] on textarea at bounding box center [389, 286] width 180 height 17
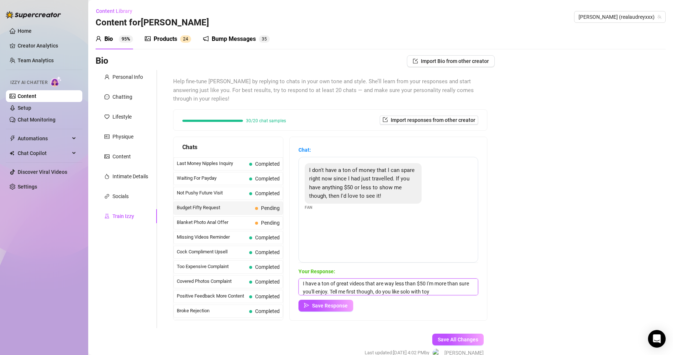
scroll to position [9, 0]
click at [331, 302] on span "Save Response" at bounding box center [330, 305] width 36 height 6
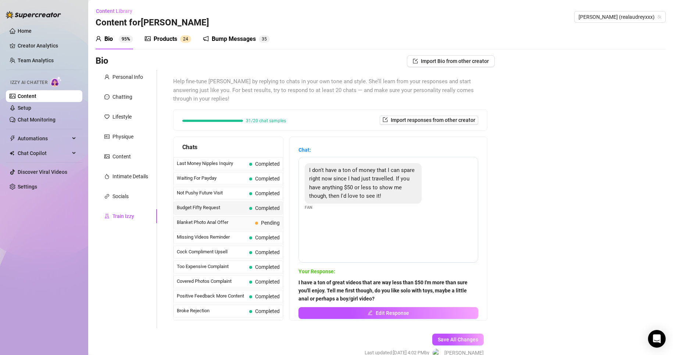
click at [240, 223] on span "Blanket Photo Anal Offer" at bounding box center [214, 221] width 75 height 7
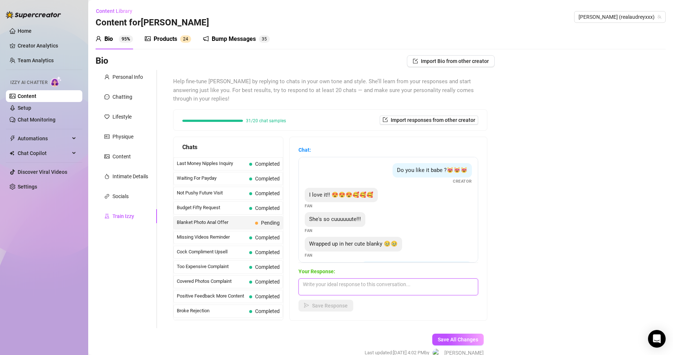
click at [352, 288] on textarea at bounding box center [389, 286] width 180 height 17
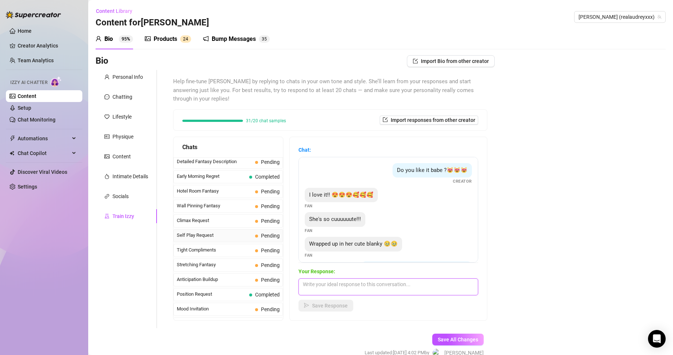
scroll to position [294, 0]
click at [202, 267] on span "Anticipation Buildup" at bounding box center [214, 266] width 75 height 7
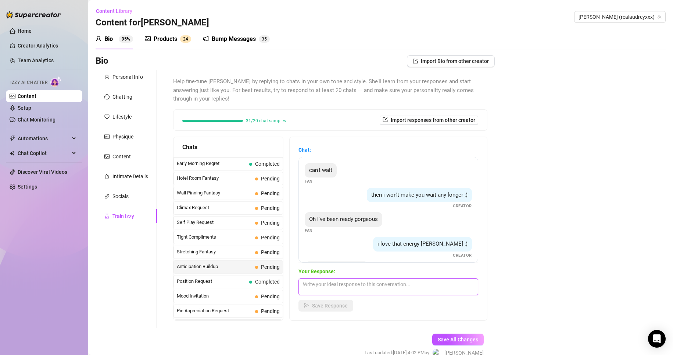
click at [431, 288] on textarea at bounding box center [389, 286] width 180 height 17
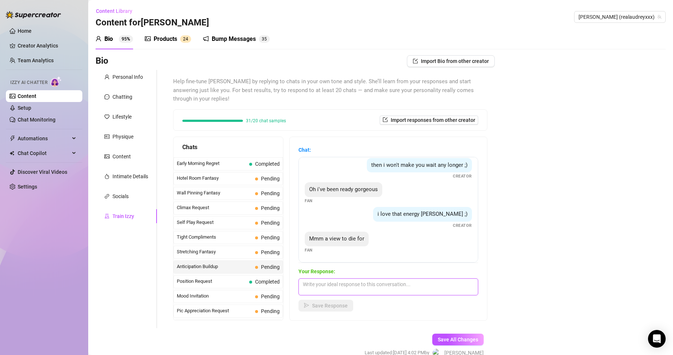
scroll to position [38, 0]
click at [405, 295] on textarea at bounding box center [389, 286] width 180 height 17
drag, startPoint x: 406, startPoint y: 283, endPoint x: 384, endPoint y: 286, distance: 21.5
click at [384, 286] on textarea "That's good. I aim to please." at bounding box center [389, 286] width 180 height 17
click at [546, 161] on div "Bio Import Bio from other creator Personal Info Chatting Lifestyle Physique Con…" at bounding box center [381, 212] width 570 height 315
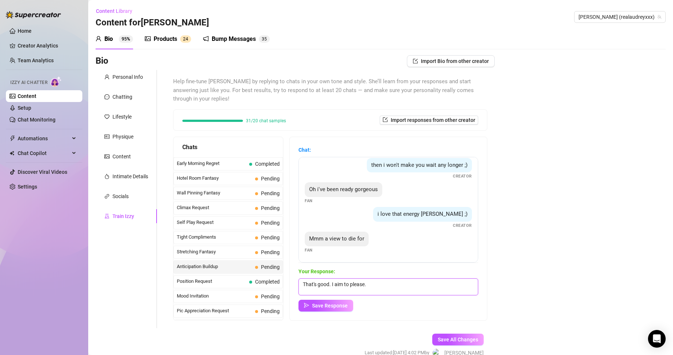
click at [402, 280] on textarea "That's good. I aim to please." at bounding box center [389, 286] width 180 height 17
paste textarea "🤩"
click at [342, 303] on span "Save Response" at bounding box center [330, 305] width 36 height 6
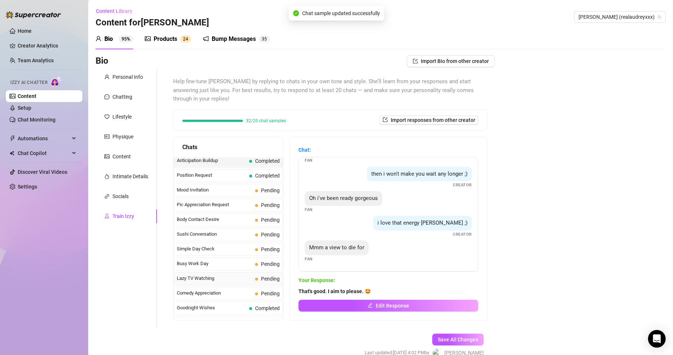
scroll to position [405, 0]
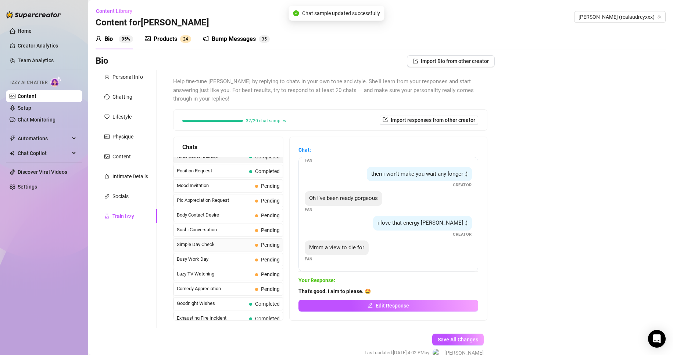
click at [228, 240] on div "Simple Day Check Pending" at bounding box center [229, 244] width 110 height 13
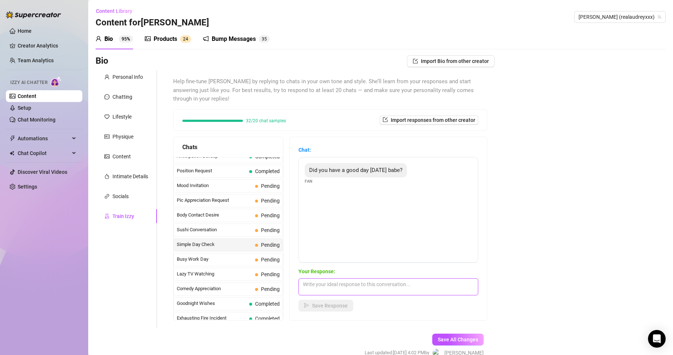
click at [398, 283] on textarea at bounding box center [389, 286] width 180 height 17
paste textarea "🤩"
click at [341, 305] on span "Save Response" at bounding box center [330, 305] width 36 height 6
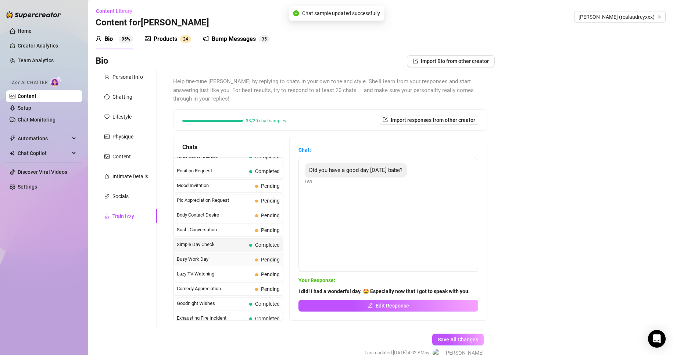
click at [219, 258] on span "Busy Work Day" at bounding box center [214, 258] width 75 height 7
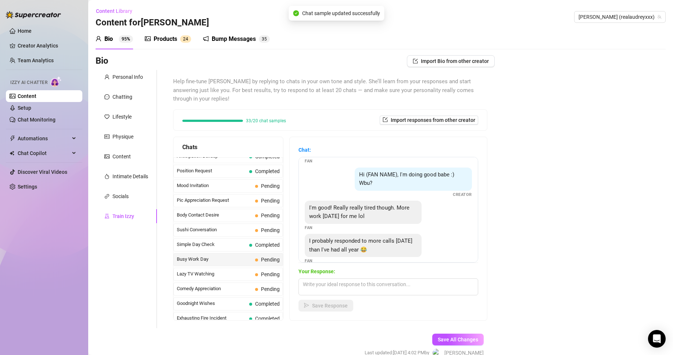
scroll to position [31, 0]
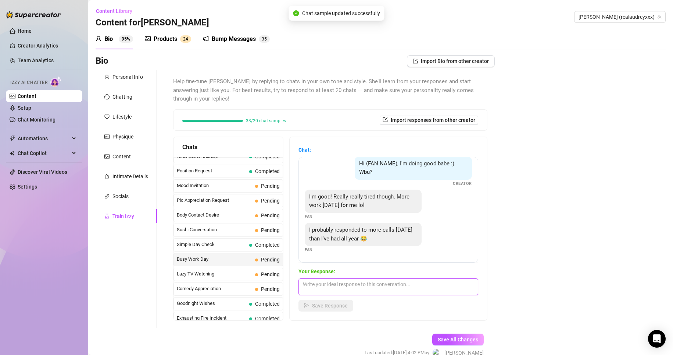
click at [349, 290] on textarea at bounding box center [389, 286] width 180 height 17
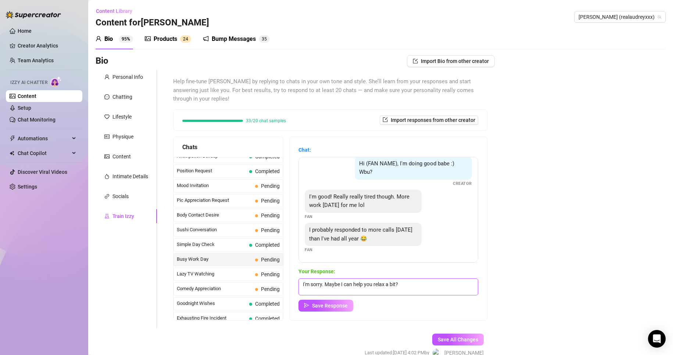
paste textarea "🤩"
click at [348, 300] on button "Save Response" at bounding box center [326, 305] width 55 height 12
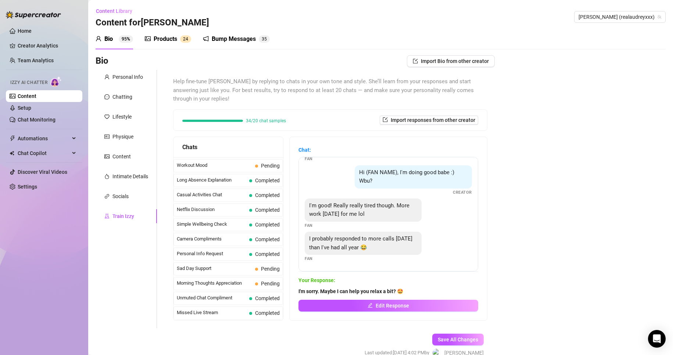
scroll to position [37, 0]
